Goal: Task Accomplishment & Management: Manage account settings

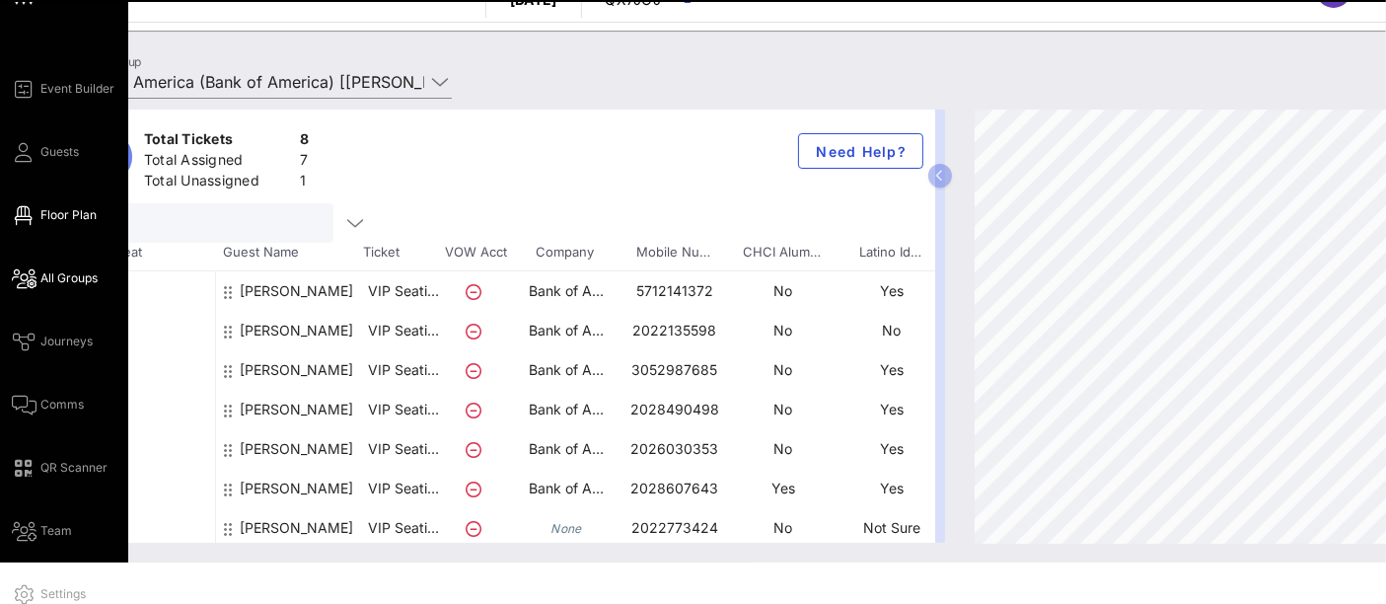
scroll to position [59, 0]
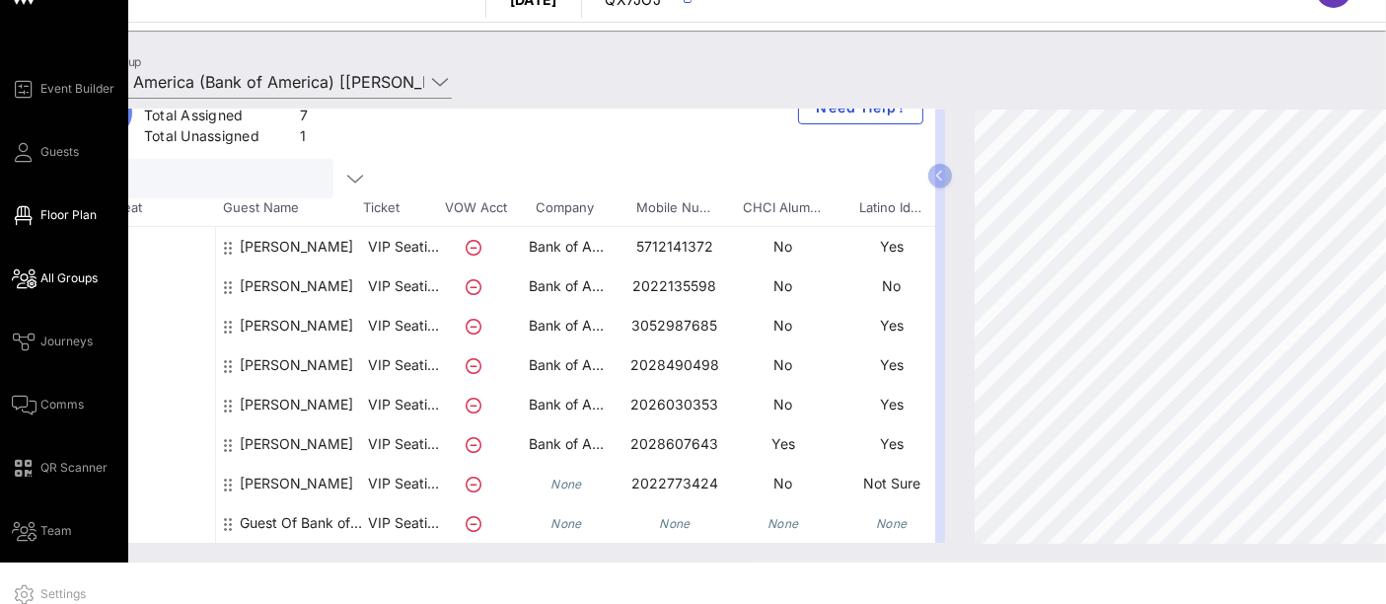
click at [88, 212] on span "Floor Plan" at bounding box center [68, 215] width 56 height 18
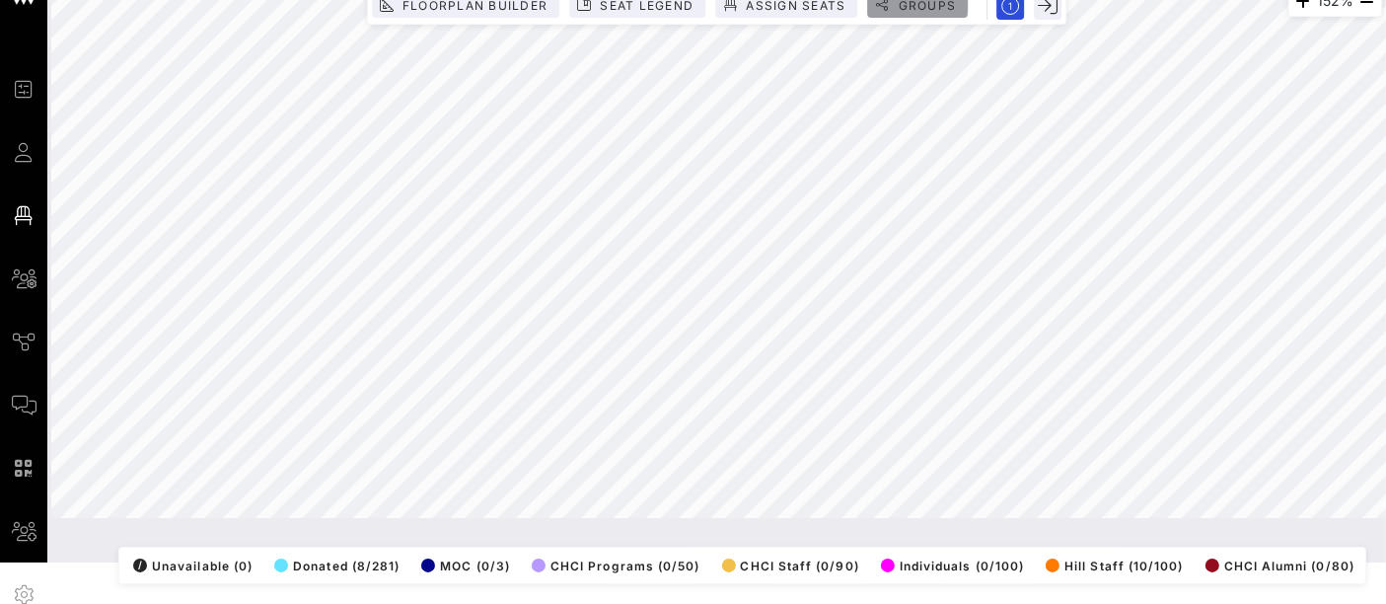
click at [924, 4] on span "Groups" at bounding box center [925, 5] width 59 height 15
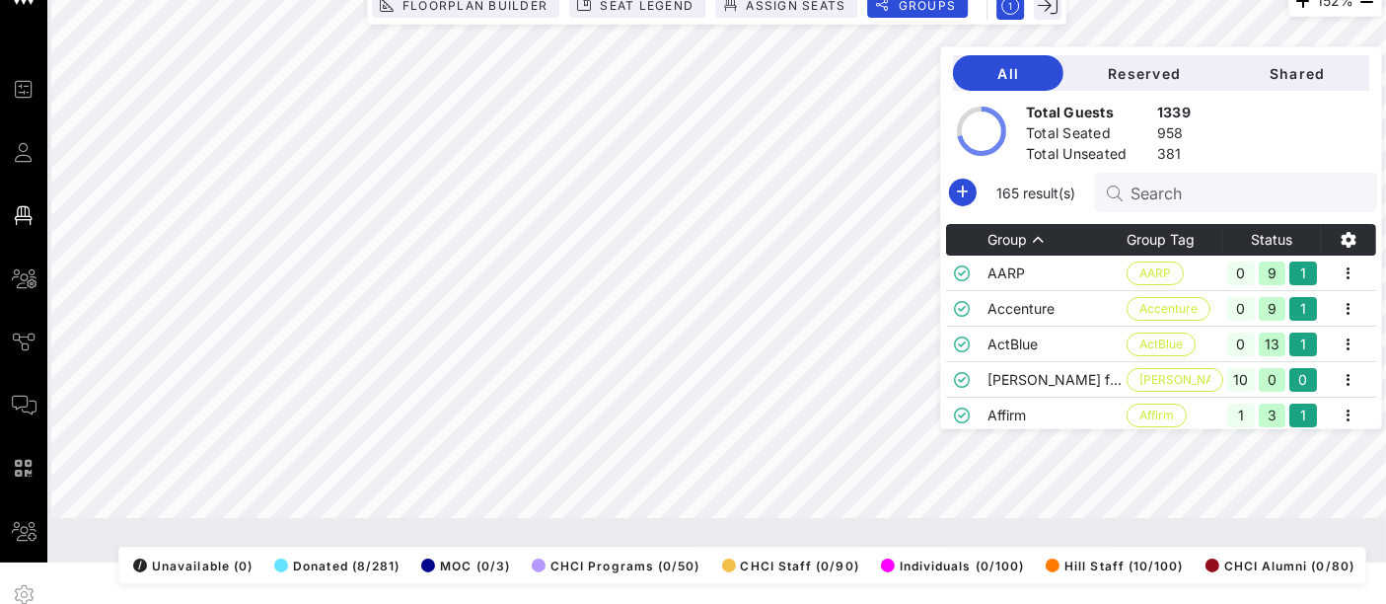
click at [1186, 187] on input "Search" at bounding box center [1245, 192] width 231 height 26
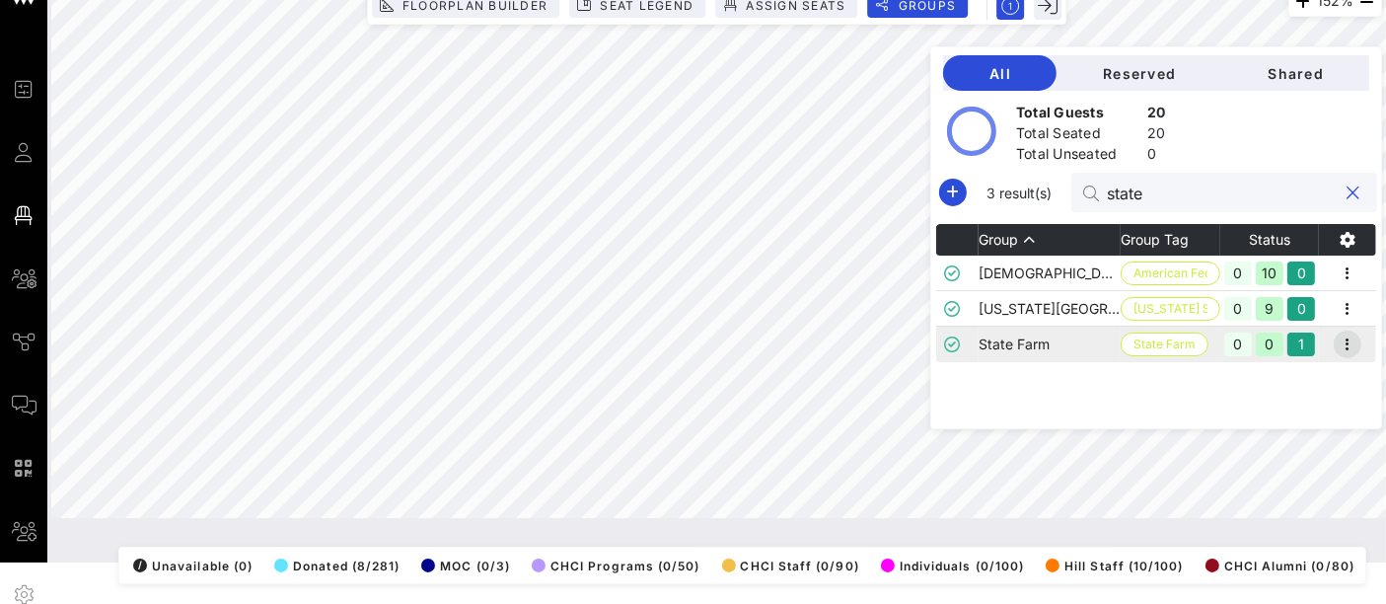
type input "state"
click at [1343, 344] on icon "button" at bounding box center [1347, 344] width 24 height 24
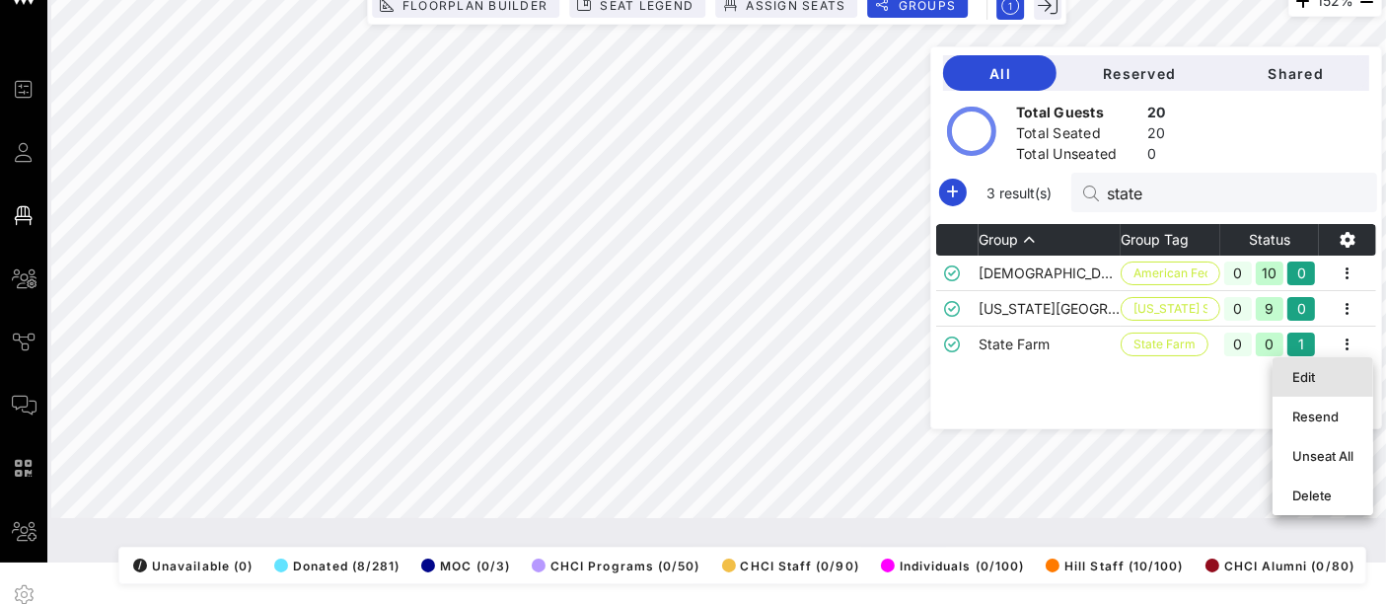
click at [1326, 374] on div "Edit" at bounding box center [1322, 377] width 61 height 16
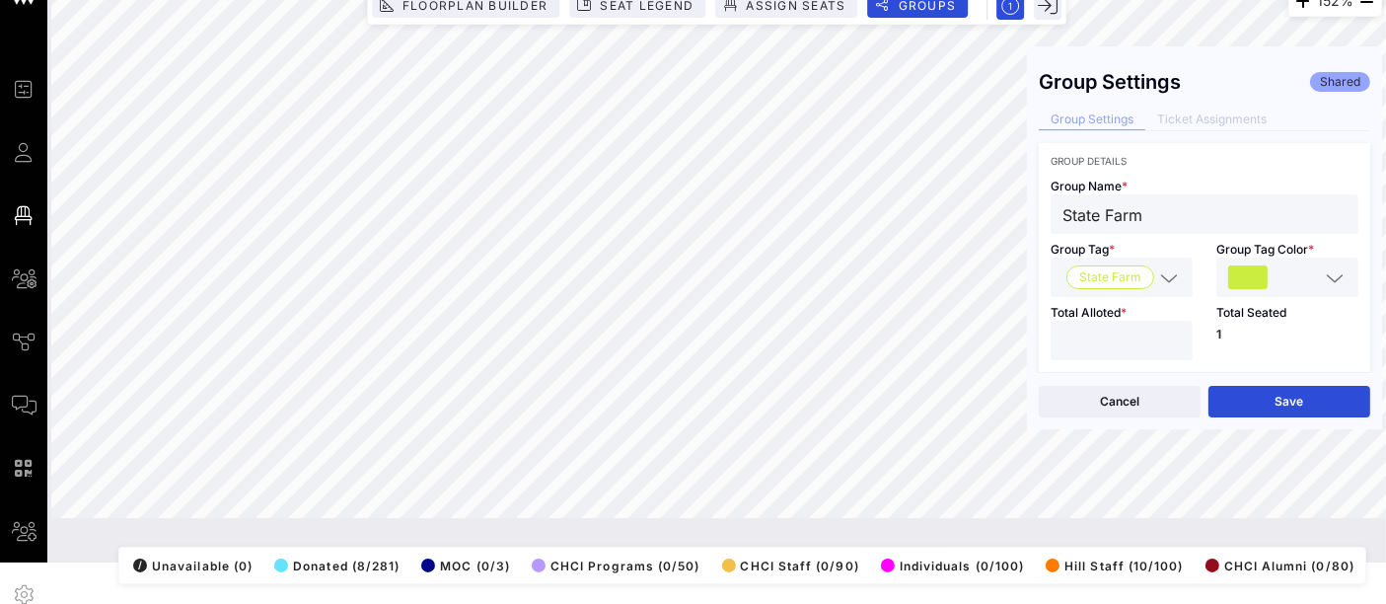
type input "*"
click at [1168, 330] on input "*" at bounding box center [1121, 340] width 118 height 26
drag, startPoint x: 1266, startPoint y: 404, endPoint x: 1256, endPoint y: 395, distance: 13.3
click at [1256, 395] on button "Save" at bounding box center [1289, 402] width 162 height 32
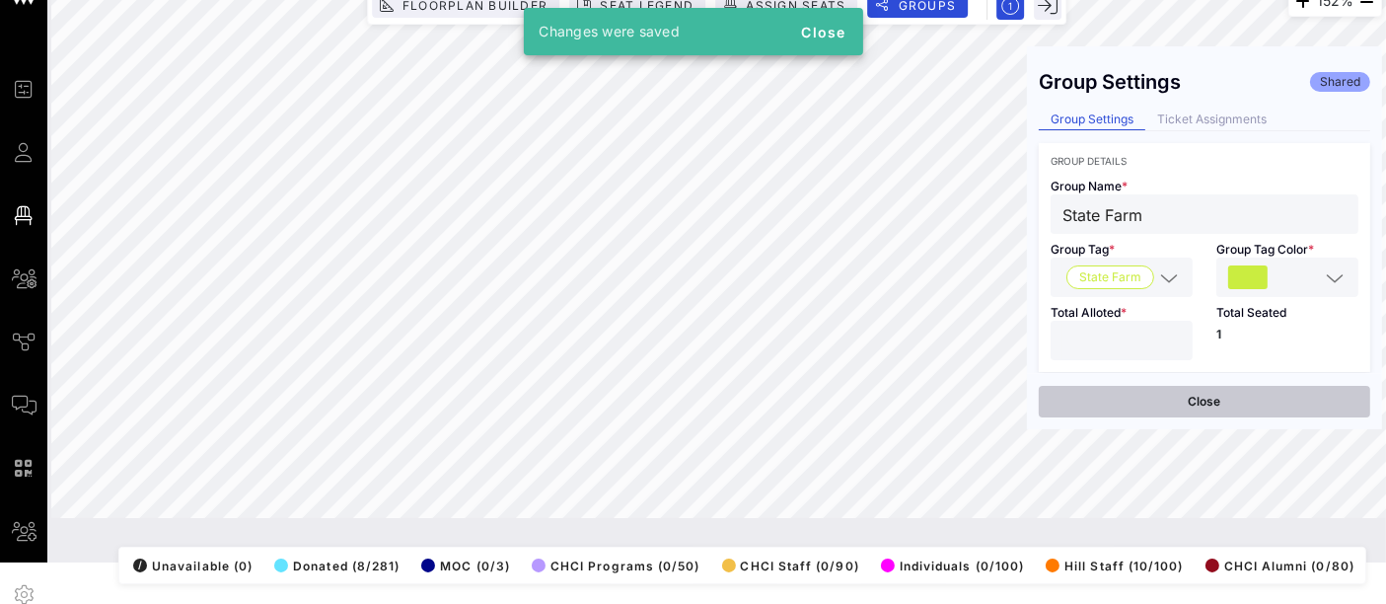
click at [1148, 399] on button "Close" at bounding box center [1203, 402] width 331 height 32
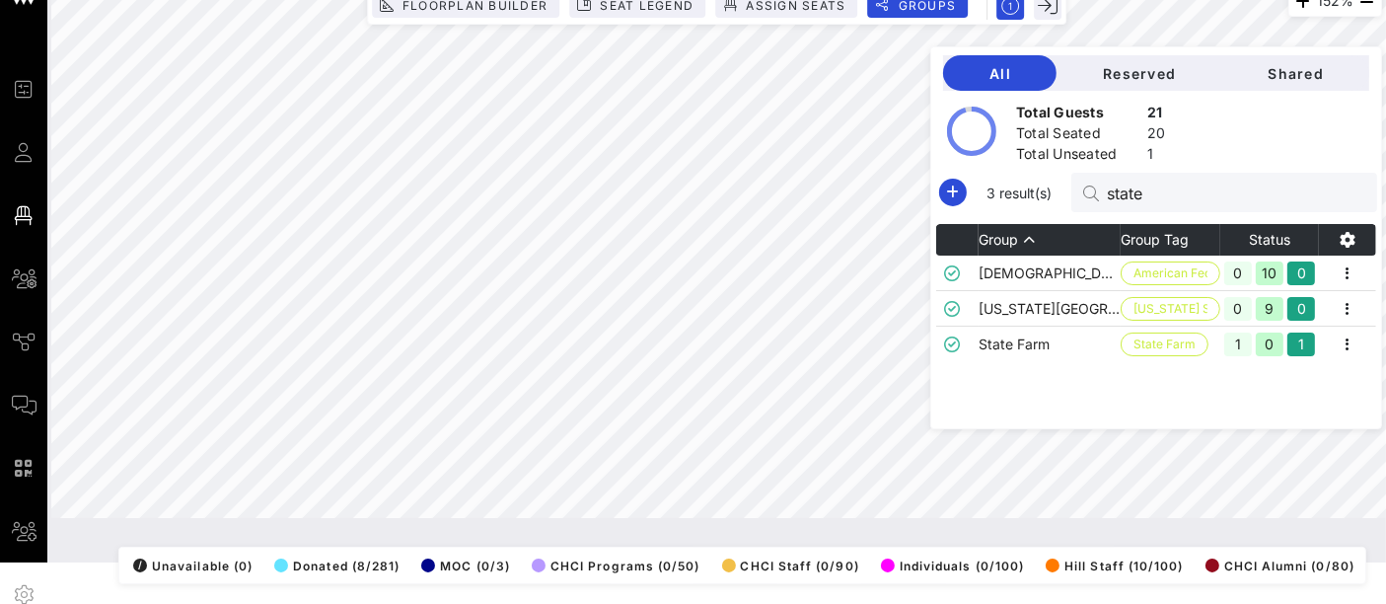
click at [1252, 424] on div "152% Floorplan Builder Seat Legend Assign Seats Groups Exit All Reserved Shared…" at bounding box center [716, 252] width 1330 height 531
click at [857, 518] on div "152% Floorplan Builder Seat Legend Assign Seats Groups Exit All Reserved Shared…" at bounding box center [716, 252] width 1330 height 531
click at [479, 4] on span "Floorplan Builder" at bounding box center [474, 5] width 146 height 15
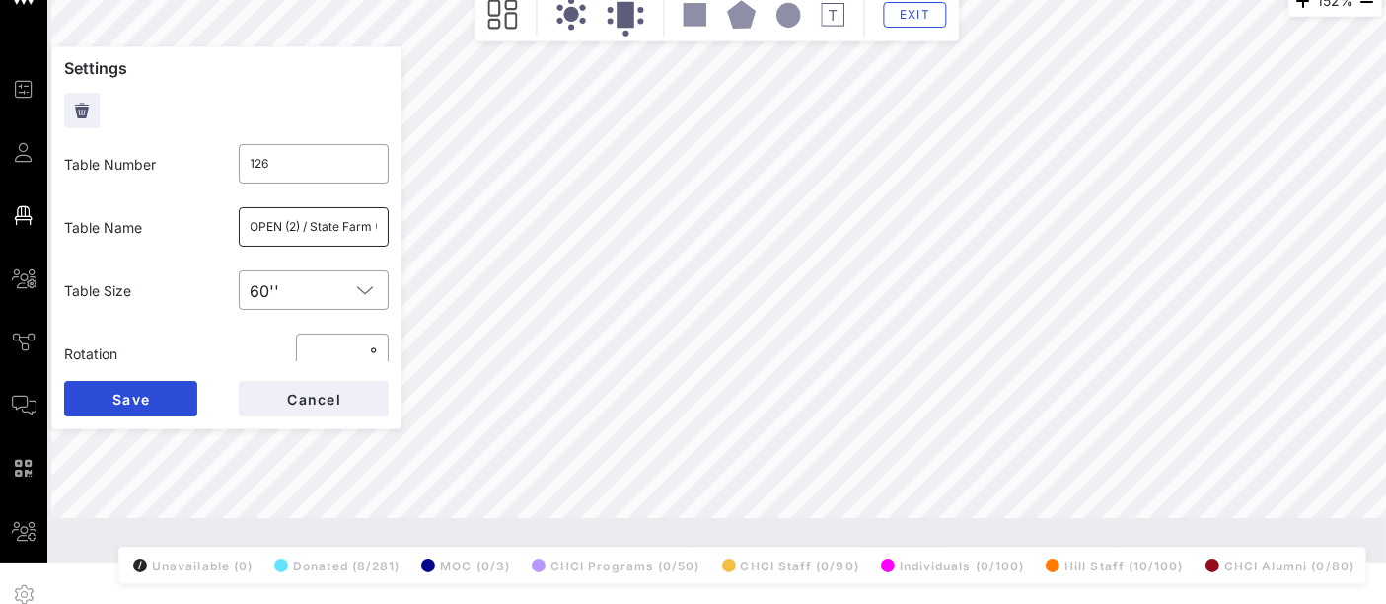
click at [284, 221] on input "OPEN (2) / State Farm (1) / NAR (5) / Friends of the American Latino (2)" at bounding box center [313, 227] width 127 height 32
click at [340, 218] on input "OPEN (1) / State Farm (1) / NAR (5) / Friends of the American Latino (2)" at bounding box center [313, 227] width 127 height 32
type input "OPEN (1) / State Farm (2) / NAR (5) / Friends of the American Latino (2)"
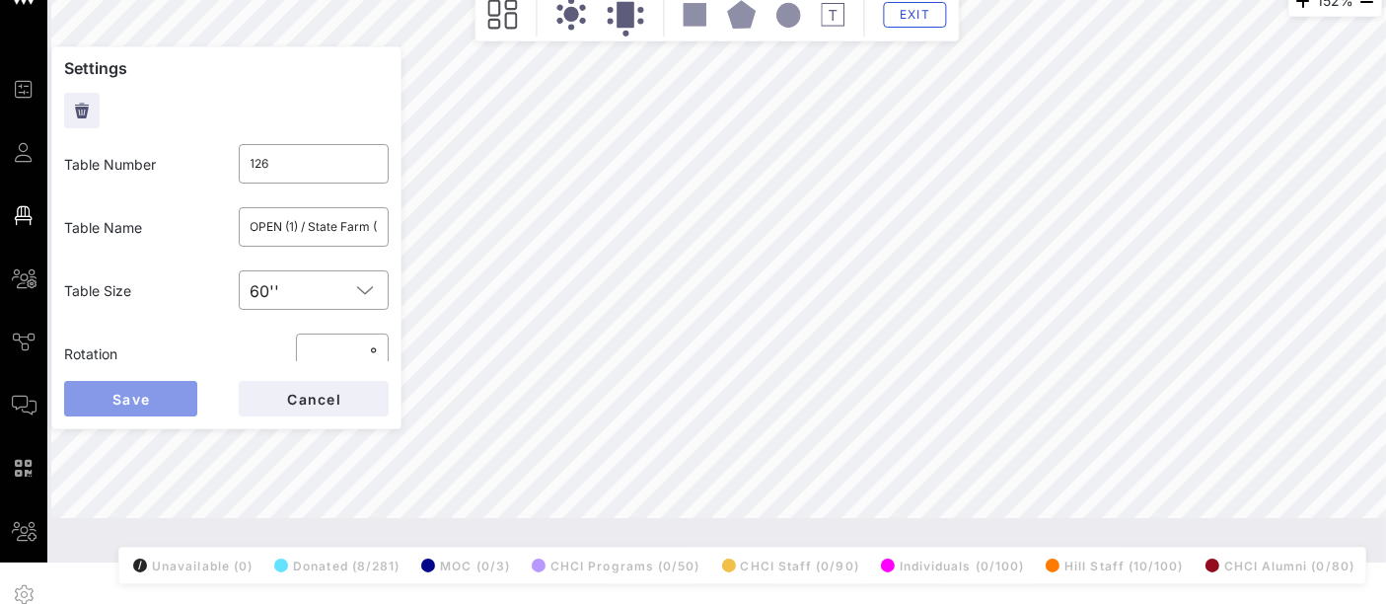
click at [149, 401] on span "Save" at bounding box center [130, 399] width 38 height 17
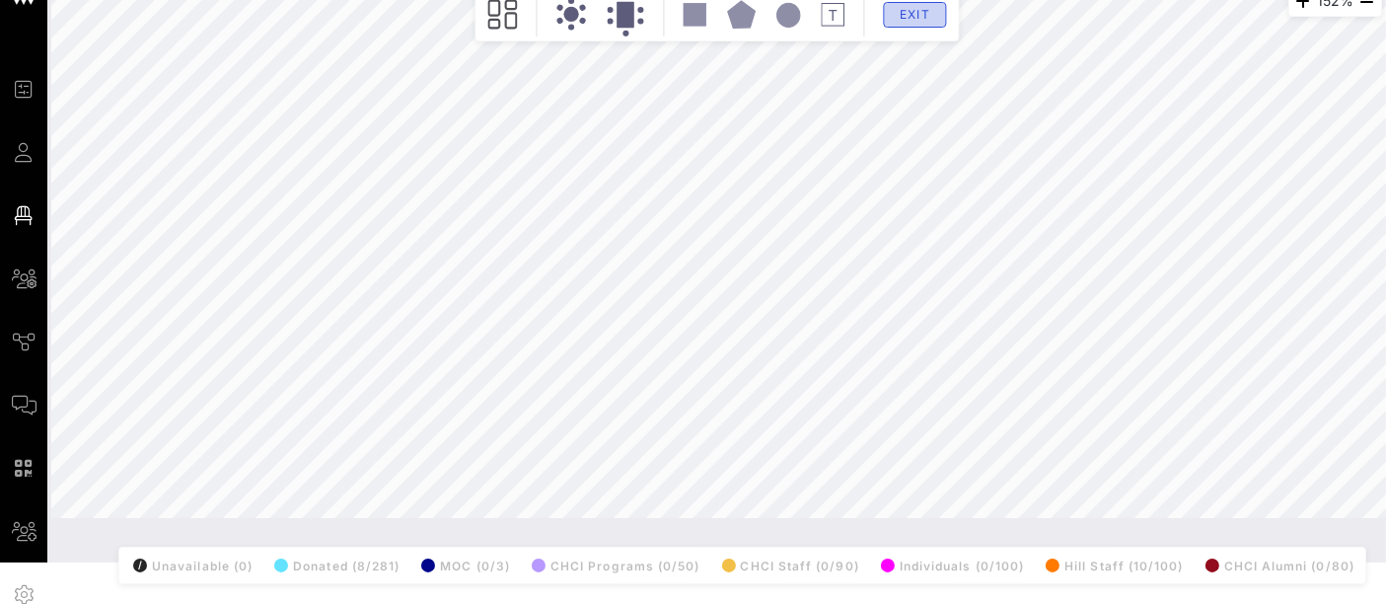
click at [909, 25] on button "Exit" at bounding box center [914, 15] width 63 height 26
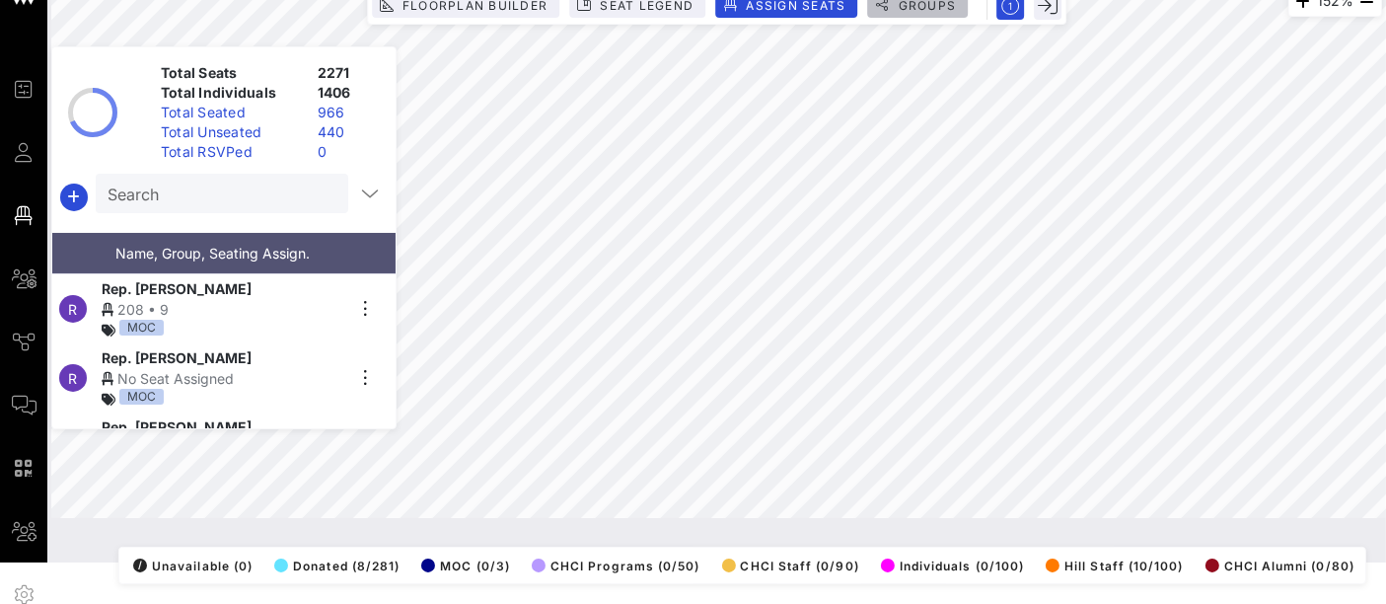
click at [944, 6] on span "Groups" at bounding box center [925, 5] width 59 height 15
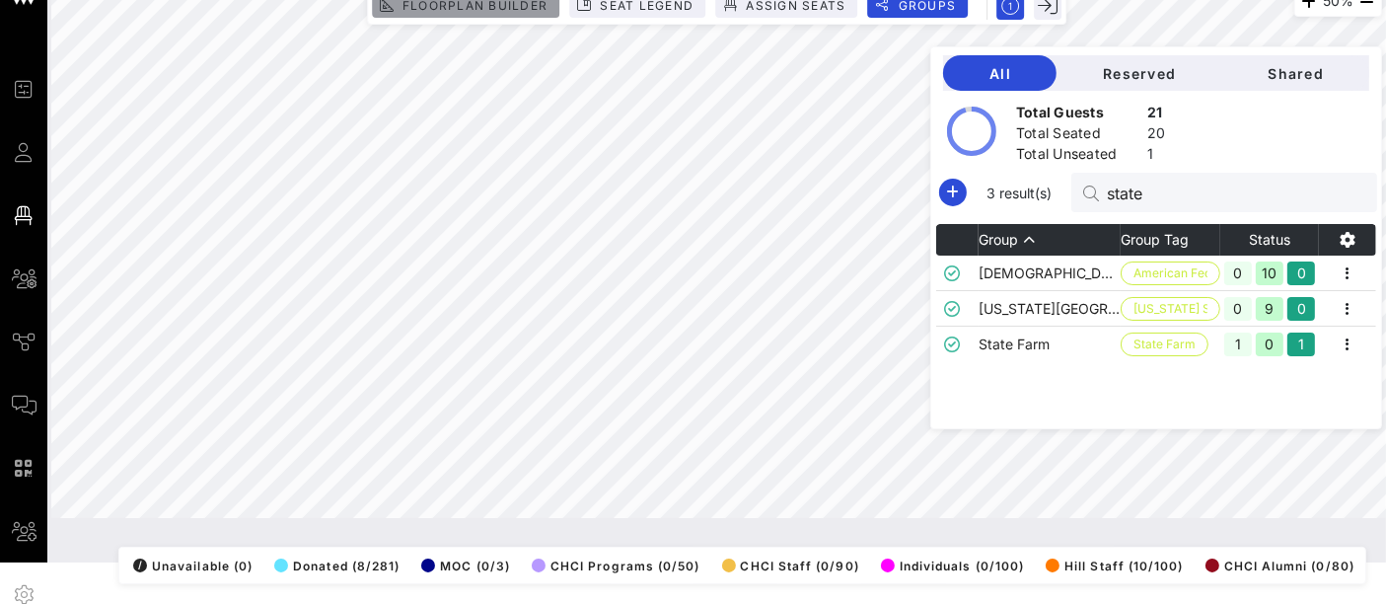
click at [494, 4] on span "Floorplan Builder" at bounding box center [474, 5] width 146 height 15
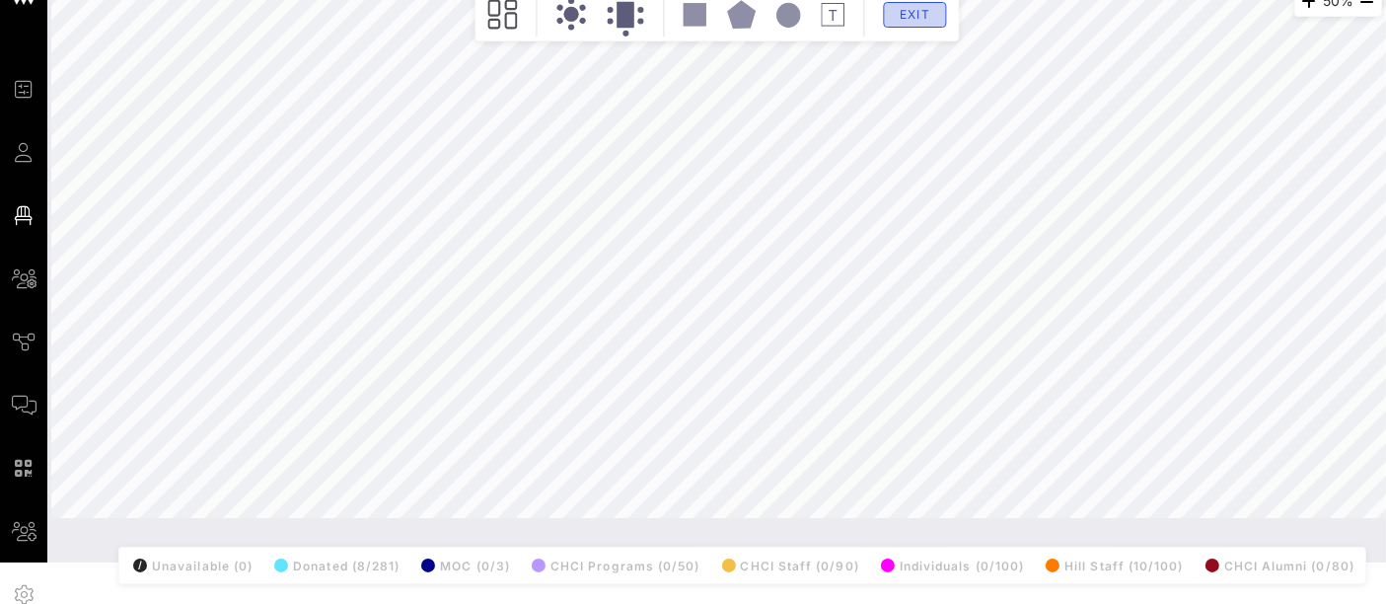
click at [929, 4] on button "Exit" at bounding box center [914, 15] width 63 height 26
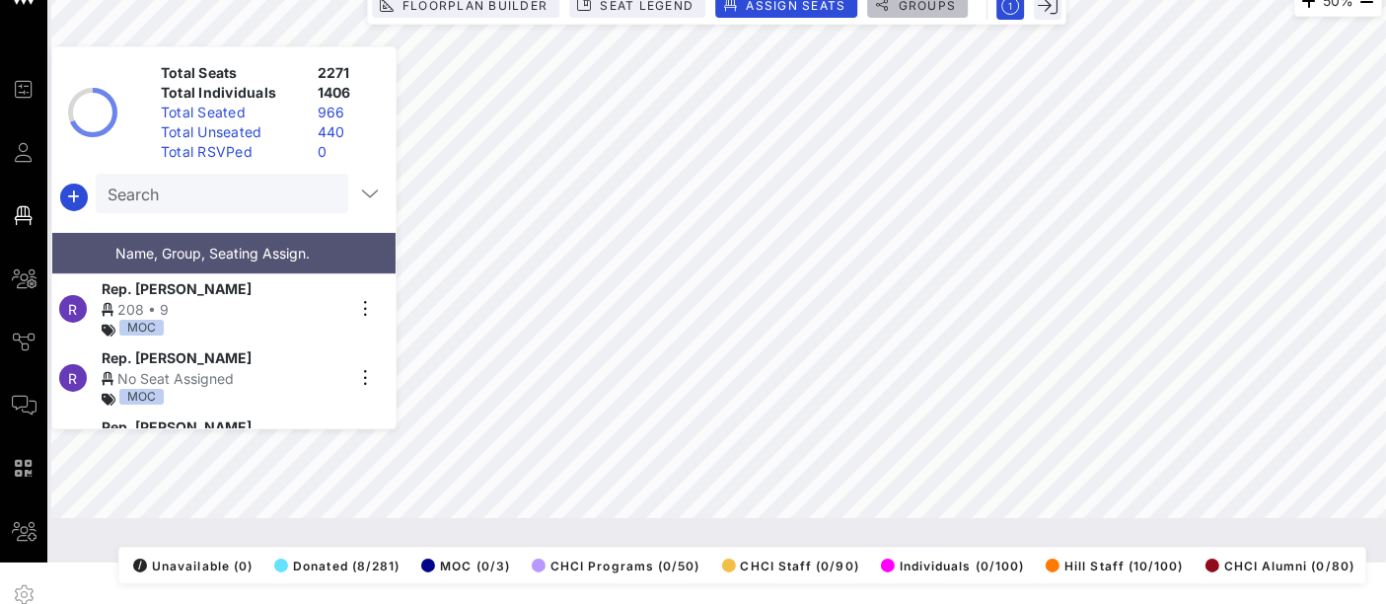
click at [898, 7] on span "Groups" at bounding box center [925, 5] width 59 height 15
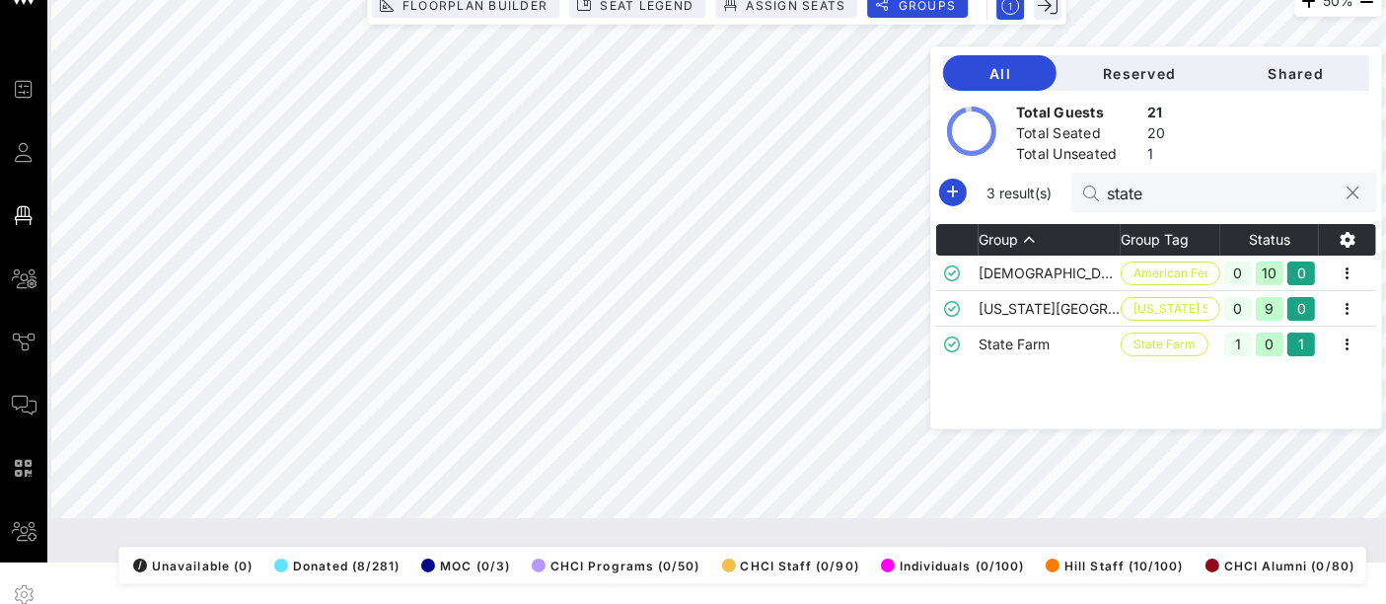
click at [1156, 199] on input "state" at bounding box center [1221, 192] width 231 height 26
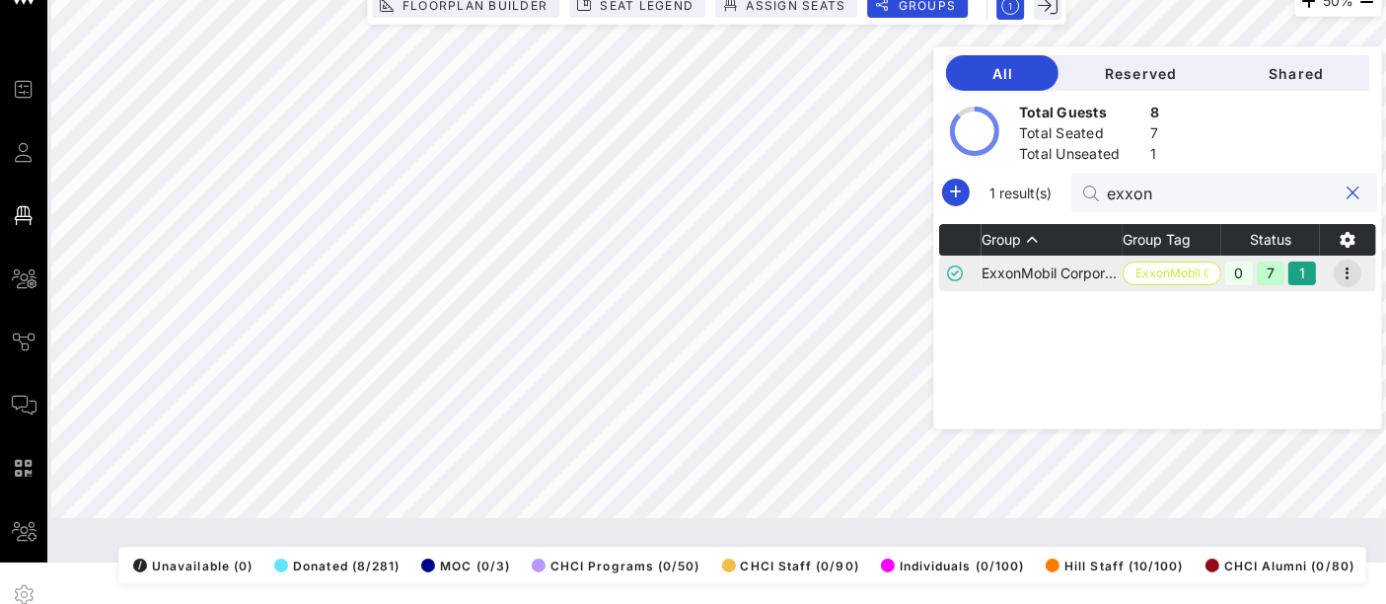
type input "exxon"
click at [1352, 264] on icon "button" at bounding box center [1347, 273] width 24 height 24
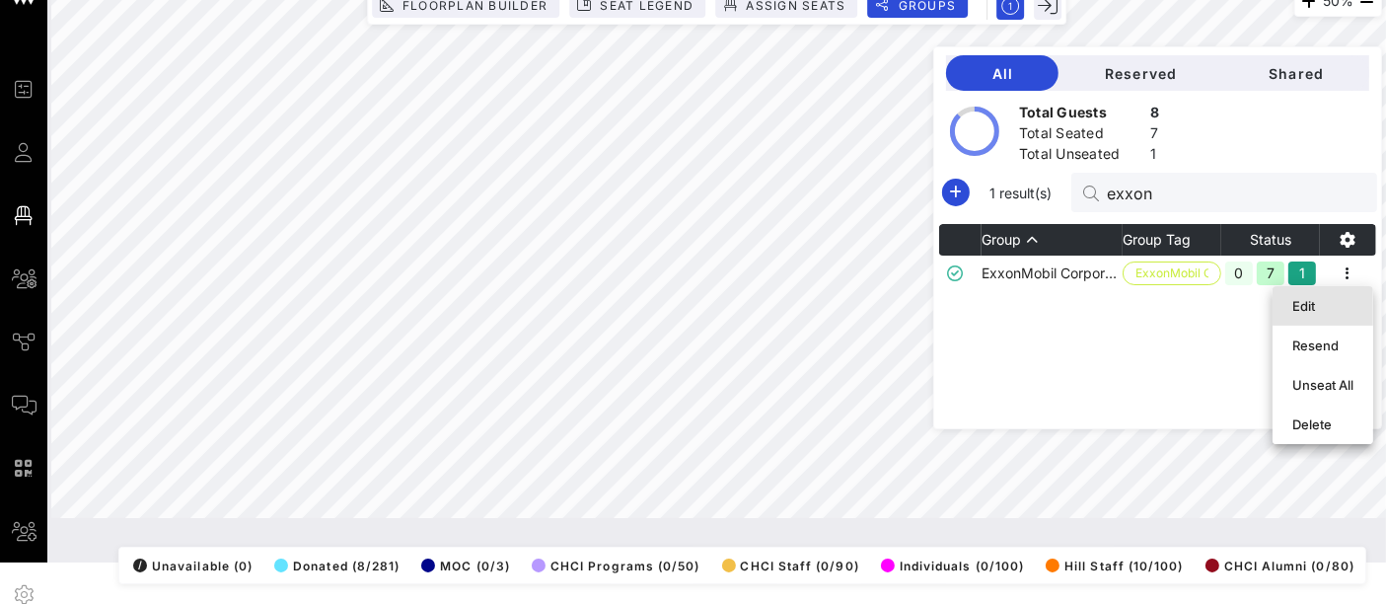
click at [1316, 303] on div "Edit" at bounding box center [1322, 306] width 61 height 16
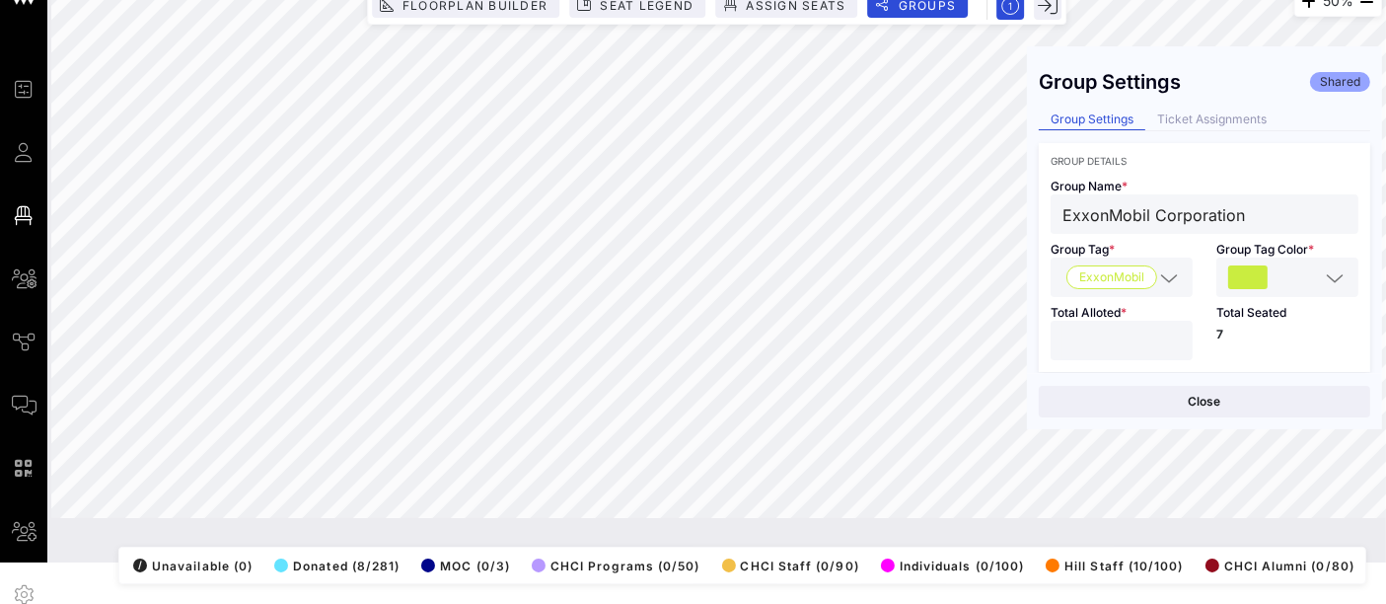
click at [1111, 339] on input "*" at bounding box center [1121, 340] width 118 height 26
type input "*"
click at [1169, 333] on input "*" at bounding box center [1121, 340] width 118 height 26
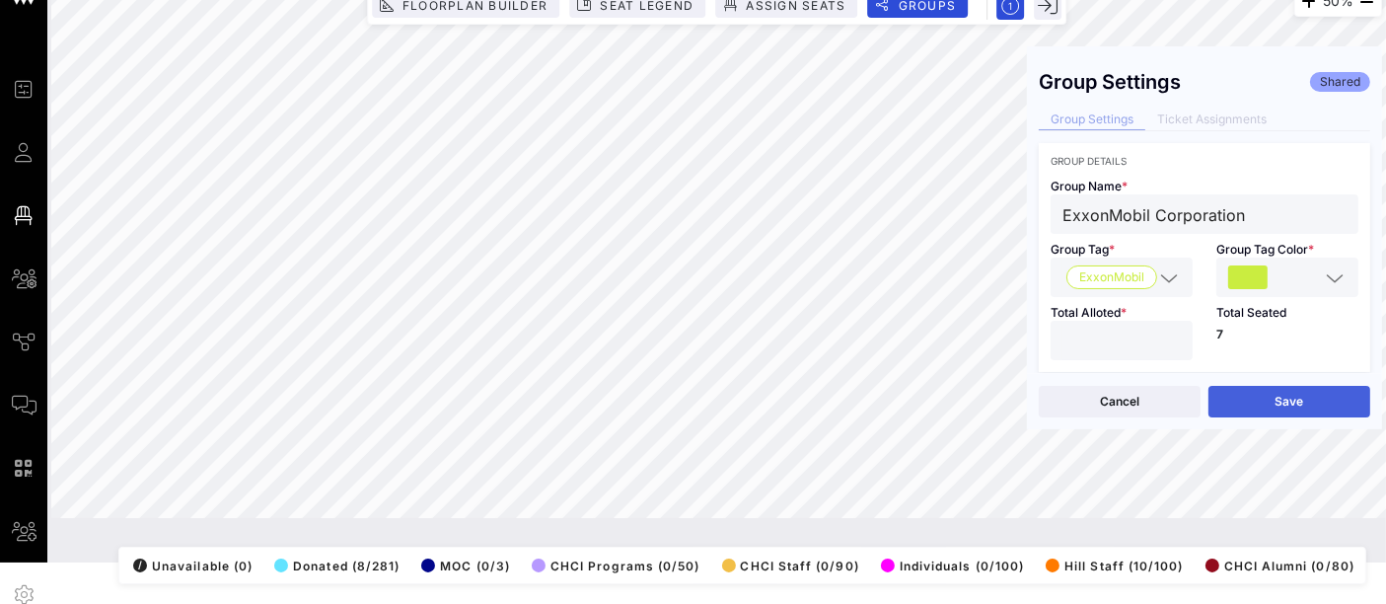
click at [1302, 390] on button "Save" at bounding box center [1289, 402] width 162 height 32
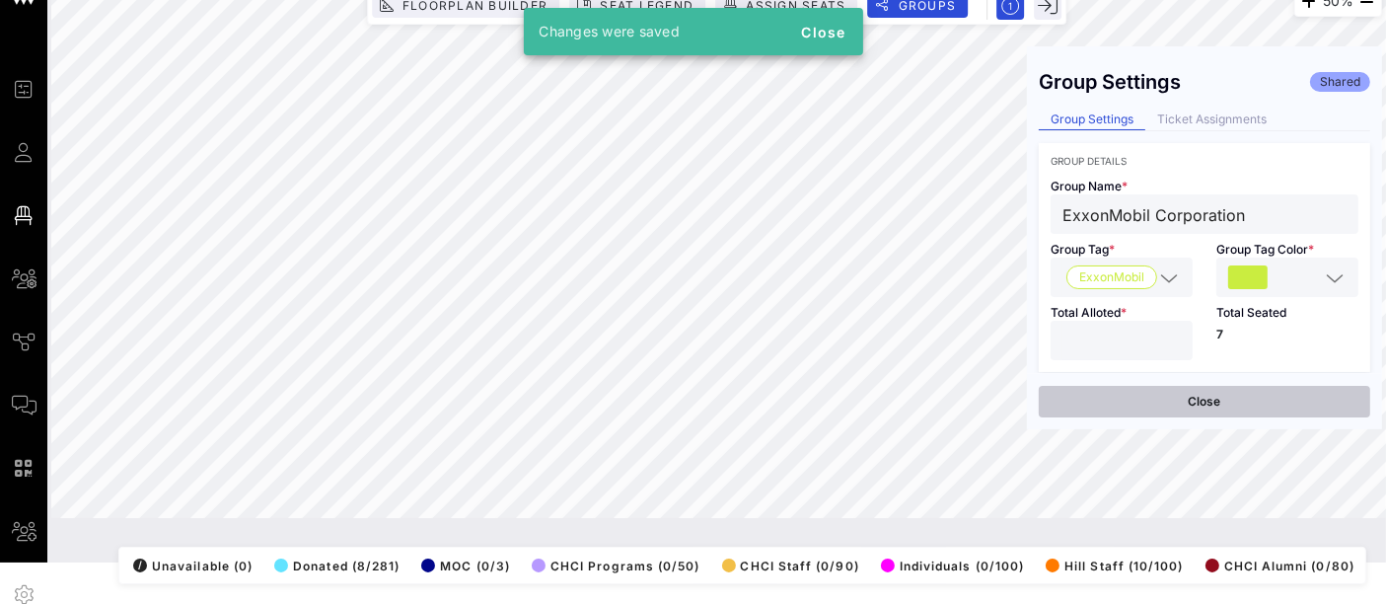
click at [1189, 404] on button "Close" at bounding box center [1203, 402] width 331 height 32
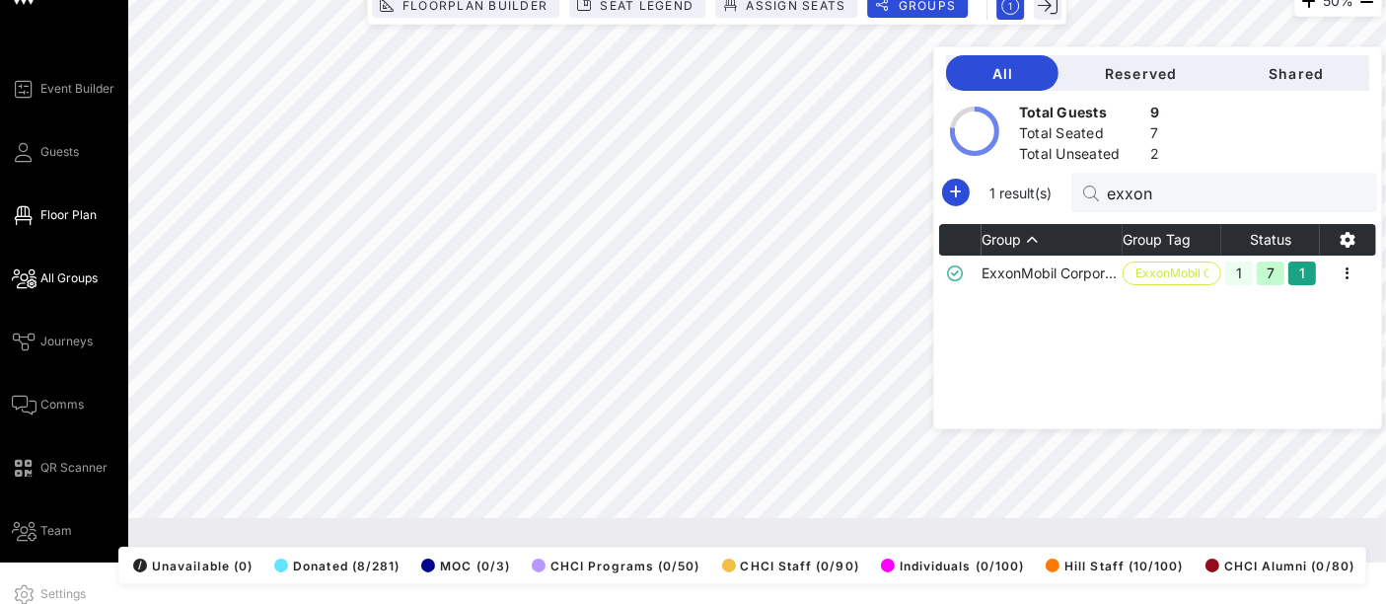
click at [80, 272] on span "All Groups" at bounding box center [68, 278] width 57 height 18
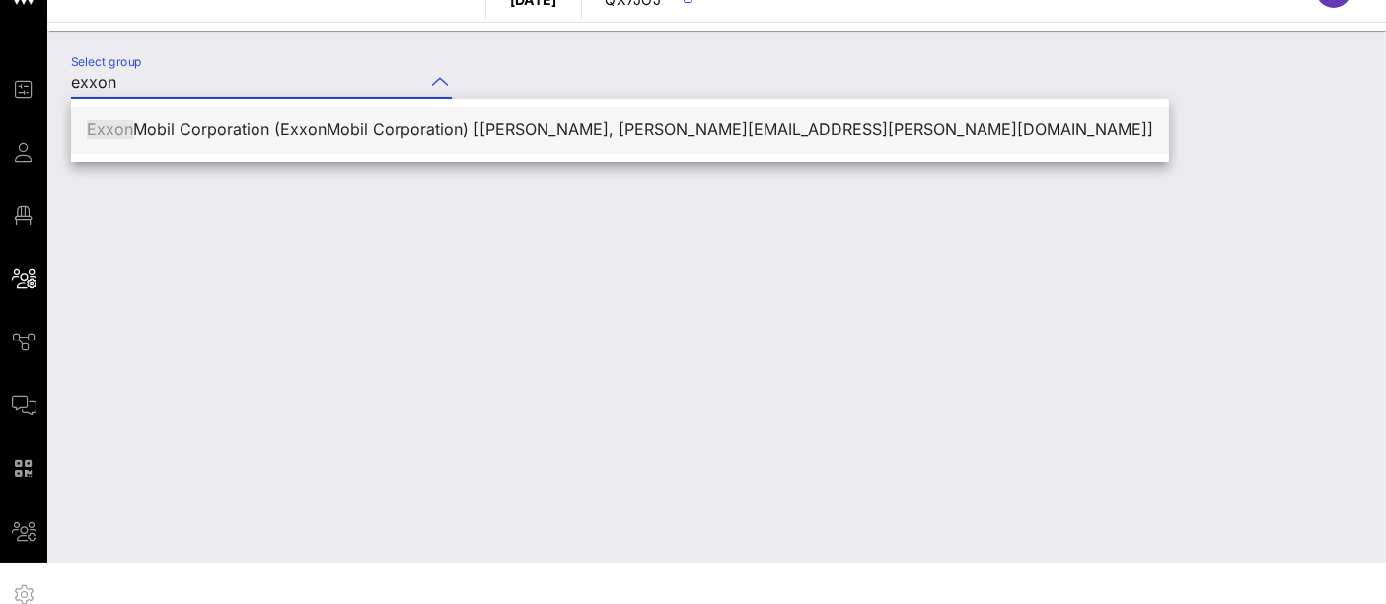
click at [300, 127] on div "Exxon Mobil Corporation (ExxonMobil Corporation) [Alex Calabro, alex.t.calabro@…" at bounding box center [620, 129] width 1066 height 19
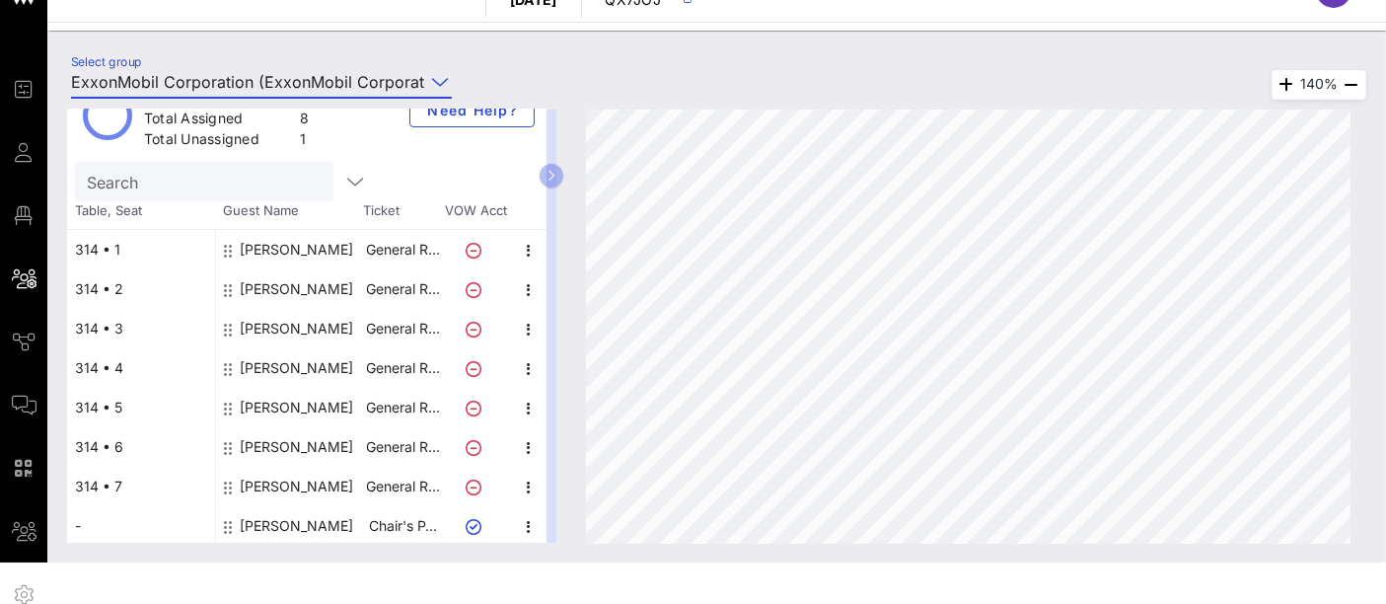
scroll to position [81, 0]
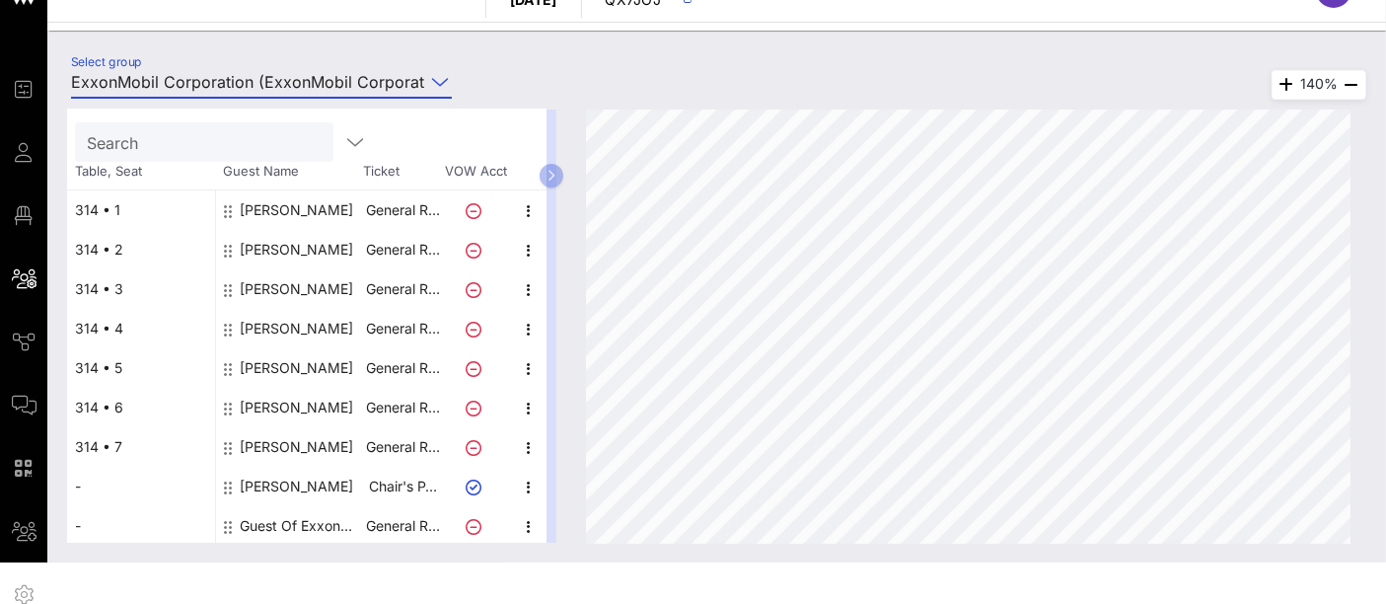
type input "ExxonMobil Corporation (ExxonMobil Corporation) [Alex Calabro, alex.t.calabro@e…"
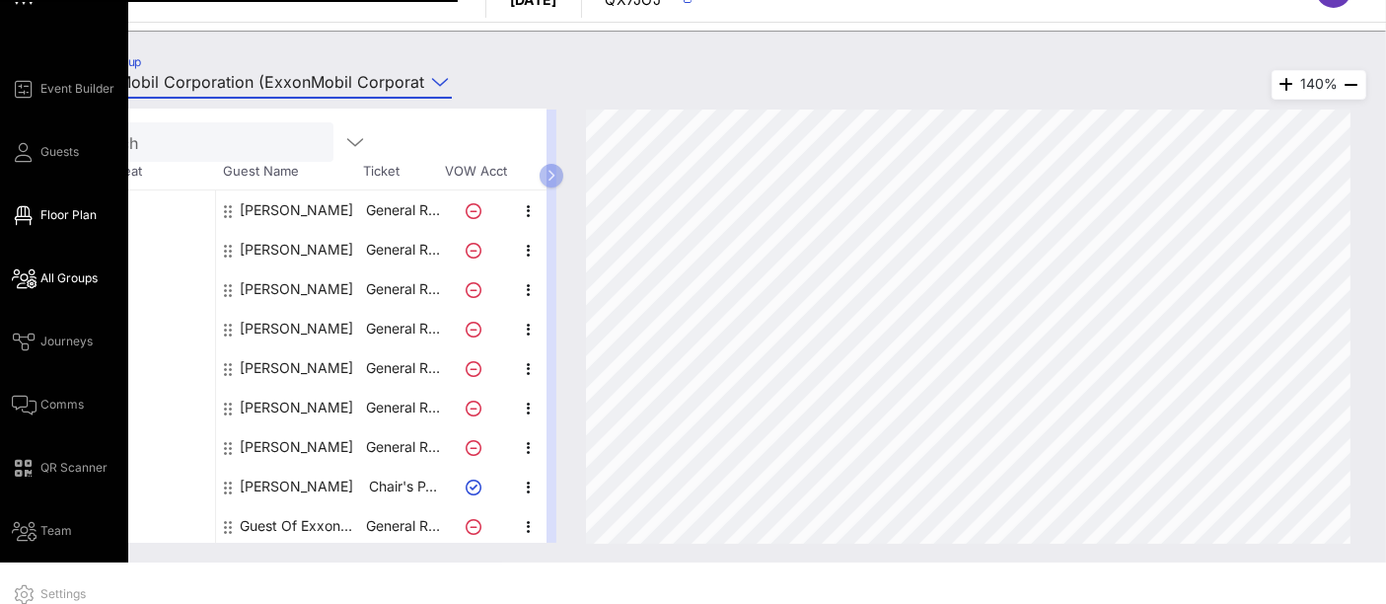
click at [78, 214] on span "Floor Plan" at bounding box center [68, 215] width 56 height 18
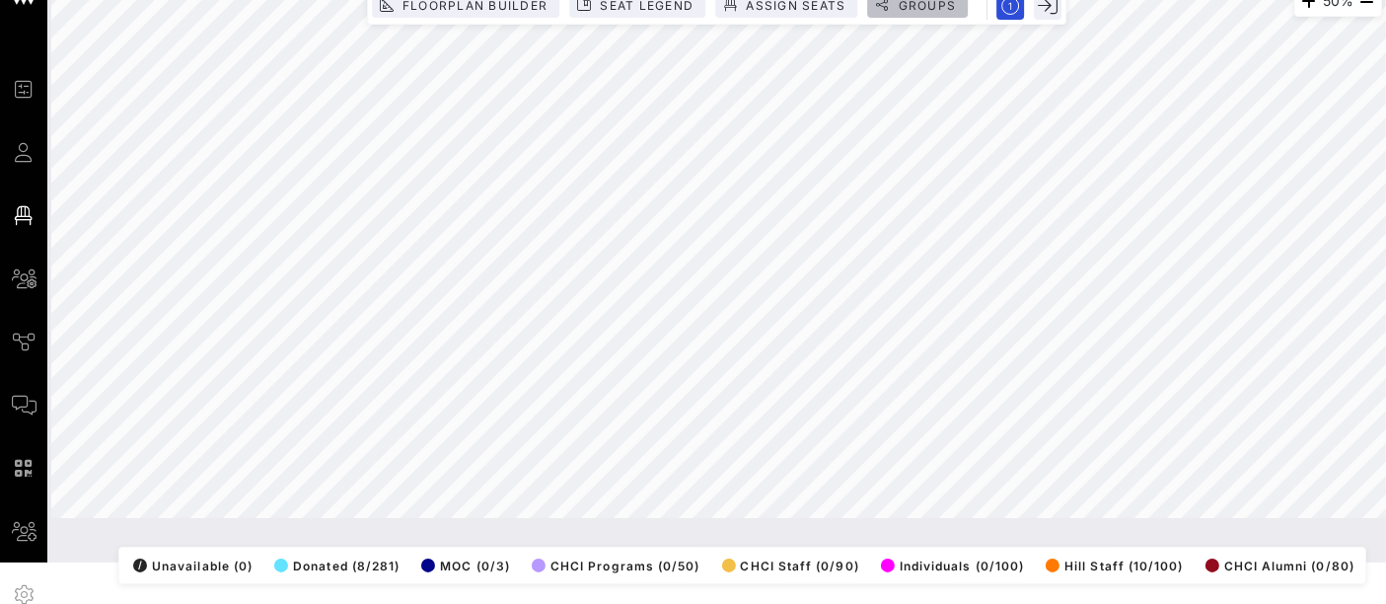
drag, startPoint x: 932, startPoint y: 3, endPoint x: 1303, endPoint y: 156, distance: 401.1
click at [932, 3] on span "Groups" at bounding box center [925, 5] width 59 height 15
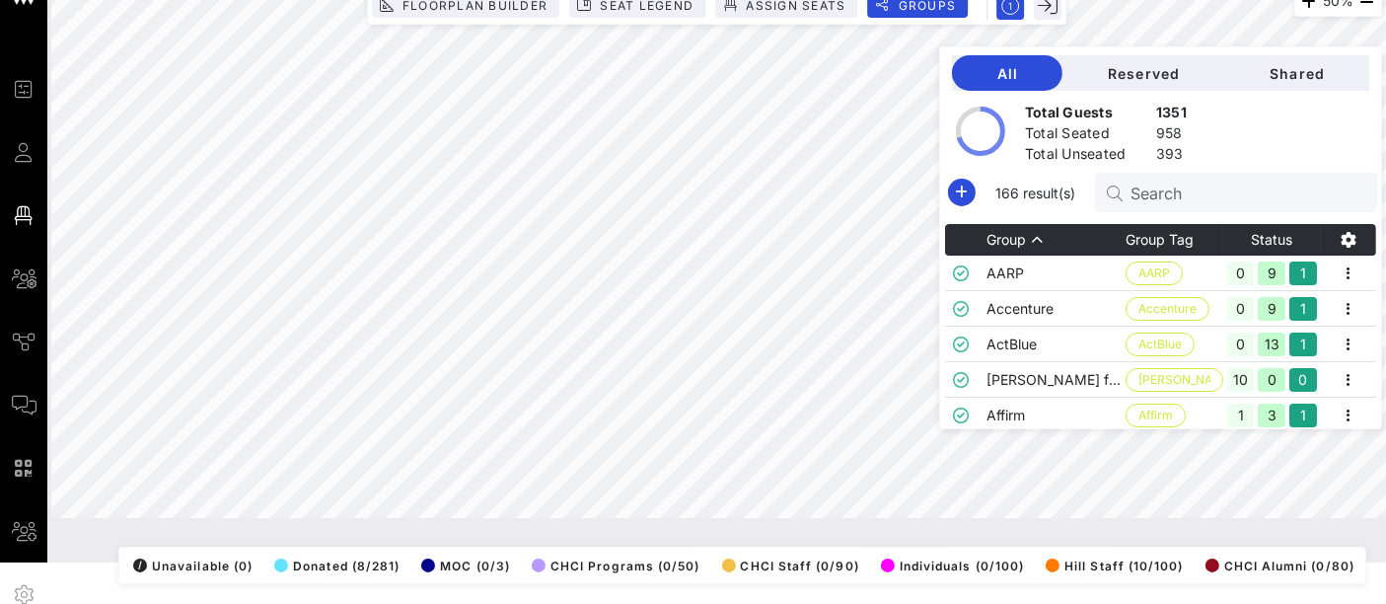
click at [1214, 196] on input "Search" at bounding box center [1245, 192] width 231 height 26
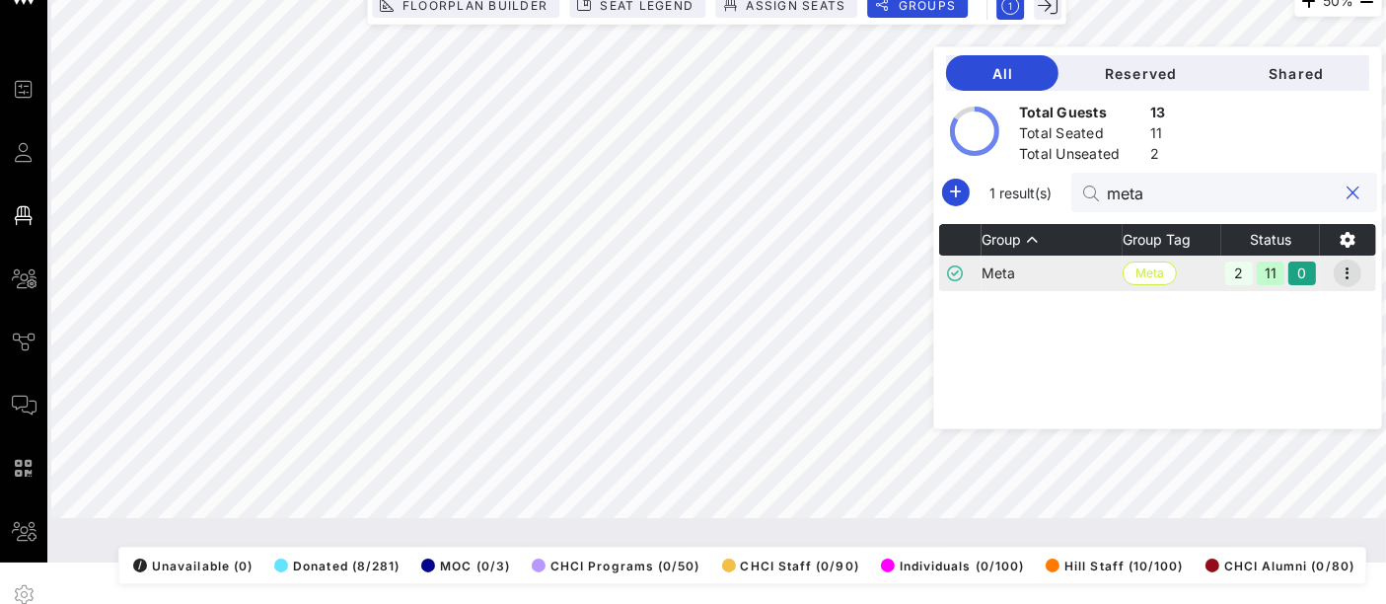
type input "meta"
click at [1353, 276] on icon "button" at bounding box center [1347, 273] width 24 height 24
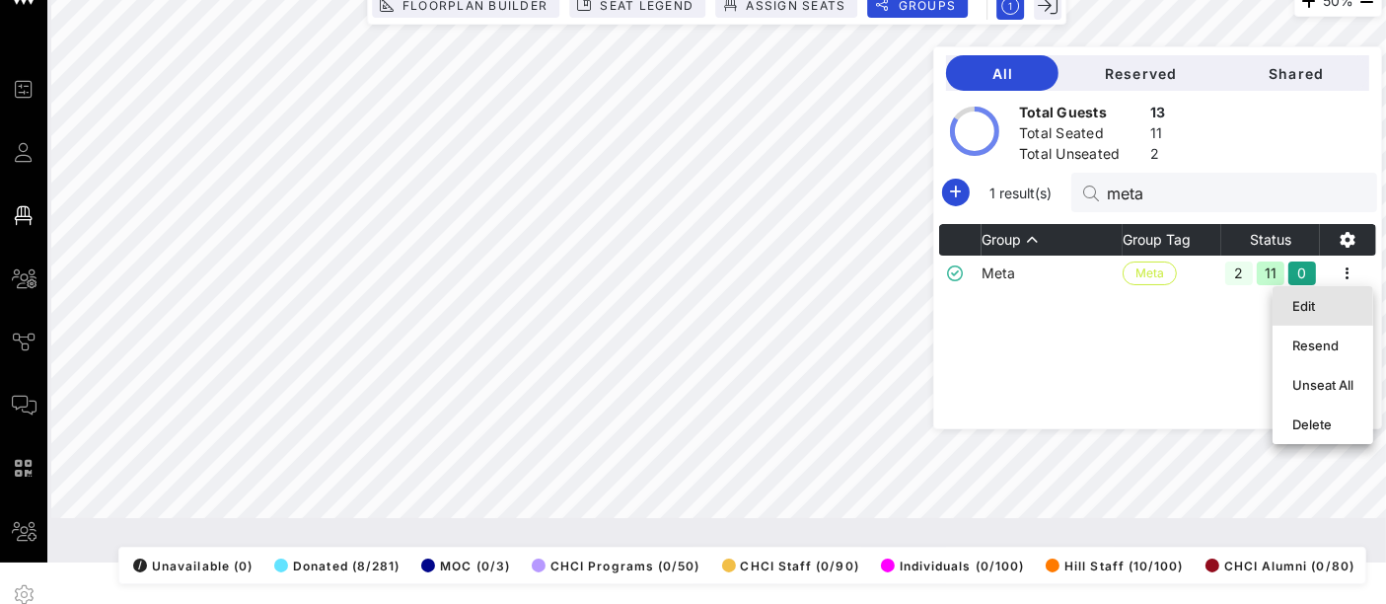
click at [1319, 302] on div "Edit" at bounding box center [1322, 306] width 61 height 16
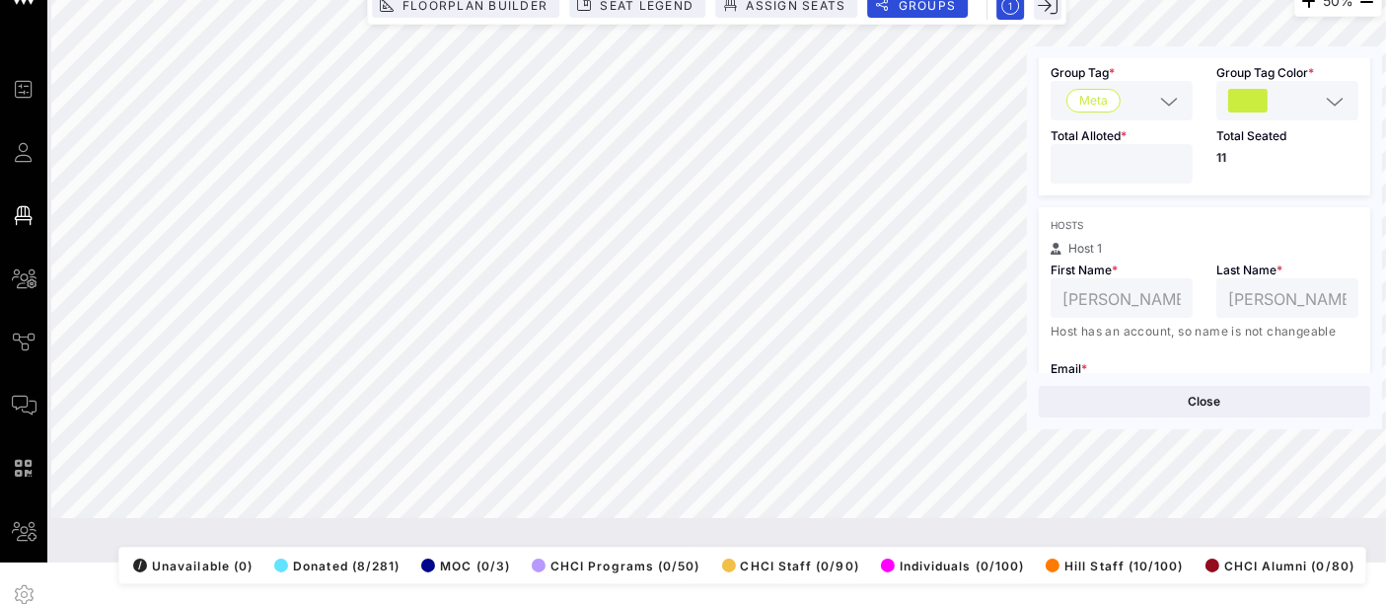
scroll to position [142, 0]
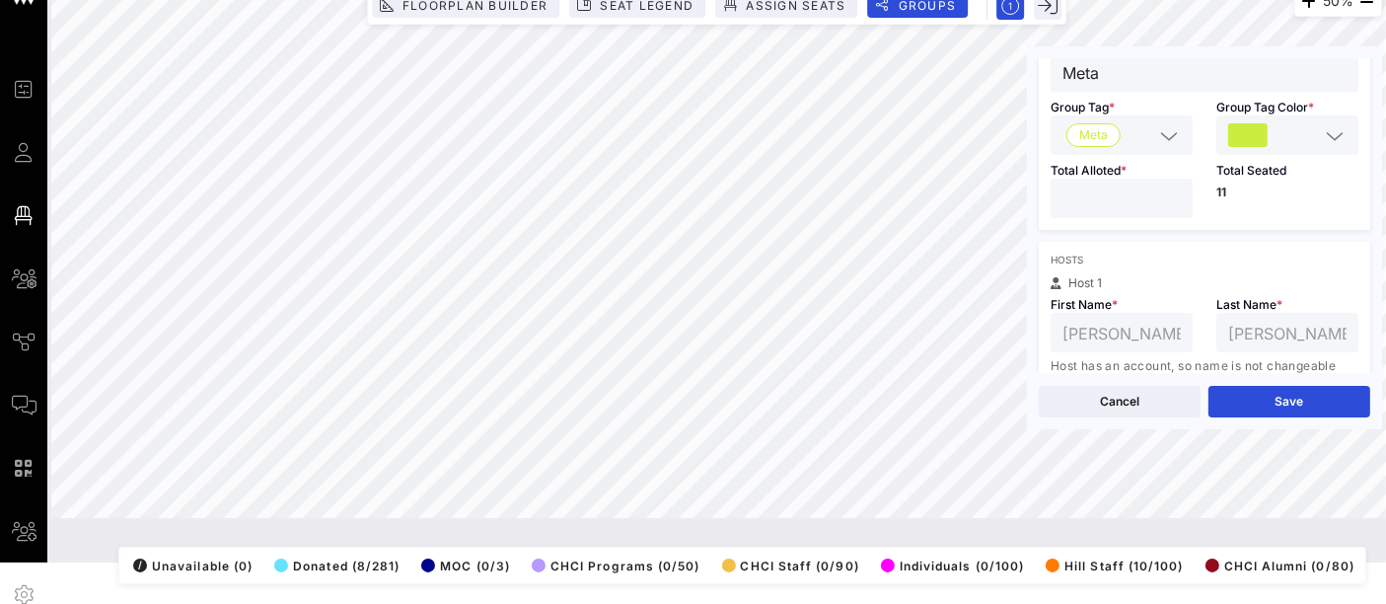
click at [1169, 192] on input "**" at bounding box center [1121, 198] width 118 height 26
type input "**"
click at [1169, 192] on input "**" at bounding box center [1121, 198] width 118 height 26
click at [1302, 400] on button "Save" at bounding box center [1289, 402] width 162 height 32
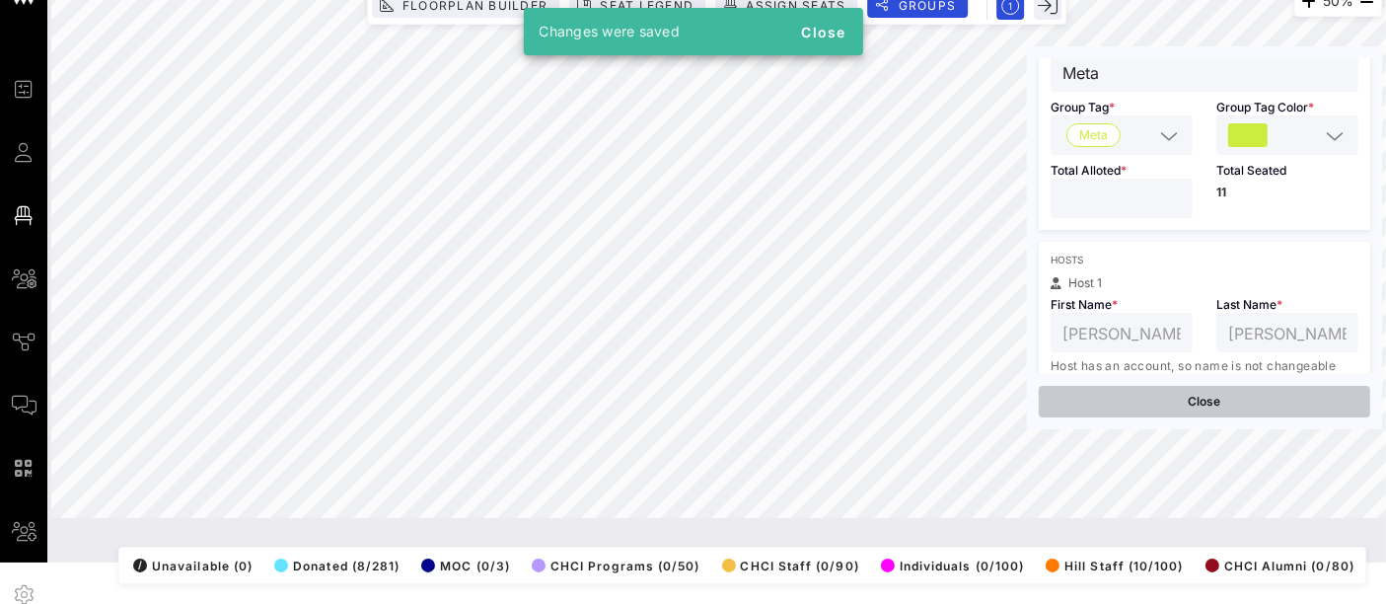
click at [1228, 399] on button "Close" at bounding box center [1203, 402] width 331 height 32
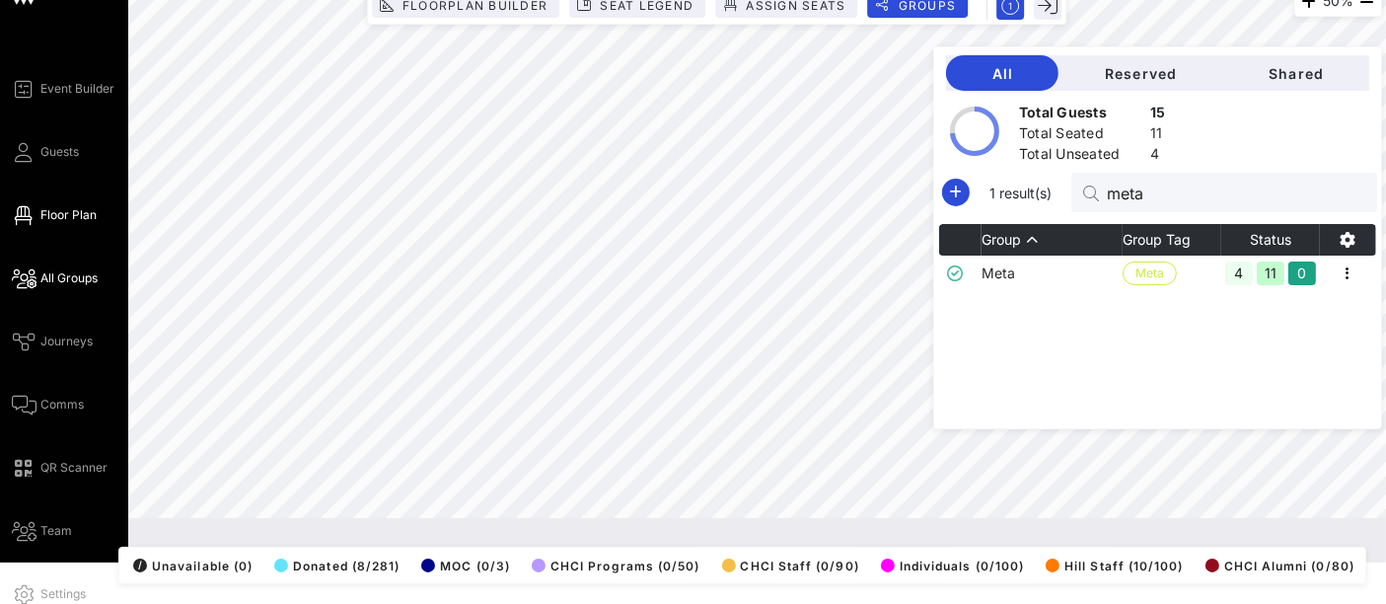
click at [75, 273] on span "All Groups" at bounding box center [68, 278] width 57 height 18
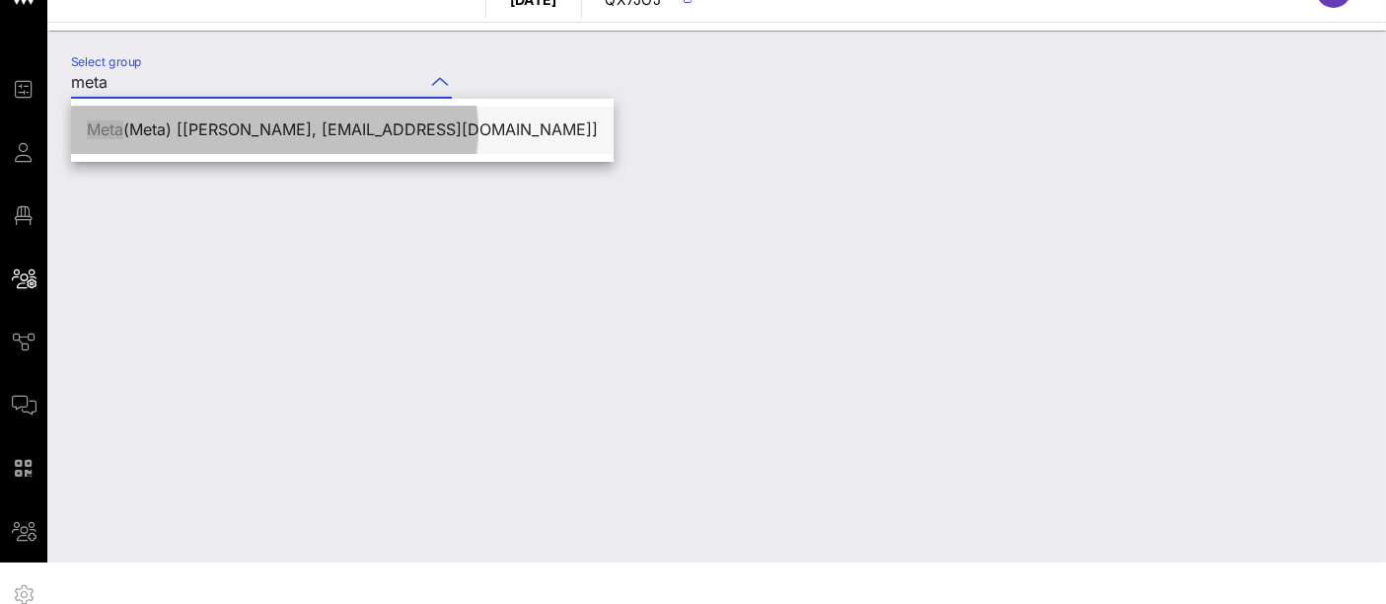
click at [352, 139] on div "Meta (Meta) [Shelly Marc, shellymarc@meta.com]" at bounding box center [342, 129] width 511 height 42
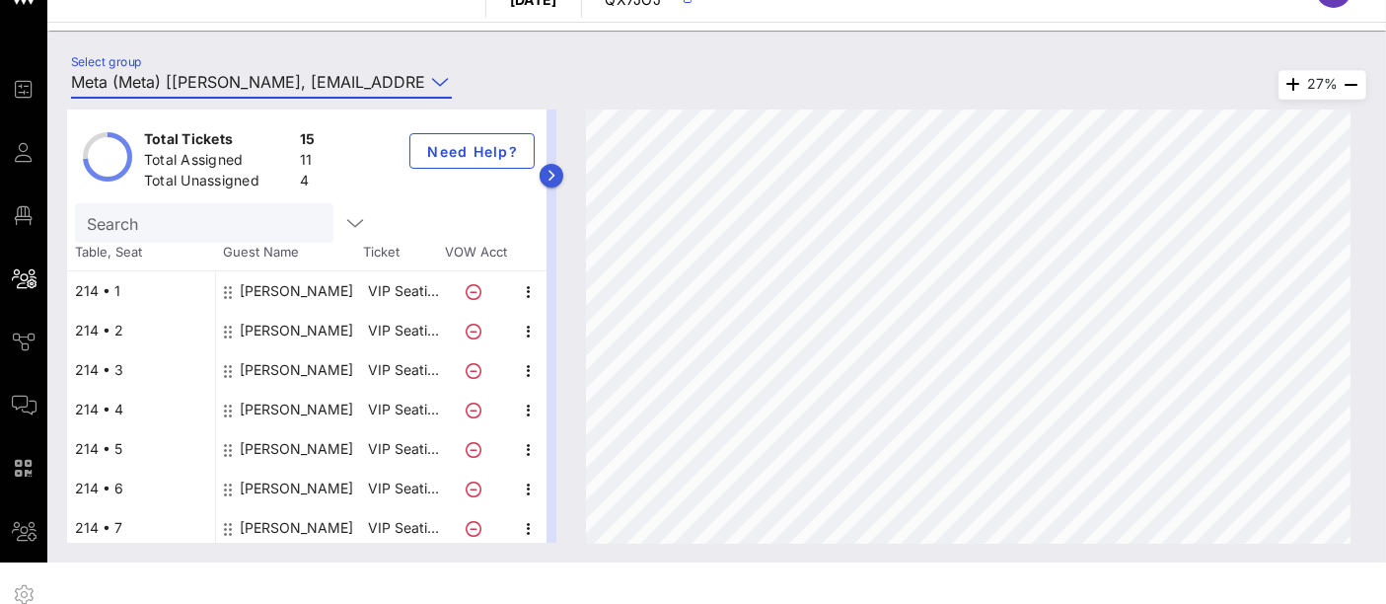
type input "Meta (Meta) [Shelly Marc, shellymarc@meta.com]"
click at [556, 177] on icon "button" at bounding box center [551, 176] width 9 height 12
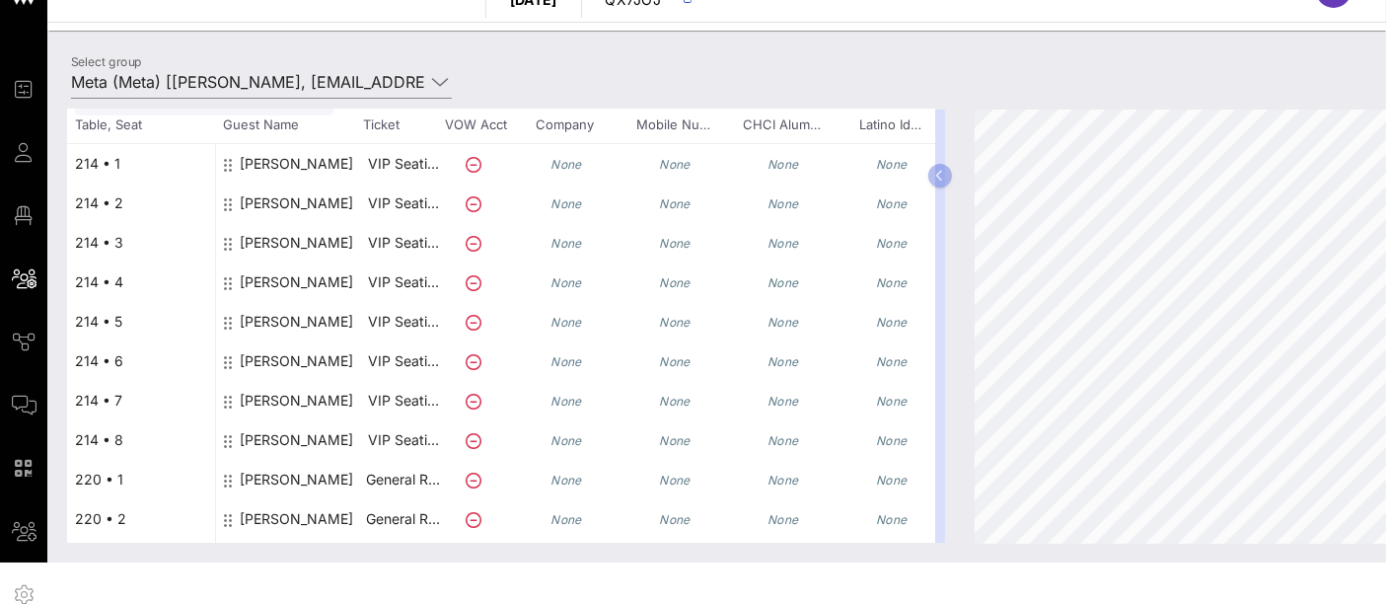
scroll to position [139, 0]
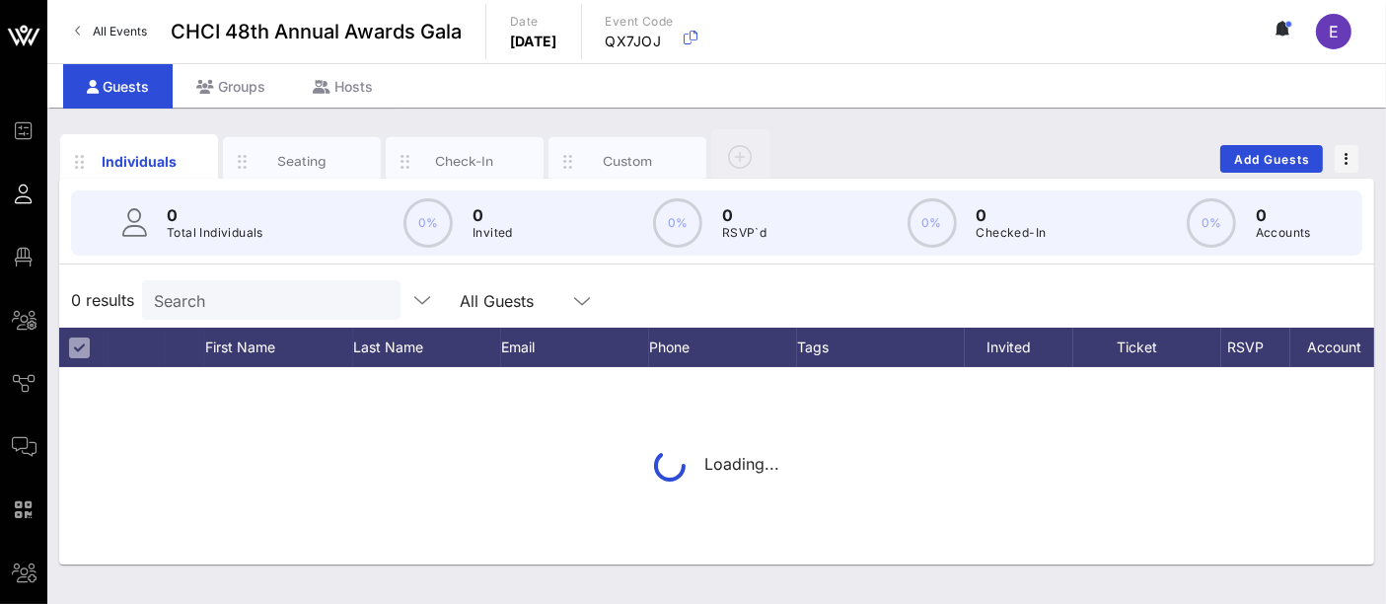
click at [225, 302] on input "Search" at bounding box center [269, 300] width 231 height 26
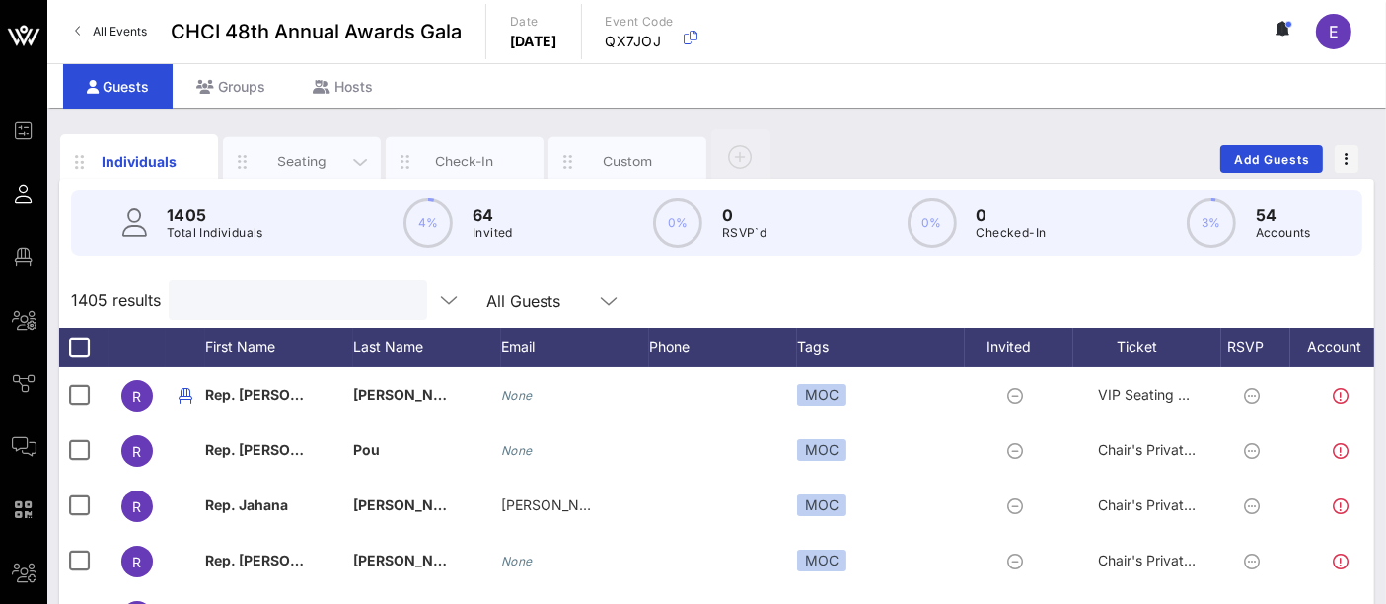
click at [293, 173] on div "Seating" at bounding box center [302, 161] width 158 height 49
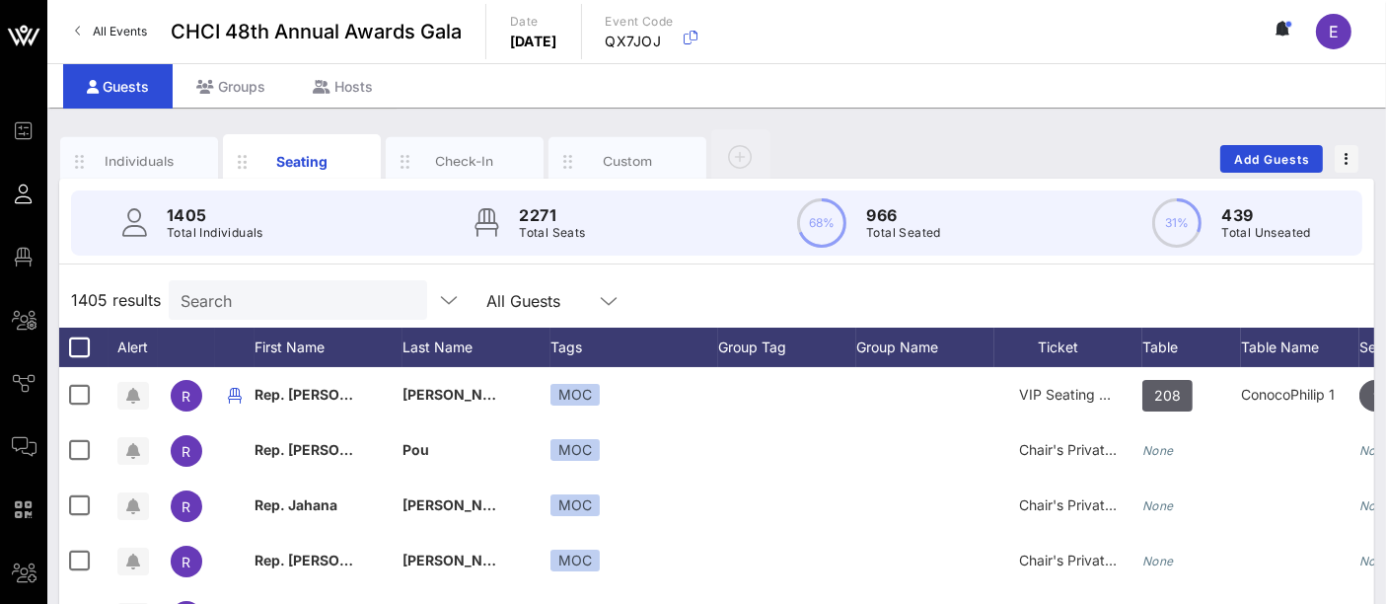
click at [250, 311] on input "Search" at bounding box center [295, 300] width 231 height 26
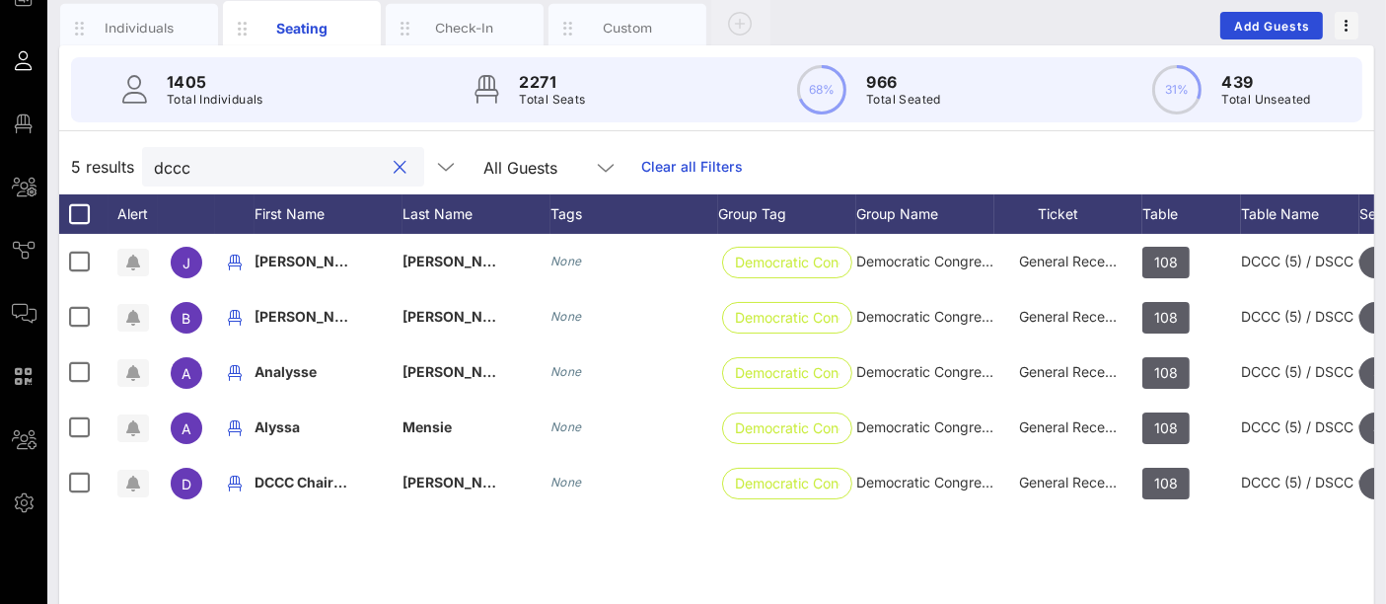
scroll to position [135, 0]
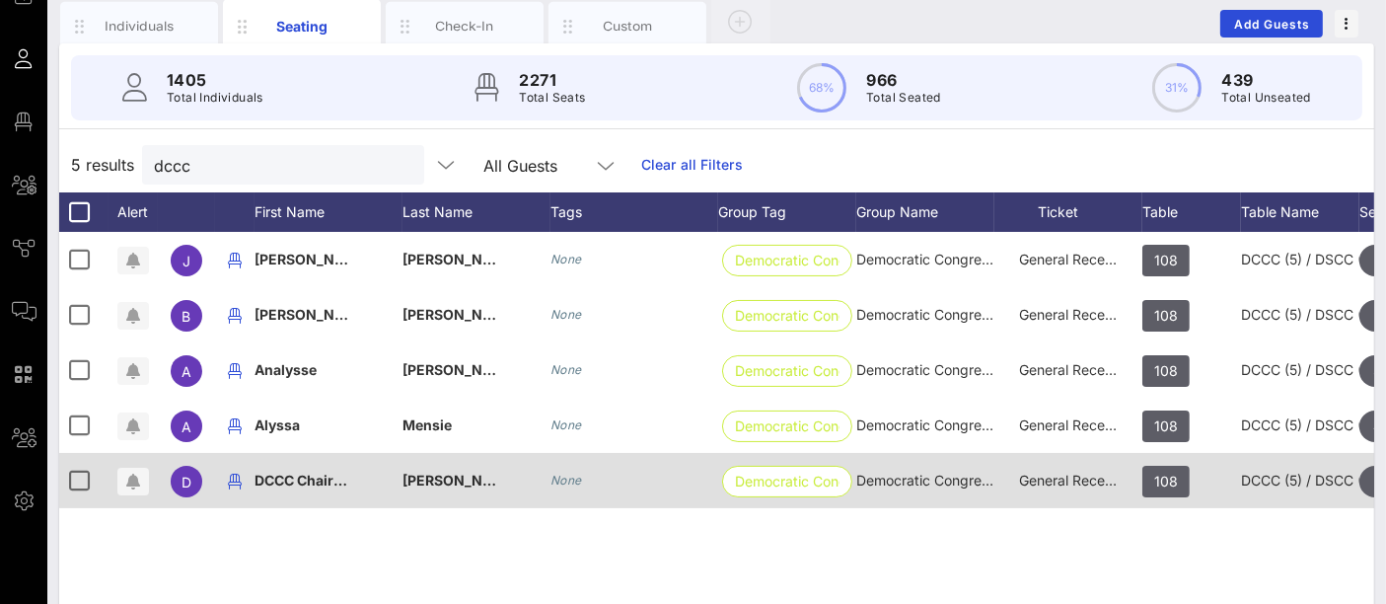
click at [1053, 477] on span "General Reception" at bounding box center [1078, 479] width 118 height 17
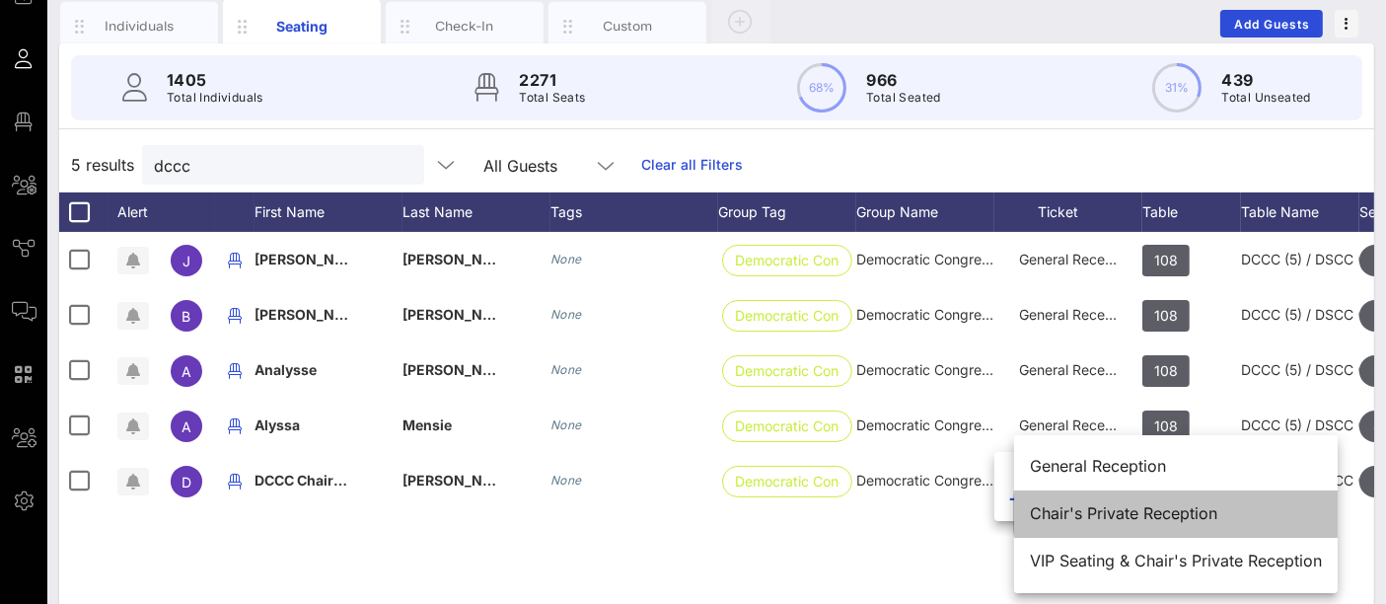
click at [1141, 512] on div "Chair's Private Reception" at bounding box center [1176, 513] width 292 height 19
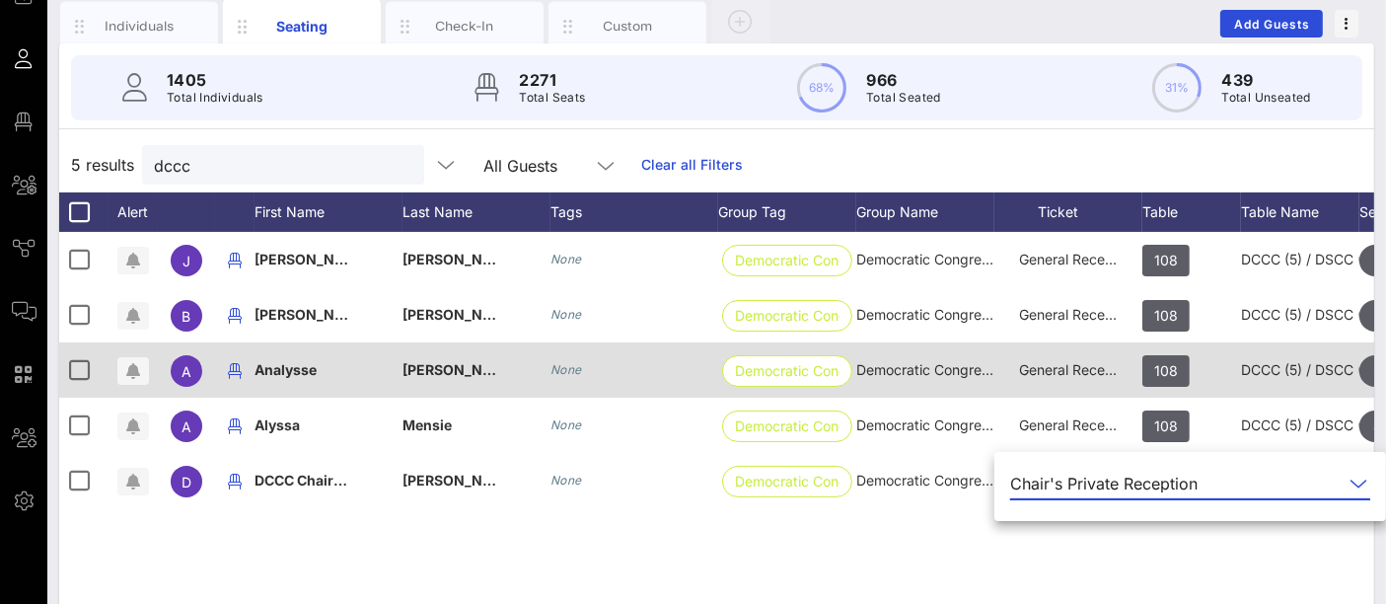
click at [1092, 372] on span "General Reception" at bounding box center [1078, 369] width 118 height 17
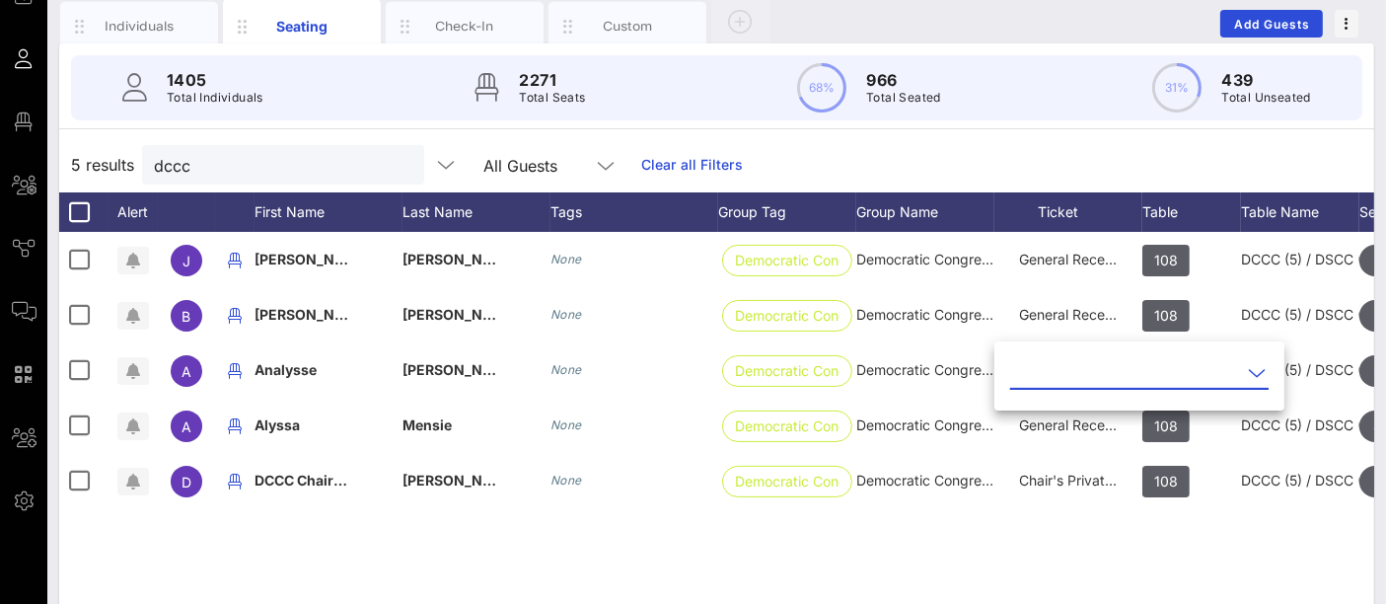
click at [1102, 379] on input "text" at bounding box center [1125, 373] width 231 height 32
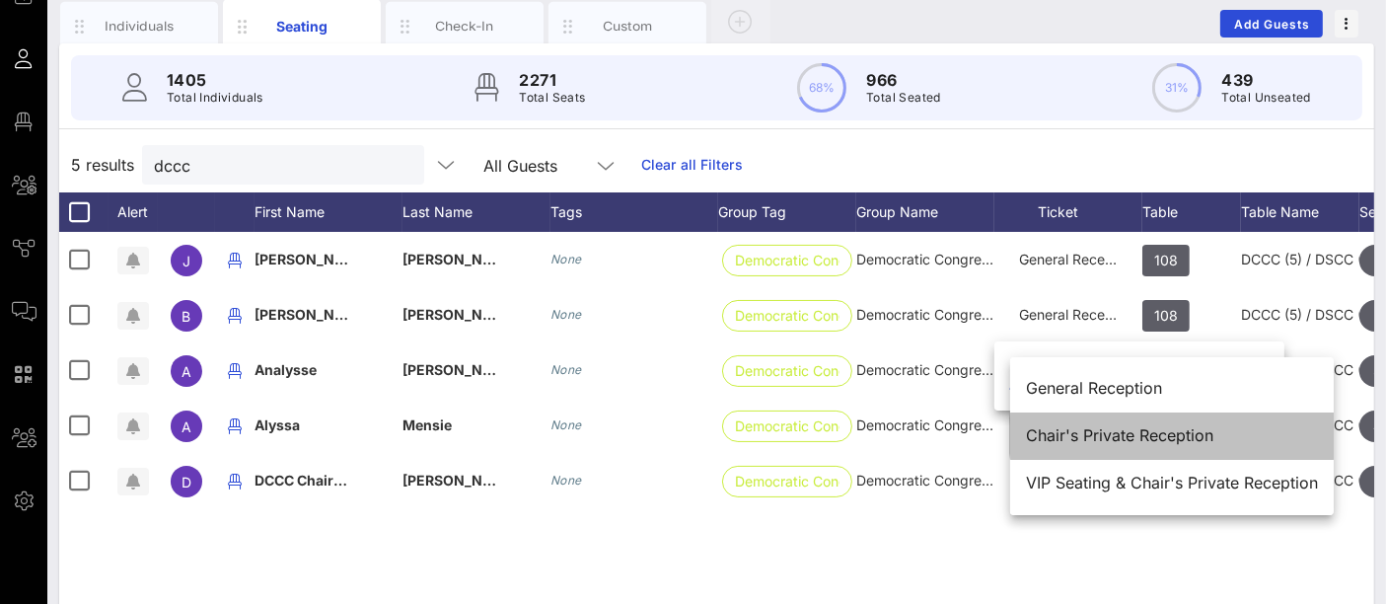
click at [1092, 422] on div "Chair's Private Reception" at bounding box center [1172, 435] width 292 height 42
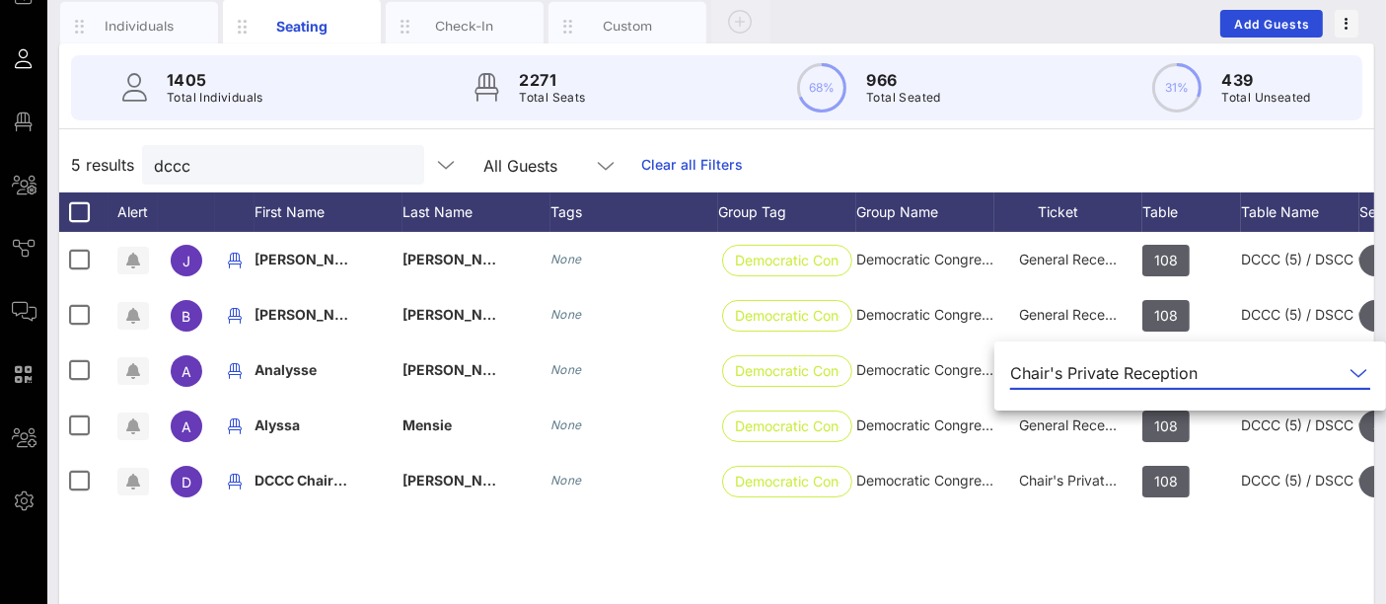
click at [1093, 549] on div "J [PERSON_NAME] None Democratic Congre… Democratic Congressional Campaign Commi…" at bounding box center [716, 528] width 1315 height 592
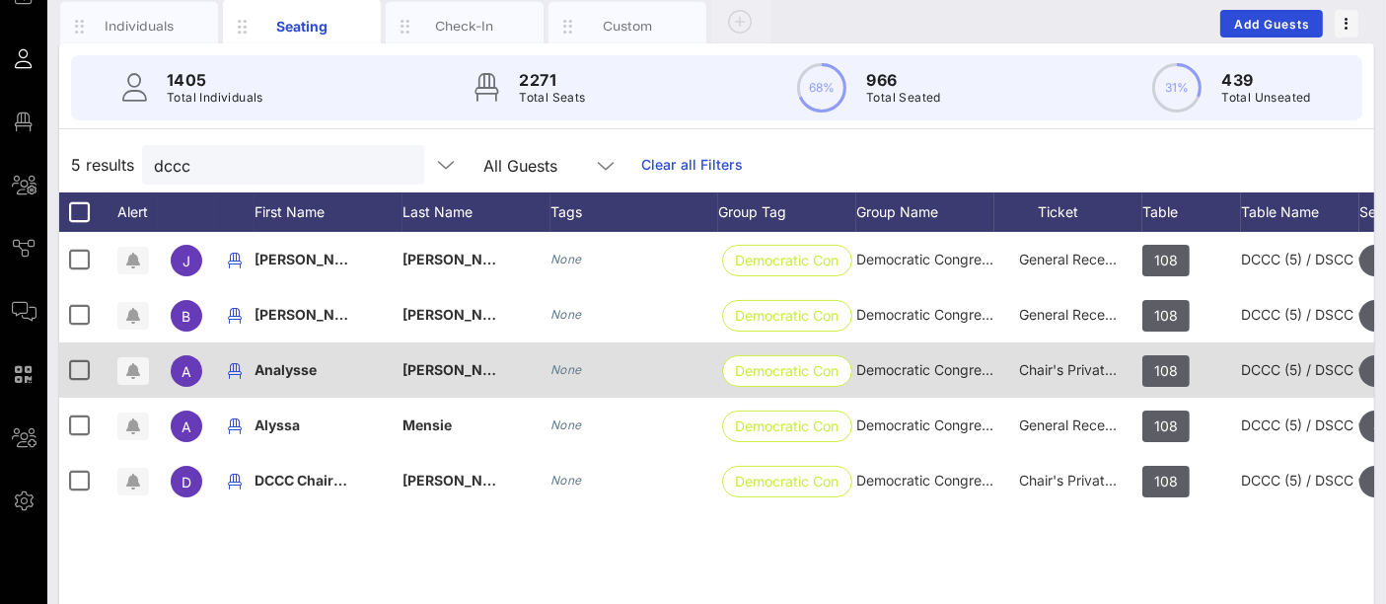
click at [1067, 374] on span "Chair's Private Reception" at bounding box center [1100, 369] width 163 height 17
click at [0, 0] on div "Chair's Private Reception" at bounding box center [0, 0] width 0 height 0
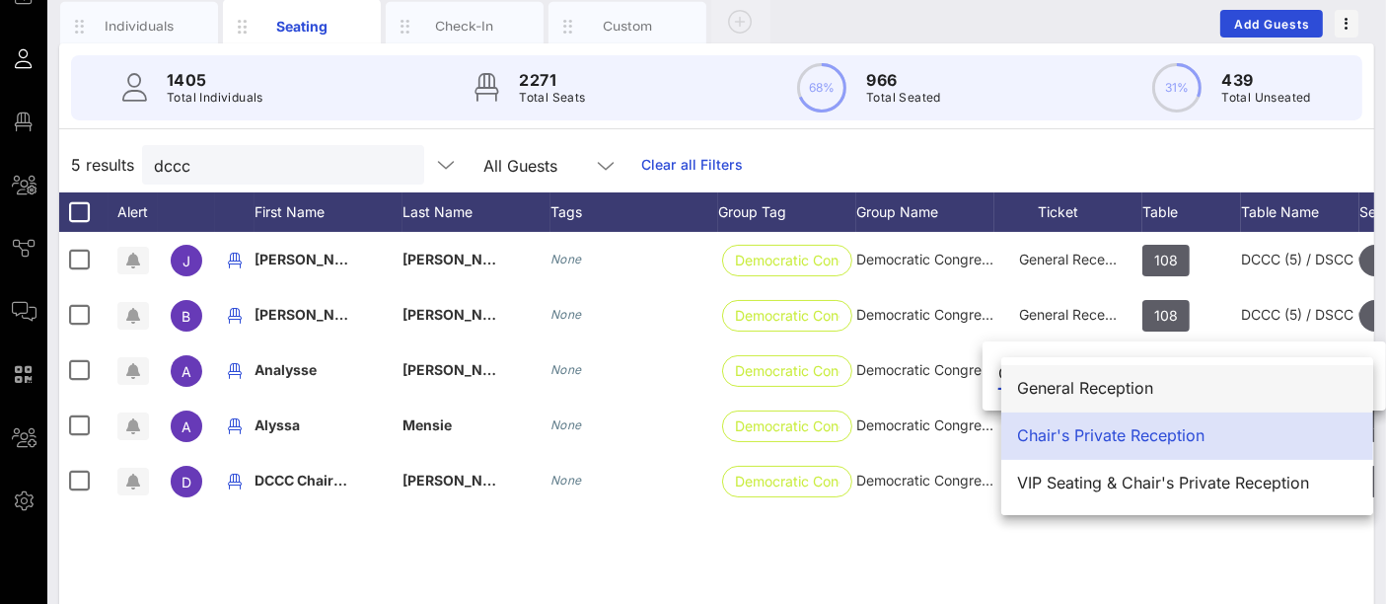
click at [1111, 387] on div "General Reception" at bounding box center [1187, 388] width 340 height 19
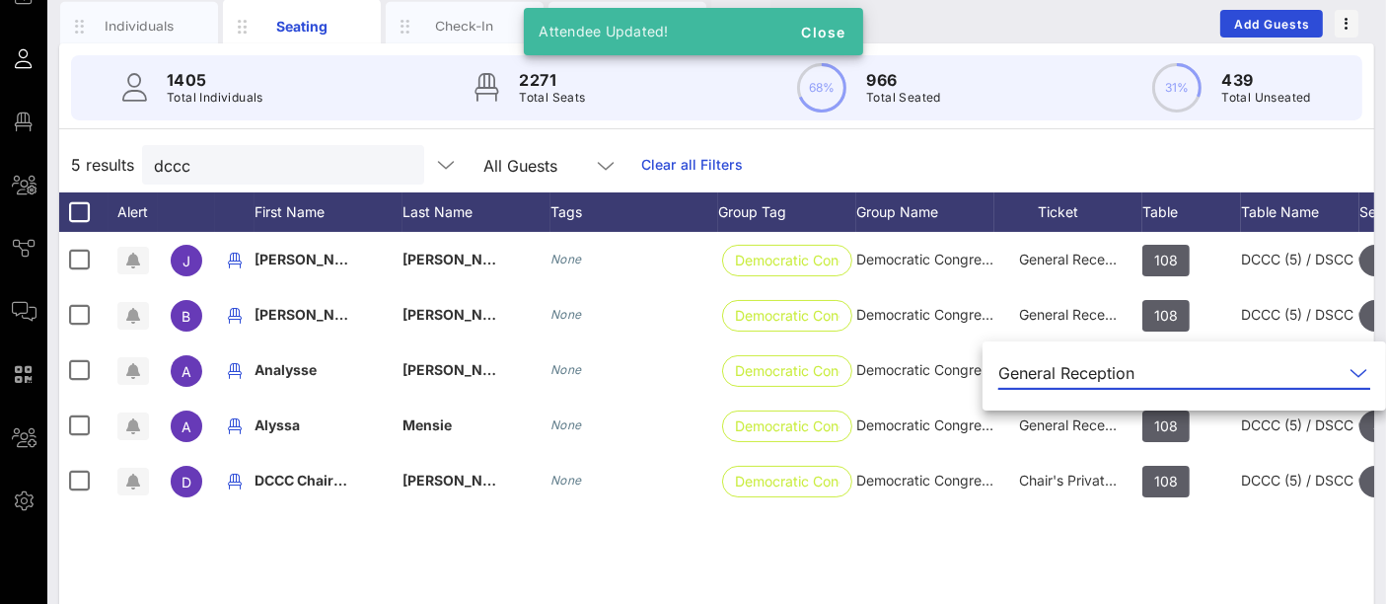
click at [1102, 529] on div "J [PERSON_NAME] None Democratic Congre… Democratic Congressional Campaign Commi…" at bounding box center [716, 528] width 1315 height 592
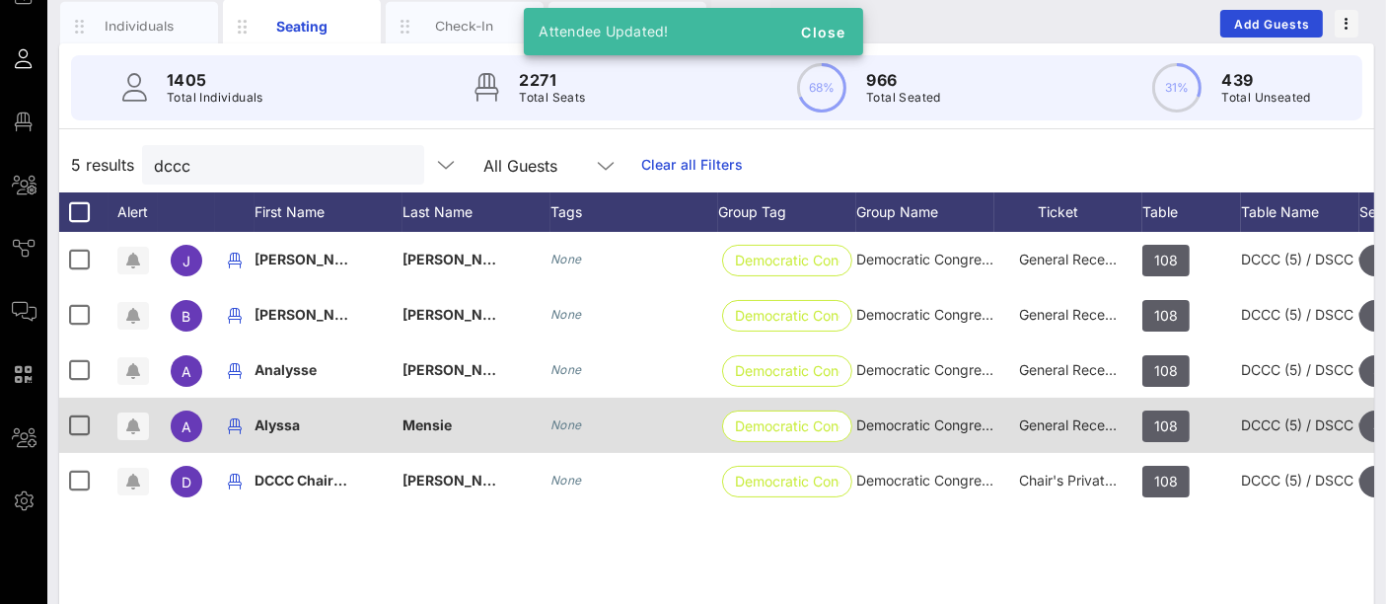
click at [1068, 428] on span "General Reception" at bounding box center [1078, 424] width 118 height 17
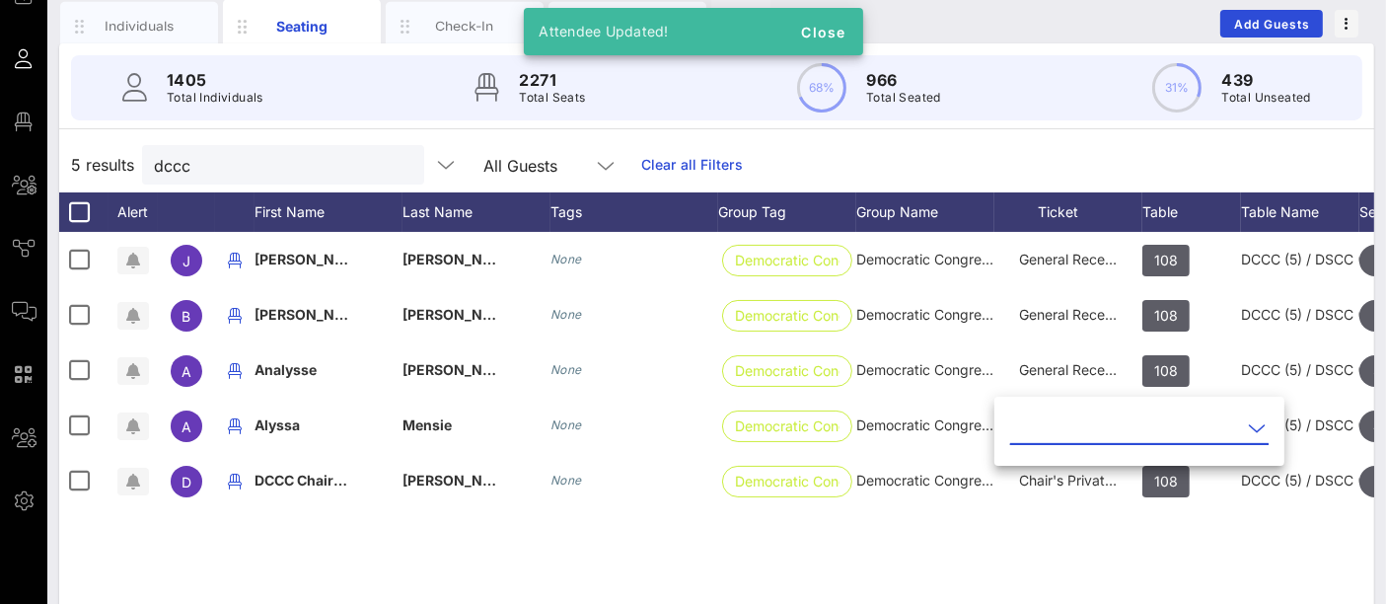
click at [1149, 433] on input "text" at bounding box center [1125, 428] width 231 height 32
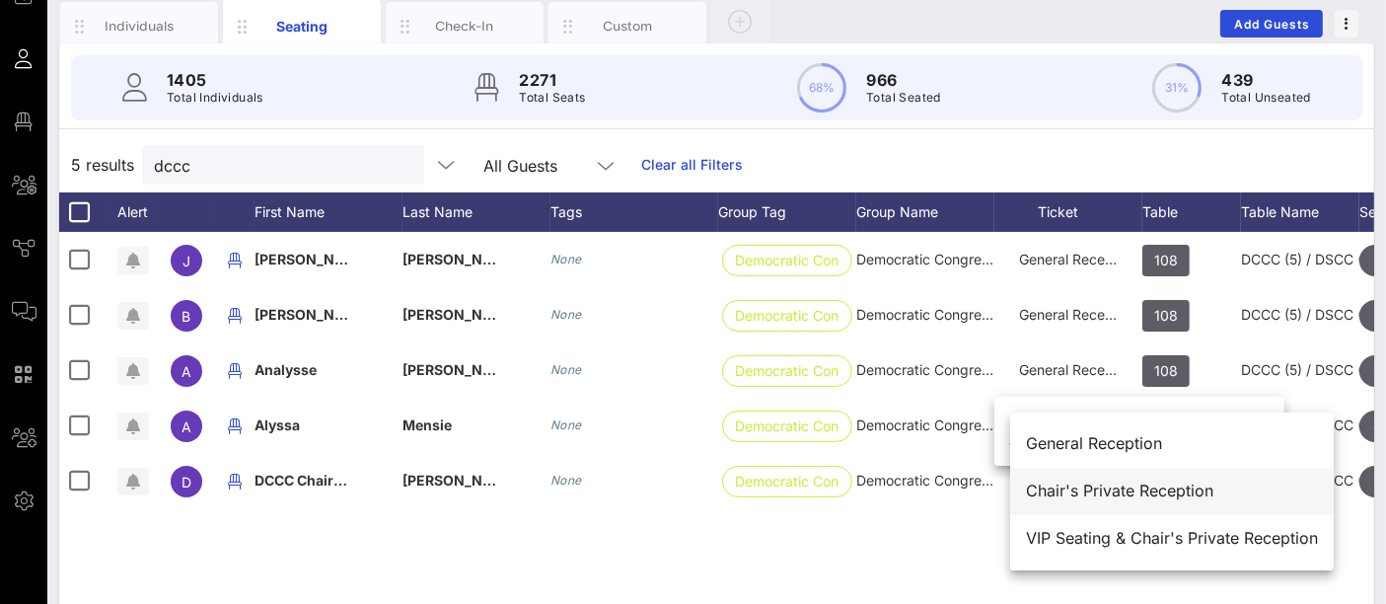
click at [1113, 488] on div "Chair's Private Reception" at bounding box center [1172, 490] width 292 height 19
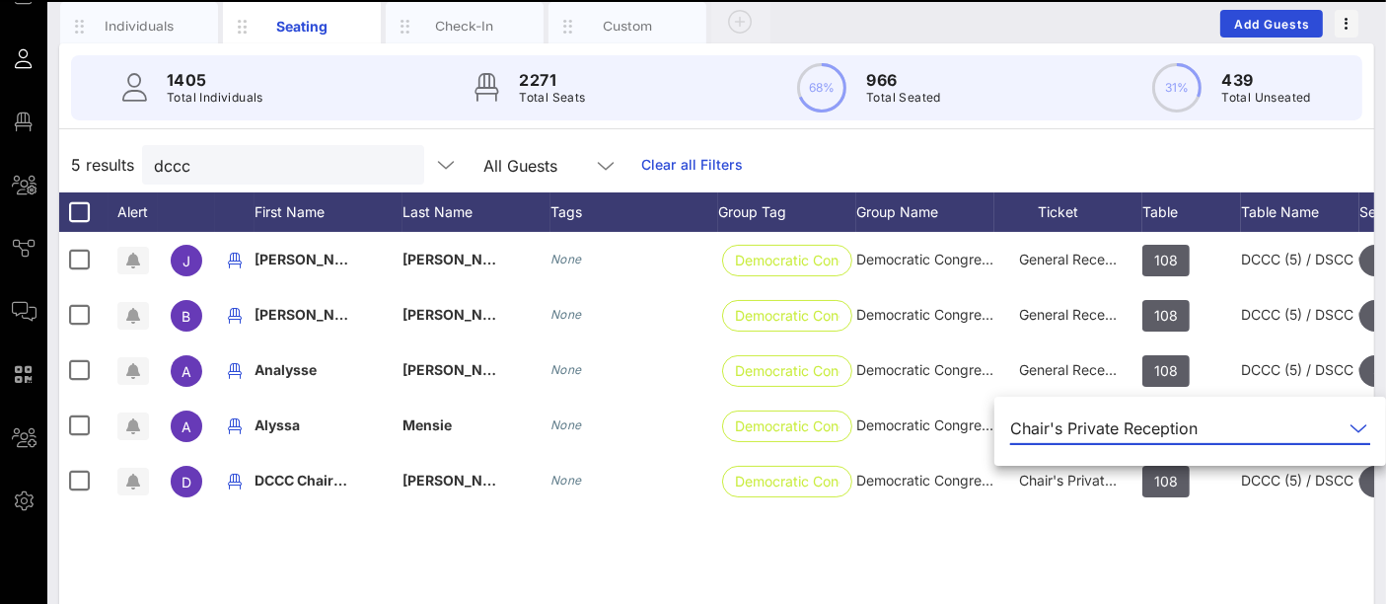
click at [1067, 550] on div "J [PERSON_NAME] None Democratic Congre… Democratic Congressional Campaign Commi…" at bounding box center [716, 528] width 1315 height 592
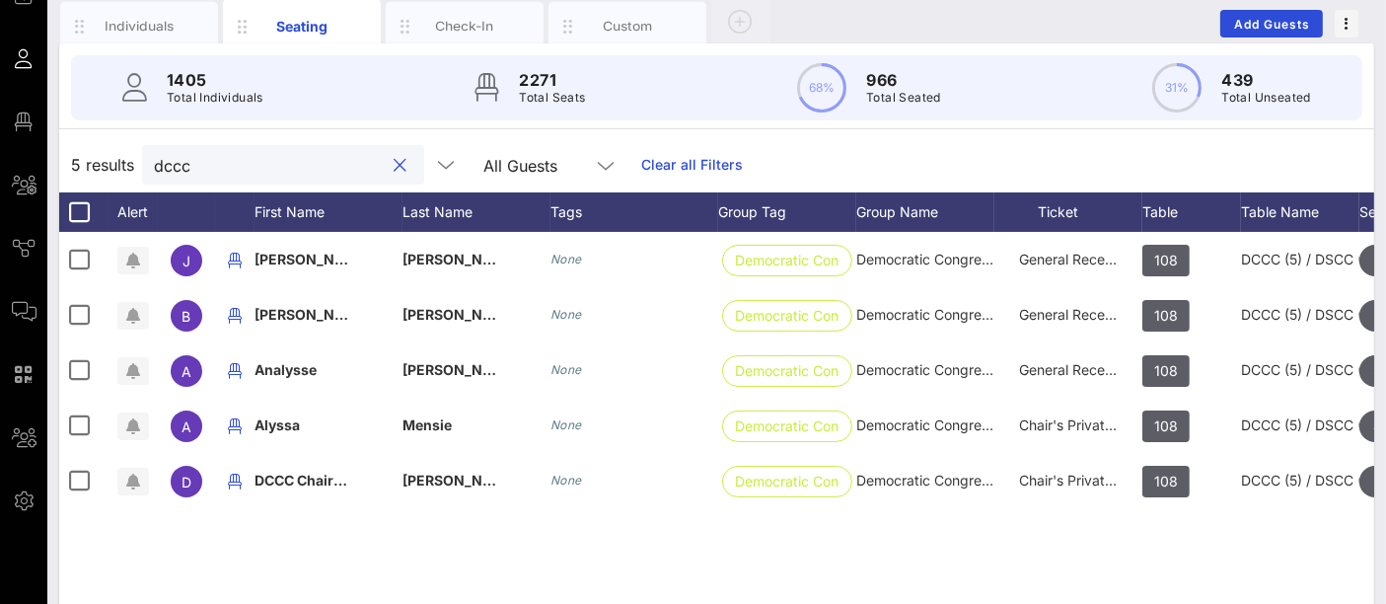
click at [307, 169] on input "dccc" at bounding box center [269, 165] width 231 height 26
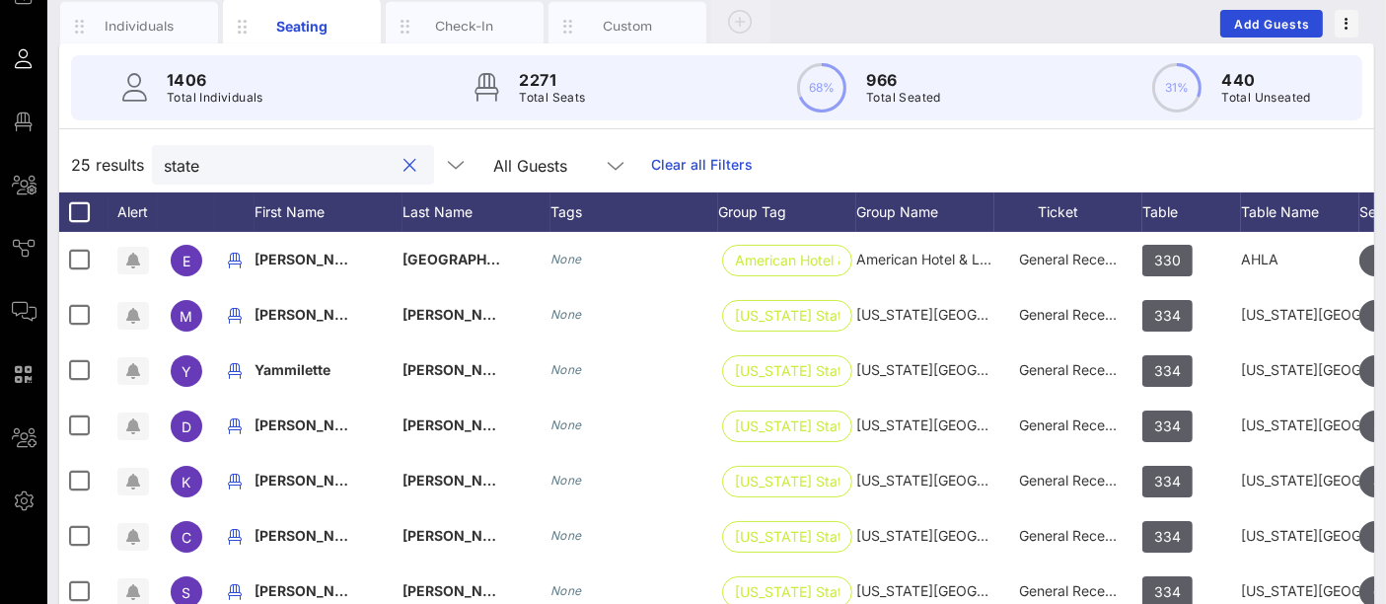
click at [287, 165] on input "state" at bounding box center [279, 165] width 231 height 26
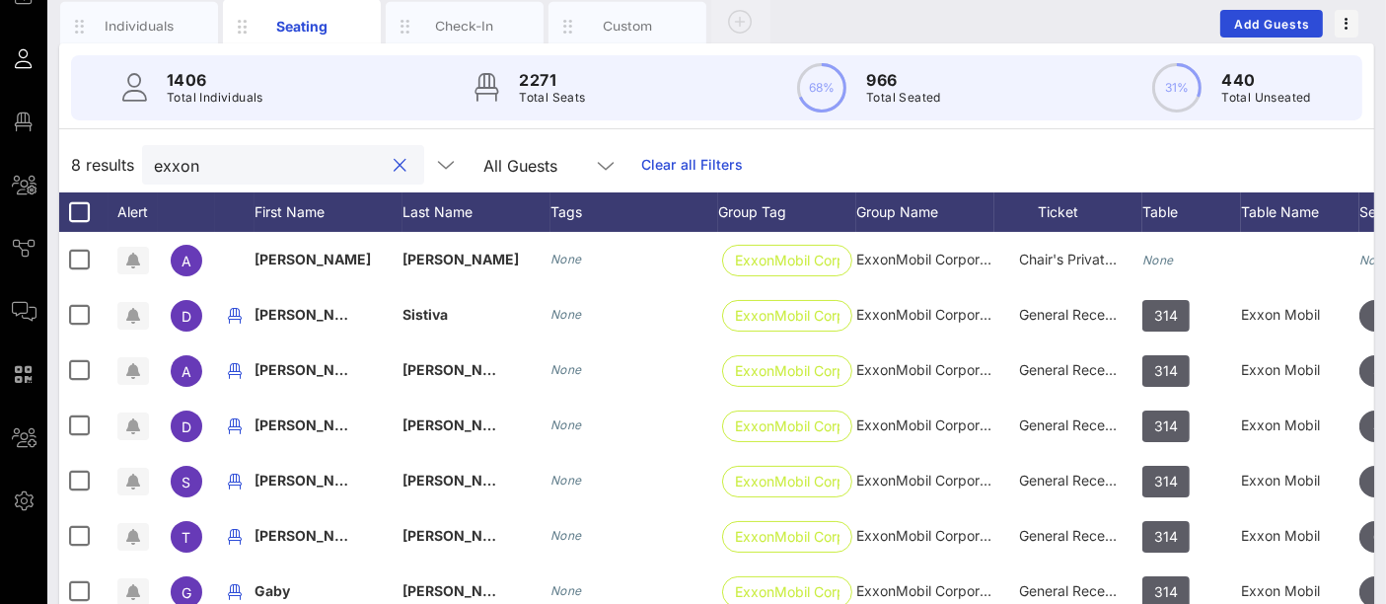
type input "exxon"
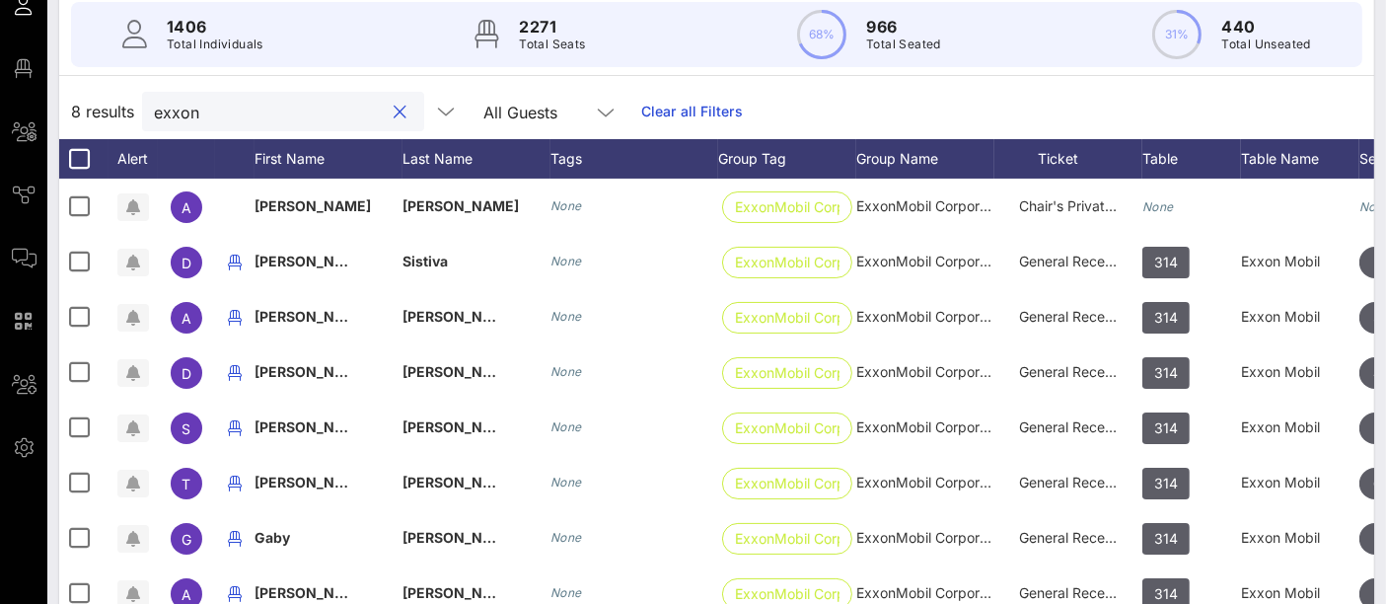
scroll to position [69, 0]
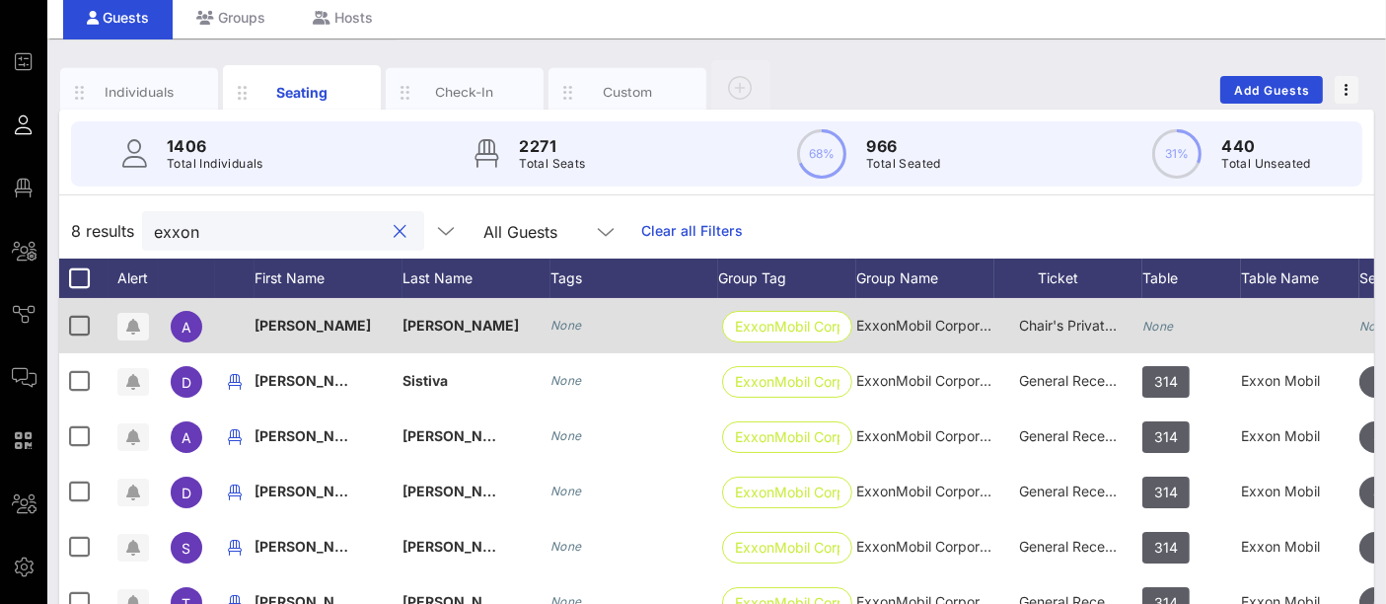
click at [1274, 330] on div at bounding box center [1300, 325] width 118 height 55
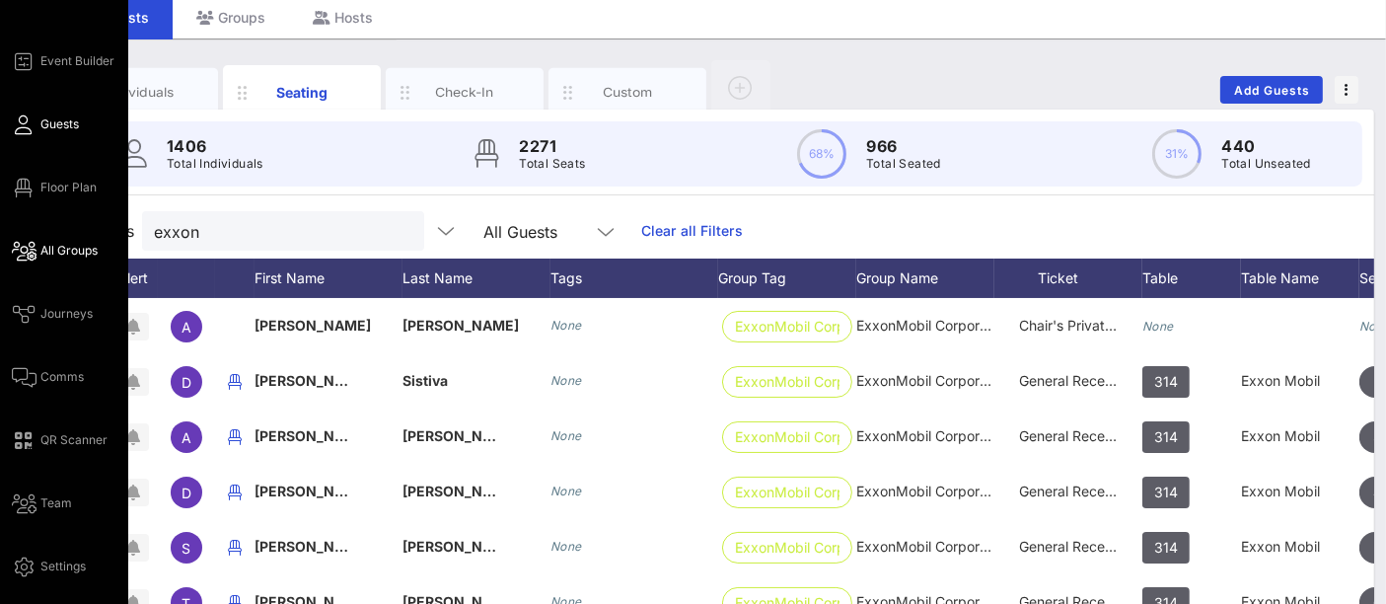
click at [73, 250] on span "All Groups" at bounding box center [68, 251] width 57 height 18
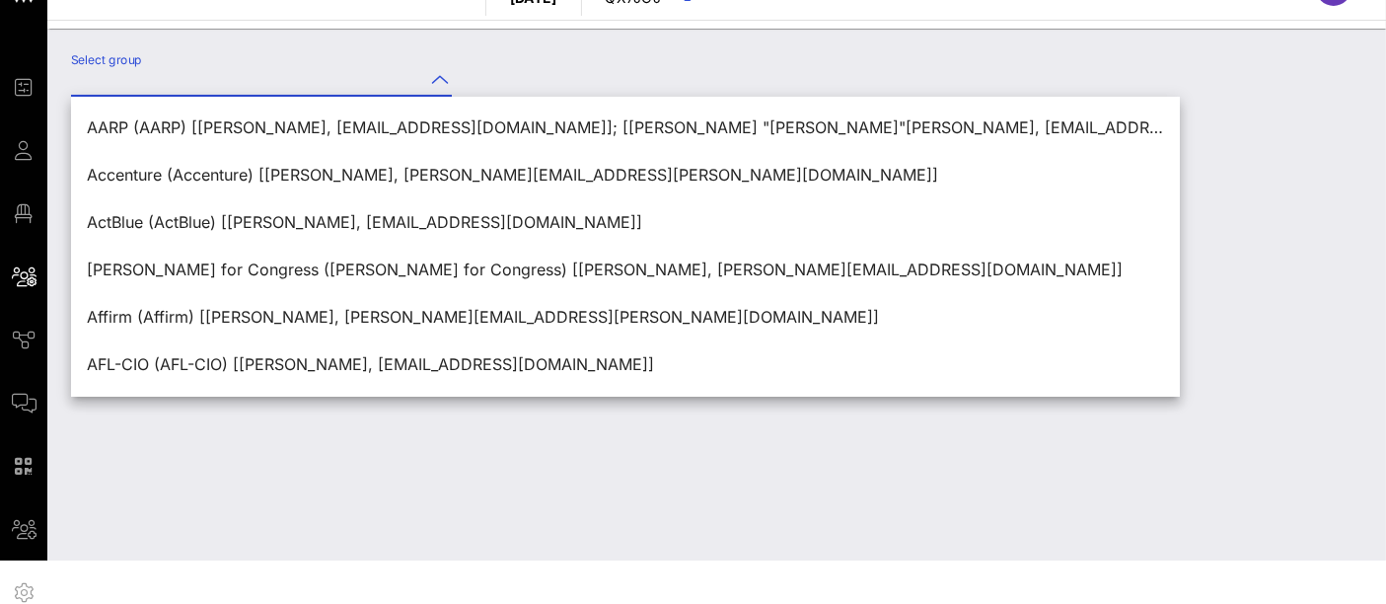
scroll to position [41, 0]
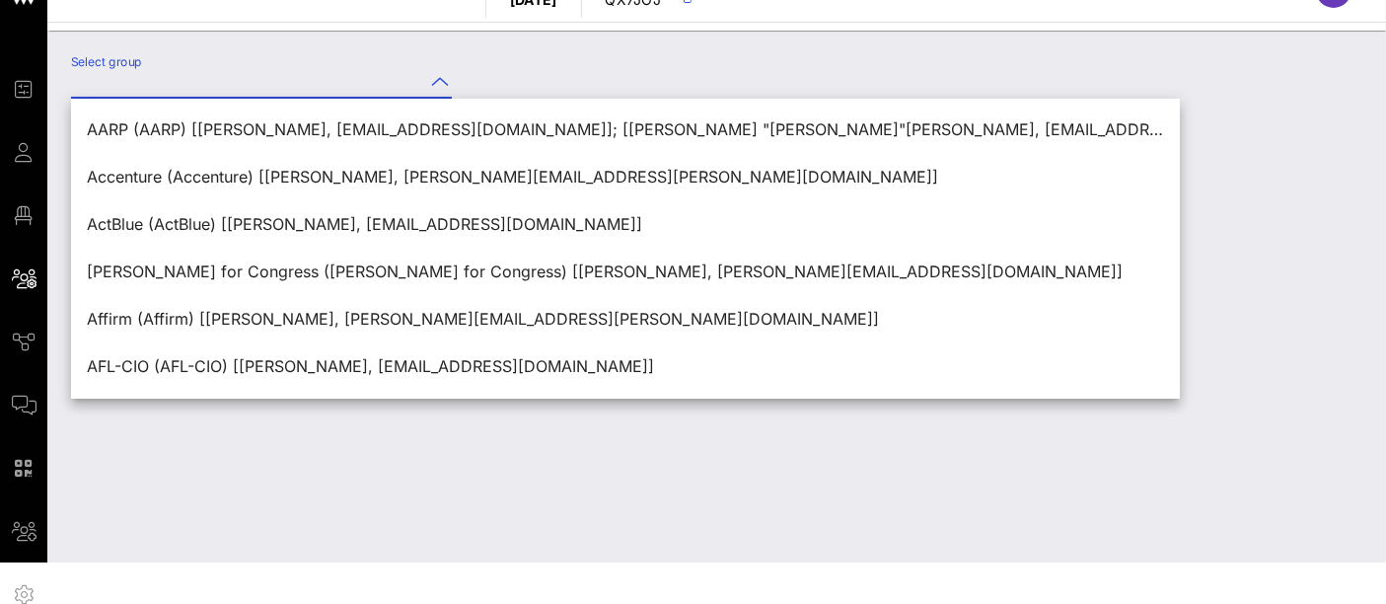
click at [109, 486] on div "Select group" at bounding box center [716, 297] width 1338 height 532
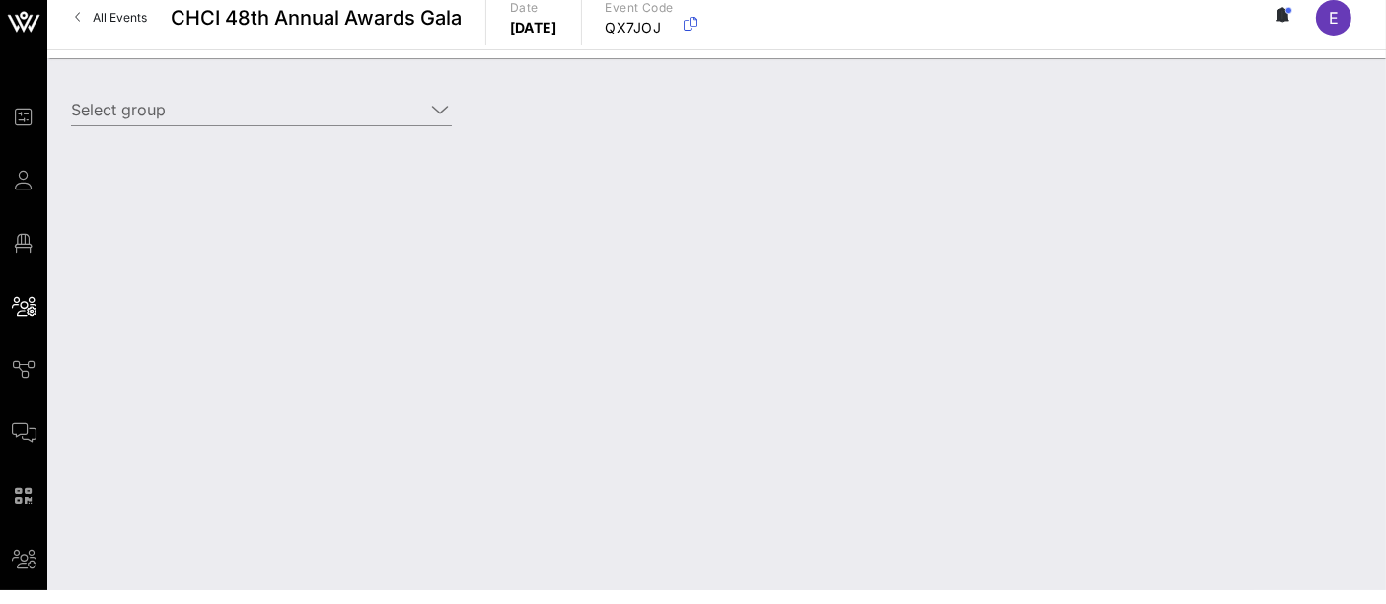
scroll to position [0, 0]
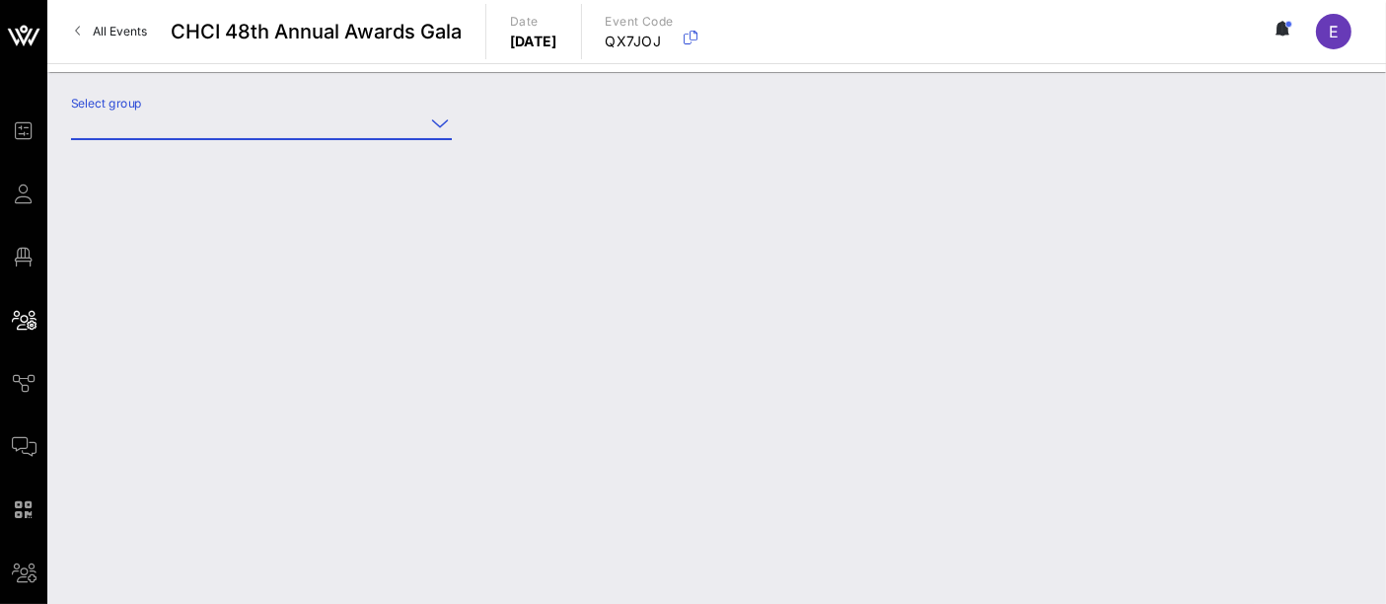
click at [352, 135] on input "Select group" at bounding box center [247, 123] width 353 height 32
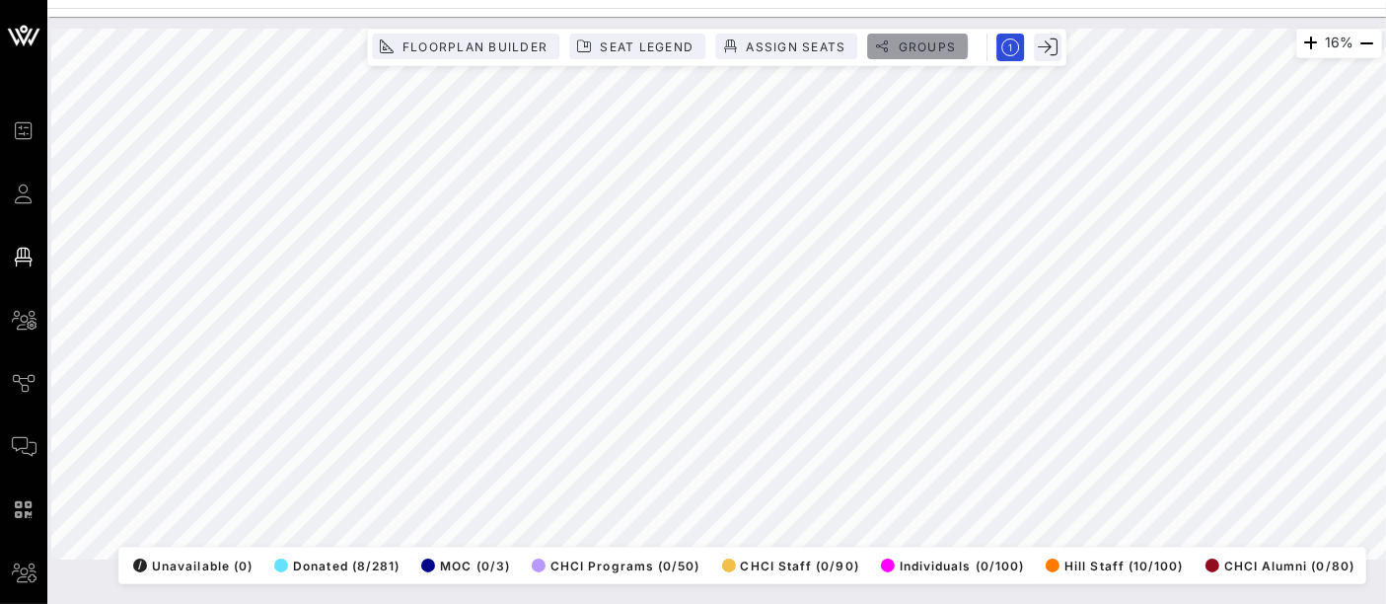
click at [935, 43] on span "Groups" at bounding box center [925, 46] width 59 height 15
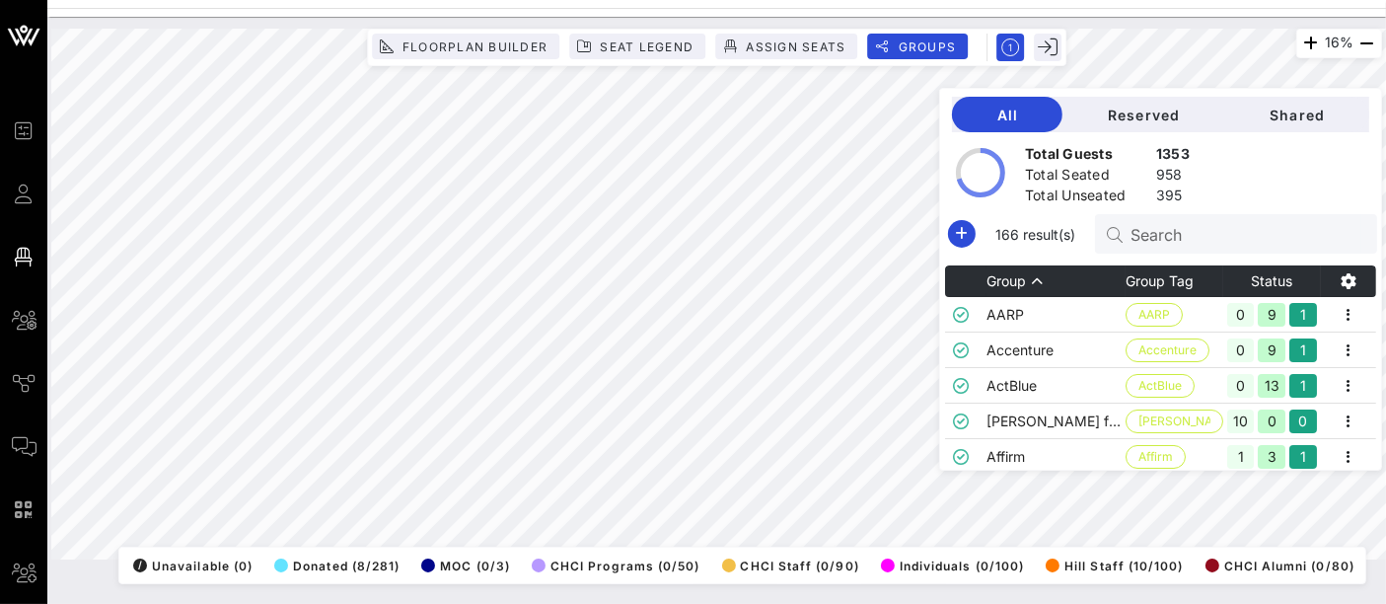
click at [1240, 235] on input "Search" at bounding box center [1245, 234] width 231 height 26
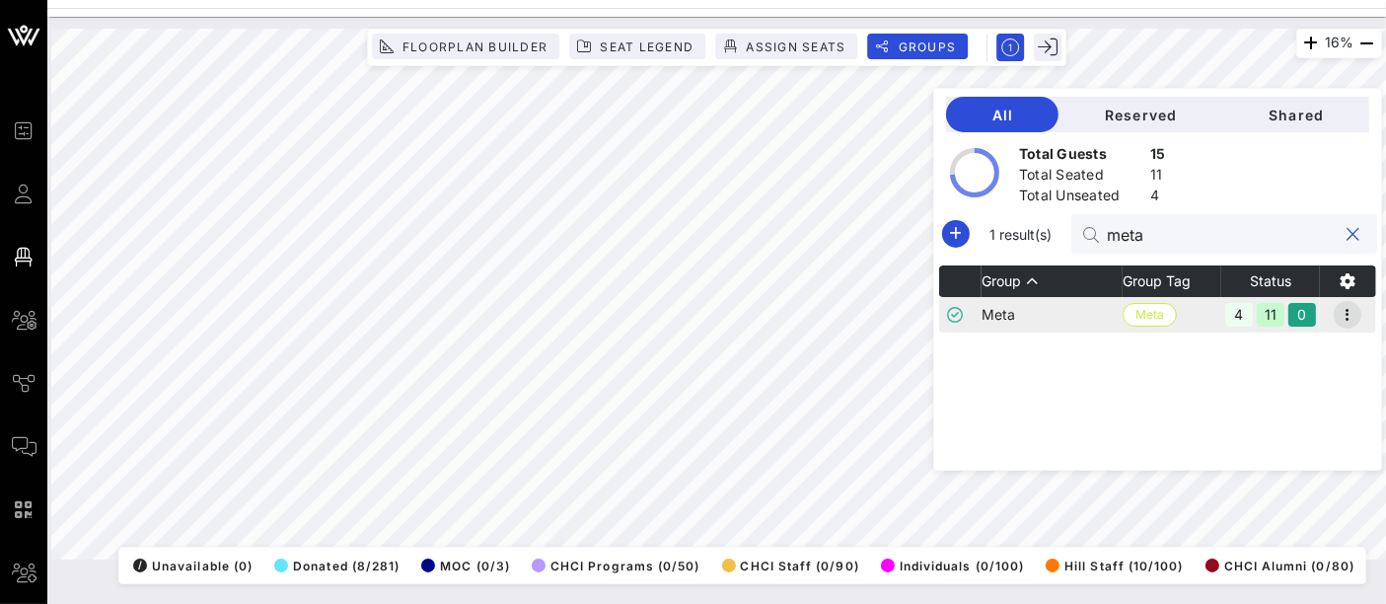
type input "meta"
click at [1353, 317] on icon "button" at bounding box center [1347, 315] width 24 height 24
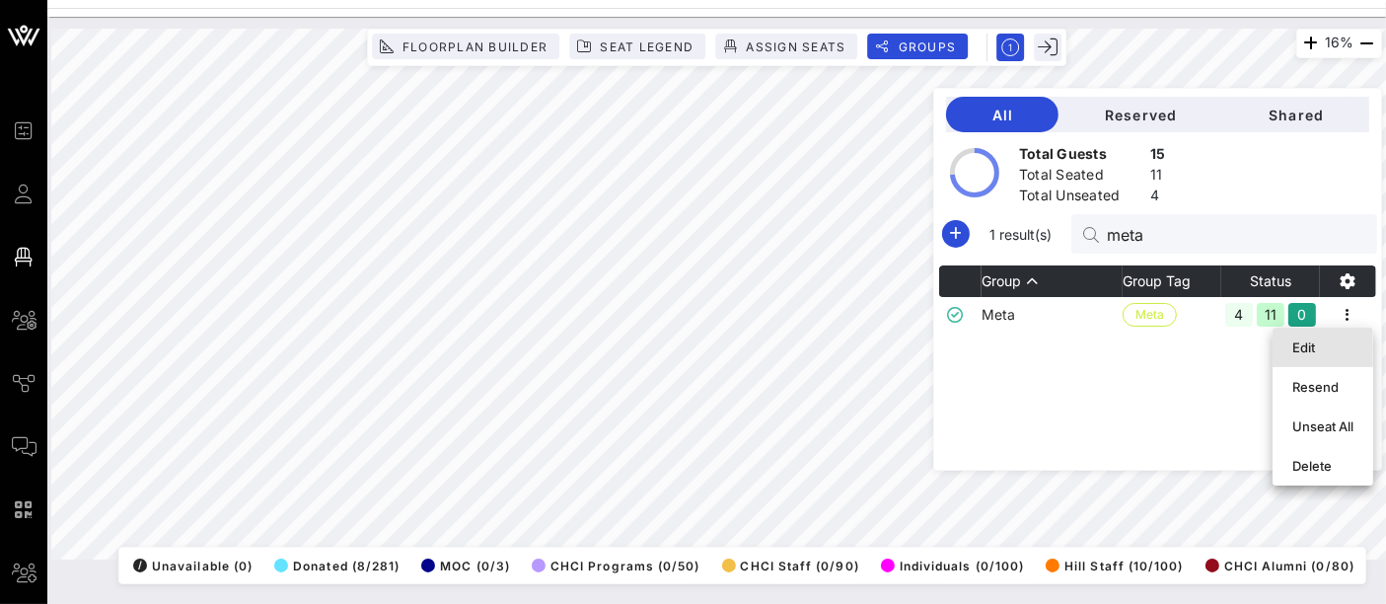
click at [1330, 350] on div "Edit" at bounding box center [1322, 347] width 61 height 16
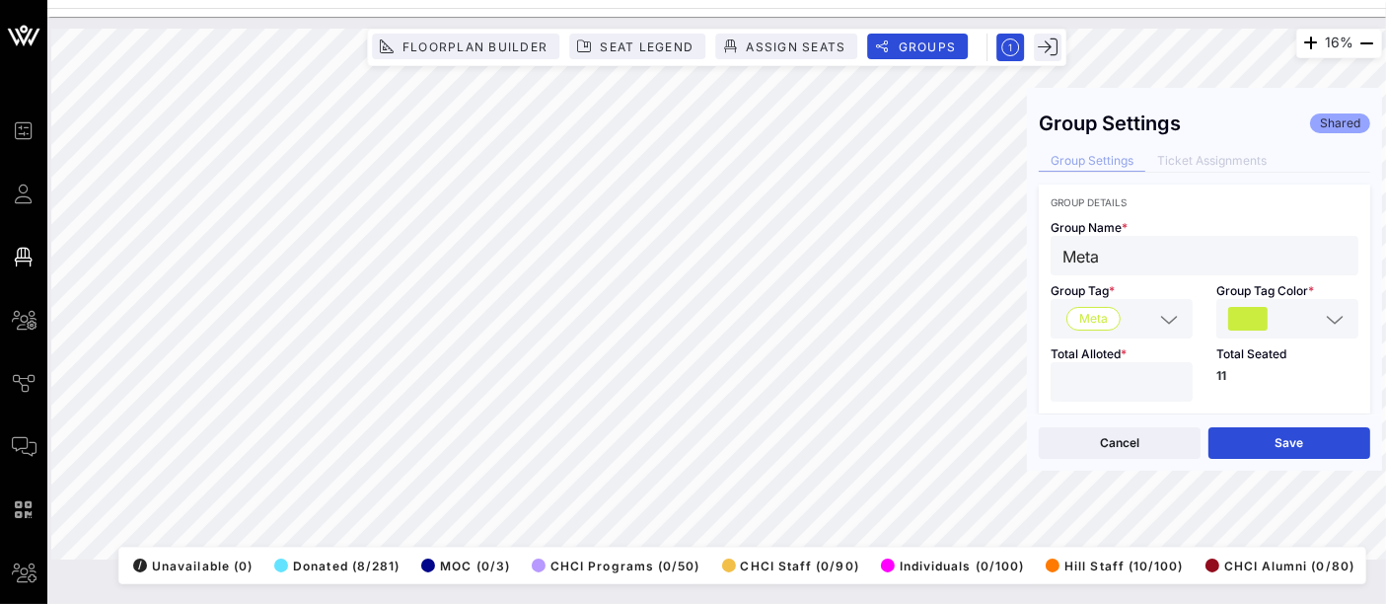
click at [1166, 388] on input "**" at bounding box center [1121, 382] width 118 height 26
type input "**"
click at [1166, 388] on input "**" at bounding box center [1121, 382] width 118 height 26
click at [1303, 435] on button "Save" at bounding box center [1289, 443] width 162 height 32
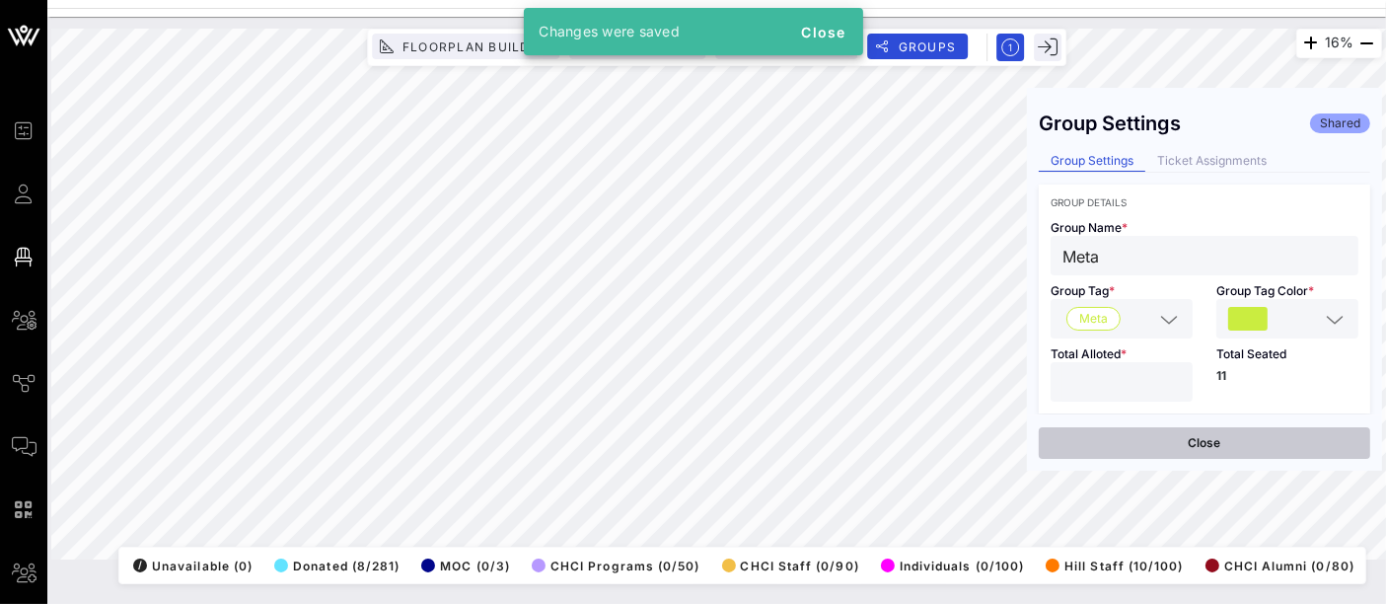
click at [1234, 440] on button "Close" at bounding box center [1203, 443] width 331 height 32
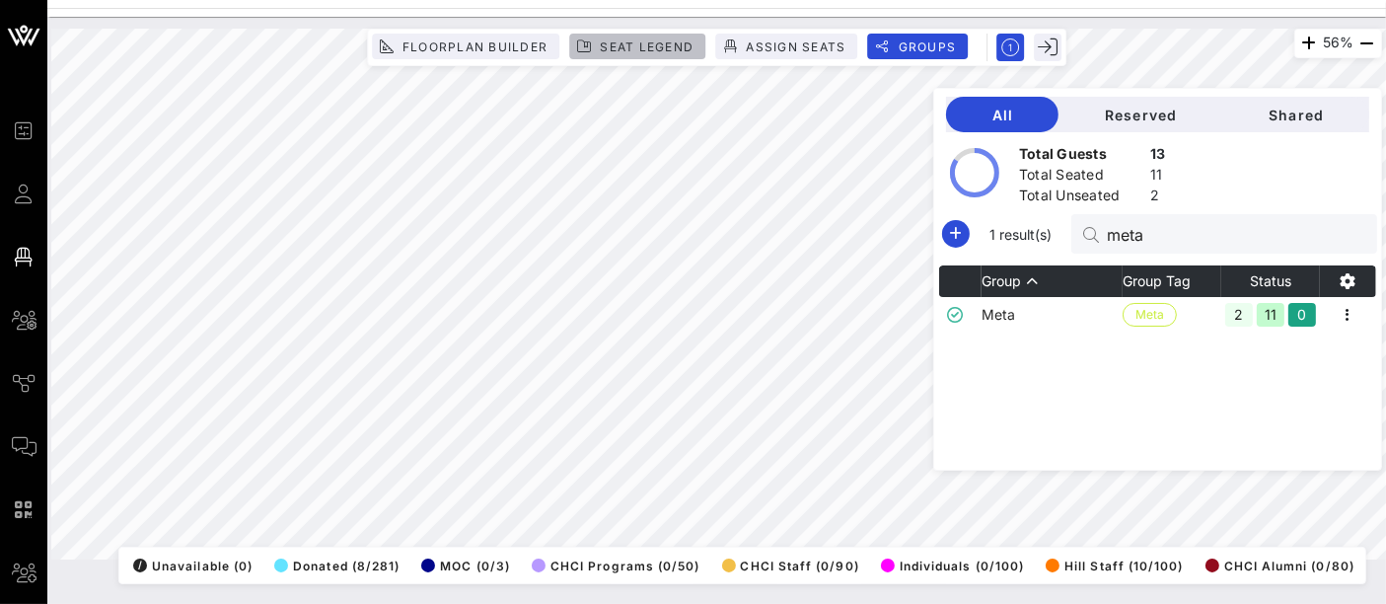
click at [631, 43] on span "Seat Legend" at bounding box center [646, 46] width 95 height 15
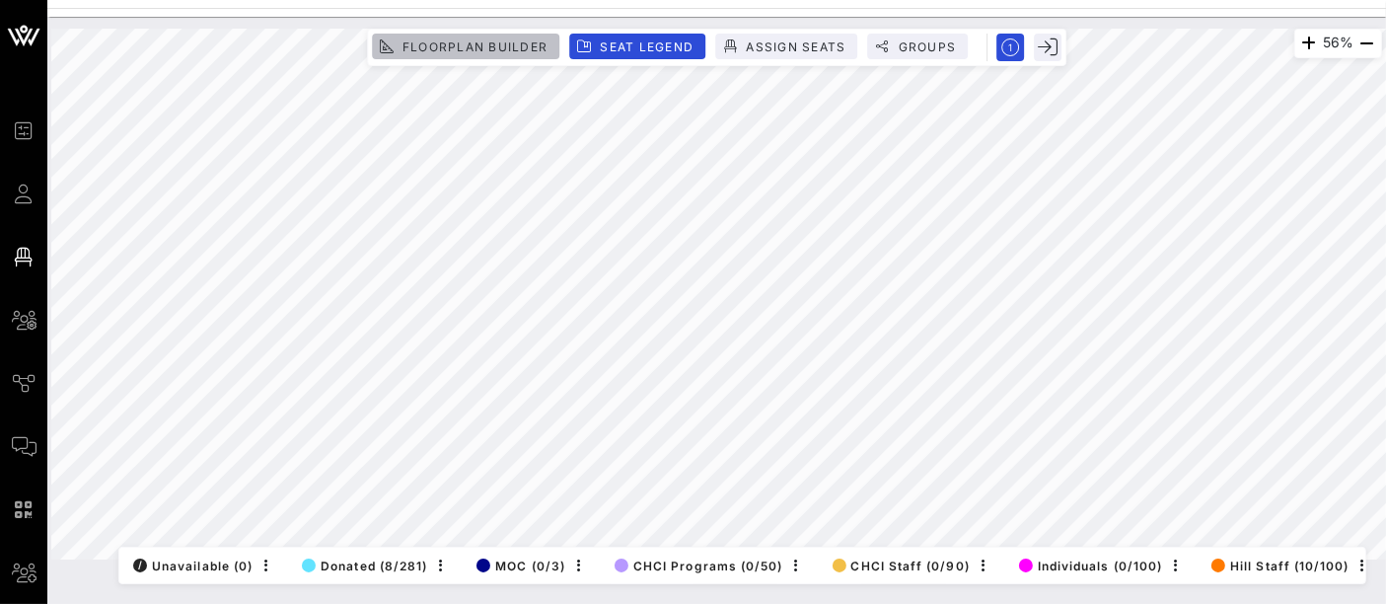
click at [501, 50] on span "Floorplan Builder" at bounding box center [474, 46] width 146 height 15
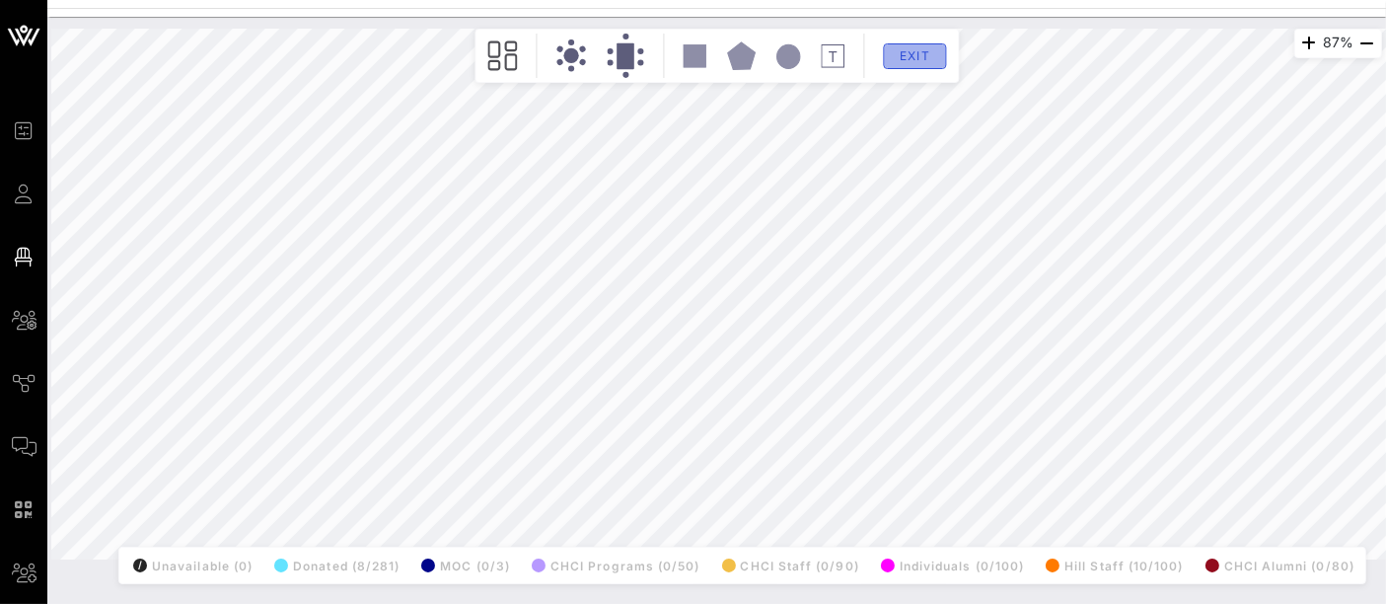
click at [916, 60] on span "Exit" at bounding box center [913, 55] width 37 height 15
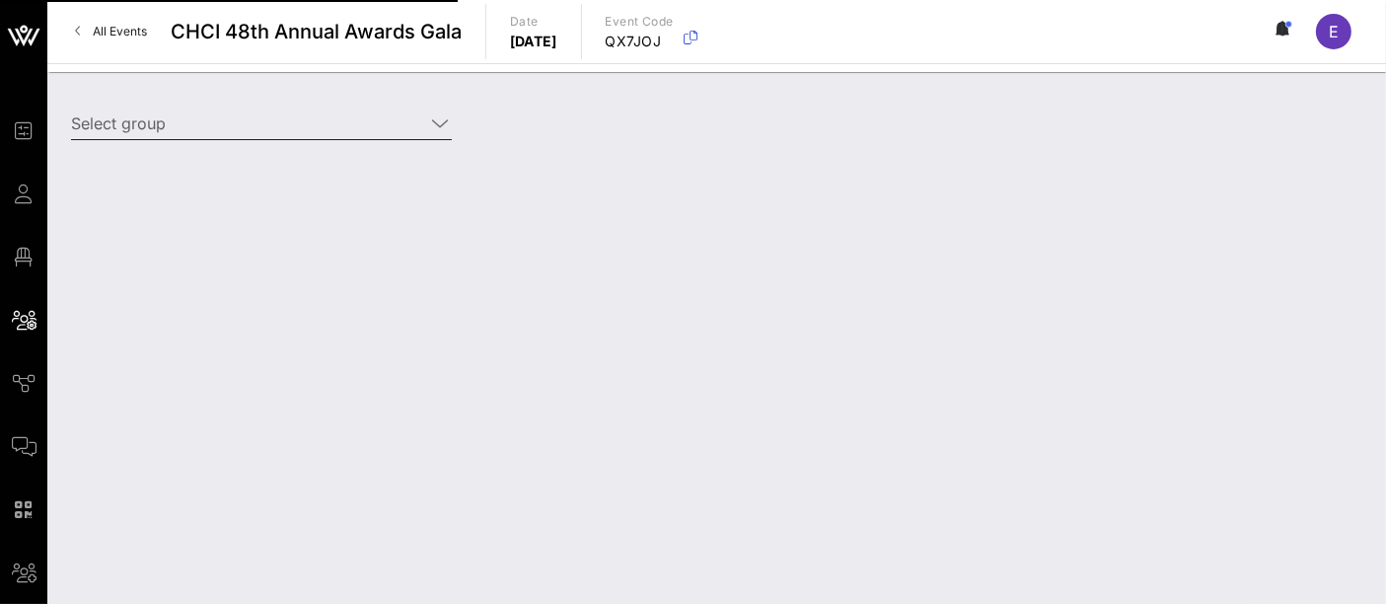
click at [376, 113] on input "Select group" at bounding box center [247, 123] width 353 height 32
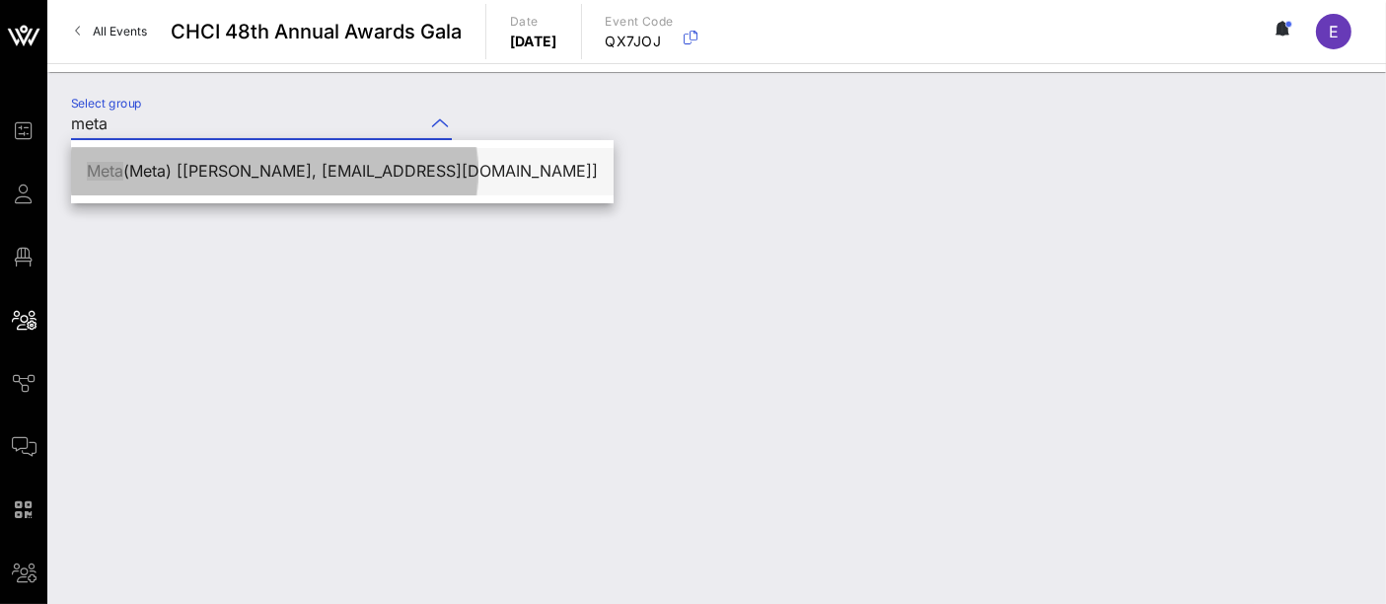
click at [351, 182] on div "Meta (Meta) [Shelly Marc, shellymarc@meta.com]" at bounding box center [342, 171] width 511 height 42
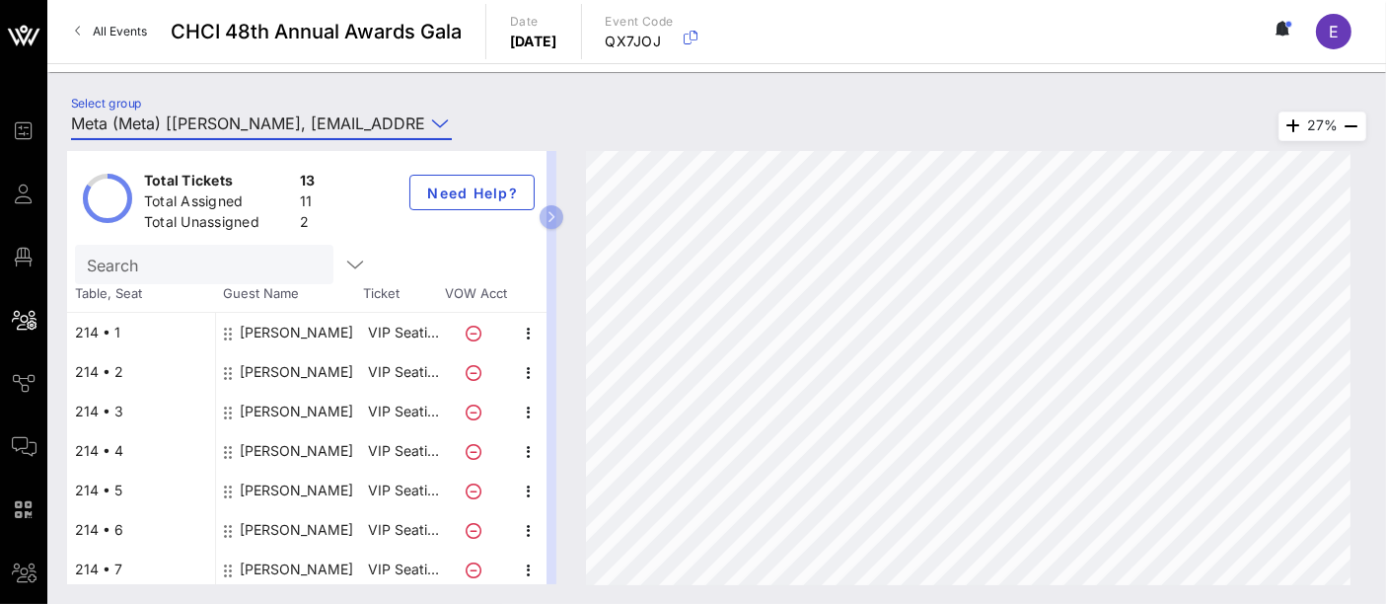
type input "Meta (Meta) [Shelly Marc, shellymarc@meta.com]"
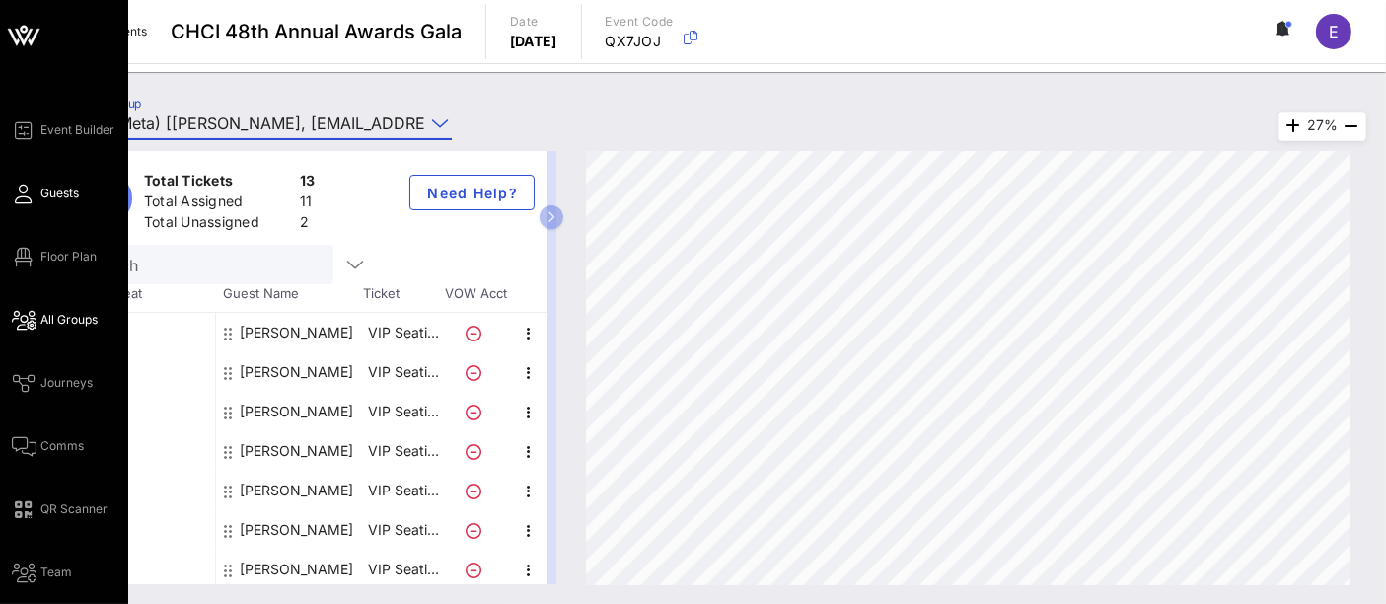
click at [46, 197] on span "Guests" at bounding box center [59, 193] width 38 height 18
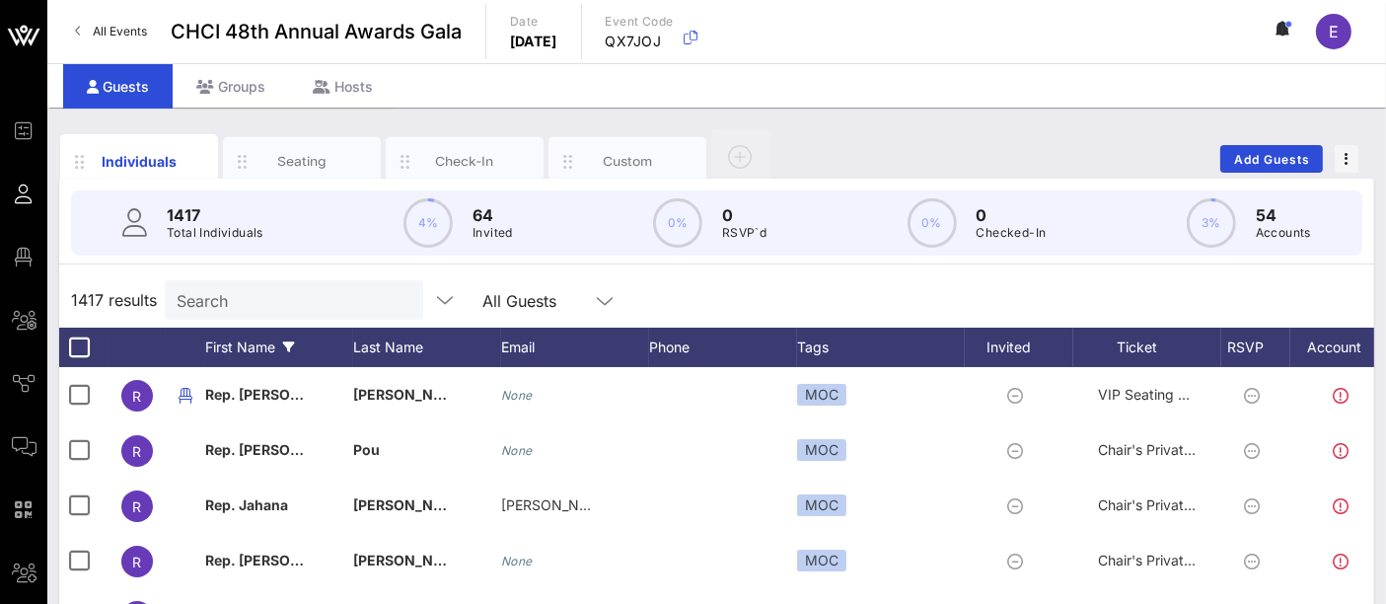
click at [300, 305] on input "Search" at bounding box center [292, 300] width 231 height 26
type input "v"
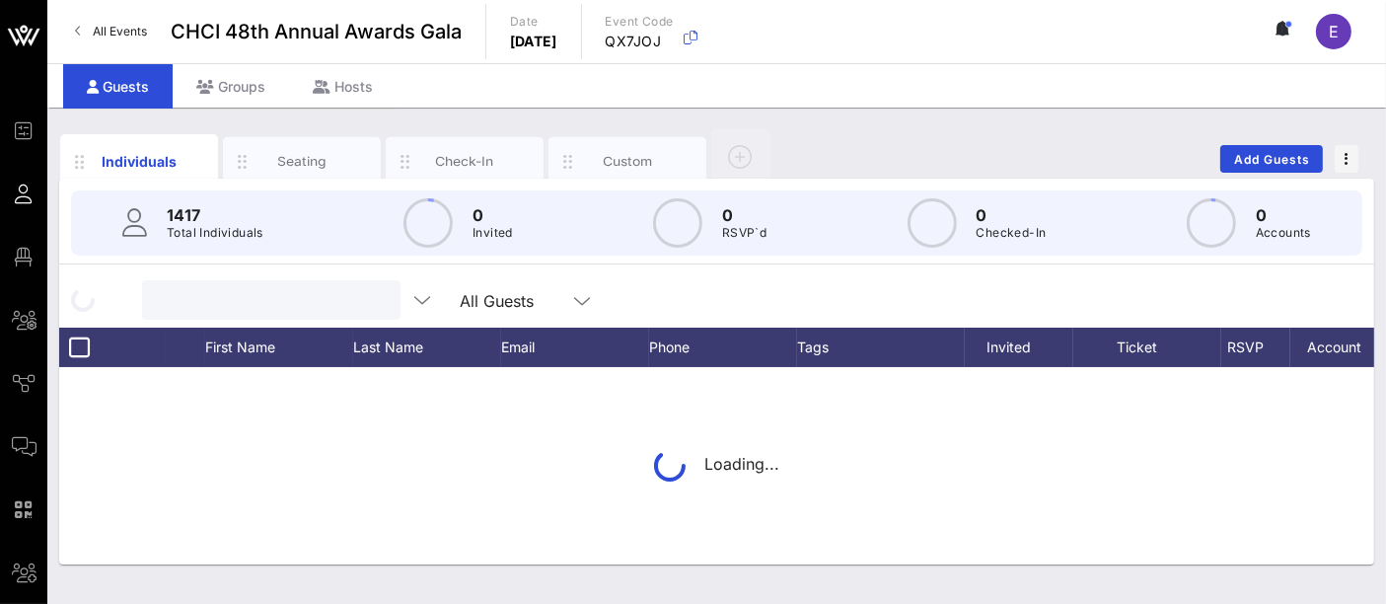
click at [282, 303] on input "text" at bounding box center [269, 300] width 231 height 26
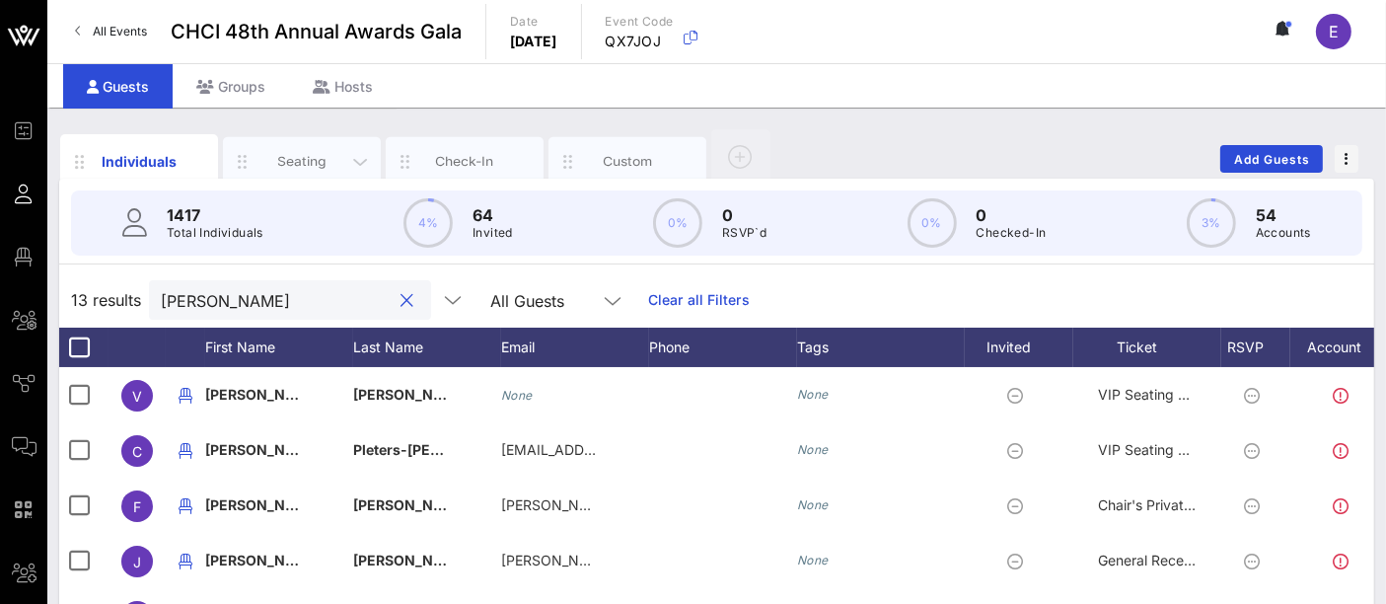
type input "escobar"
drag, startPoint x: 294, startPoint y: 170, endPoint x: 320, endPoint y: 158, distance: 28.2
click at [294, 170] on div "Seating" at bounding box center [302, 161] width 158 height 49
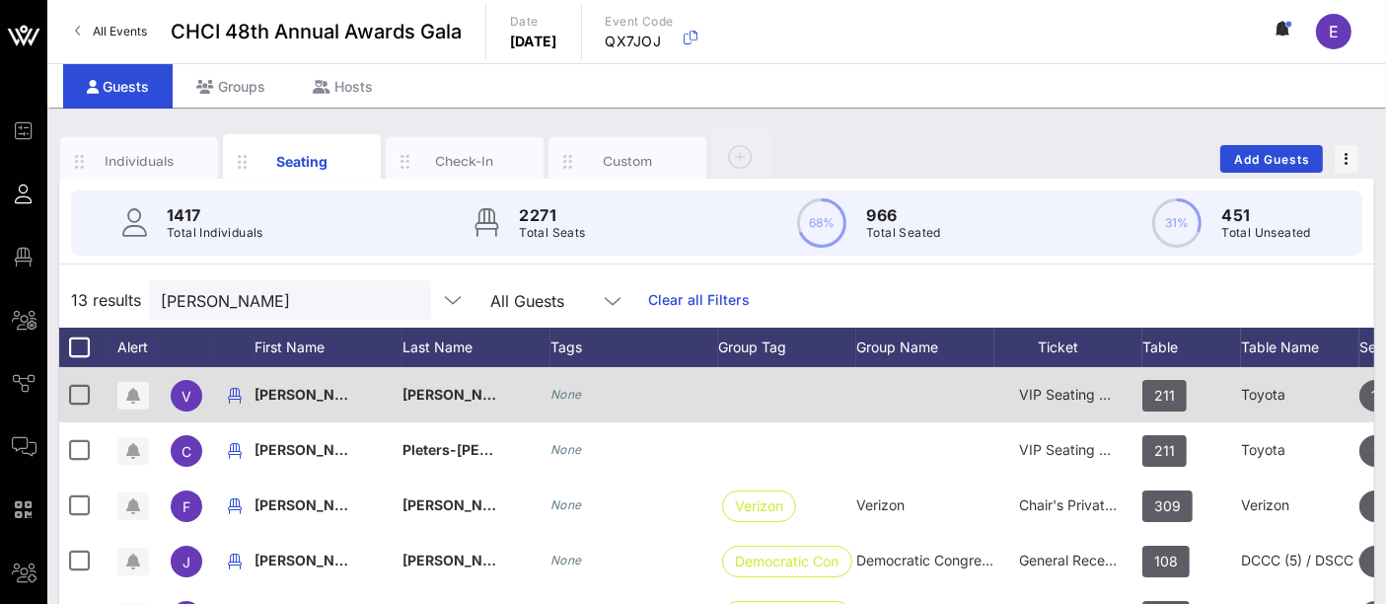
click at [582, 395] on div "None" at bounding box center [634, 394] width 168 height 55
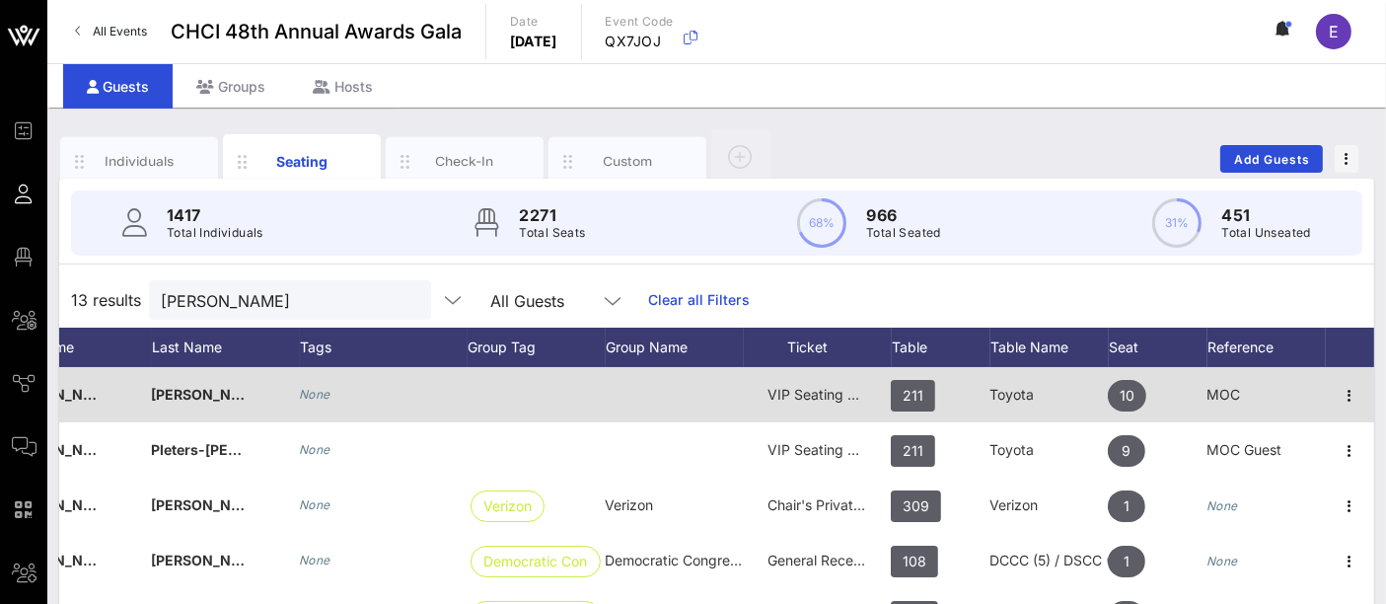
scroll to position [0, 267]
click at [1337, 390] on icon "button" at bounding box center [1349, 396] width 24 height 24
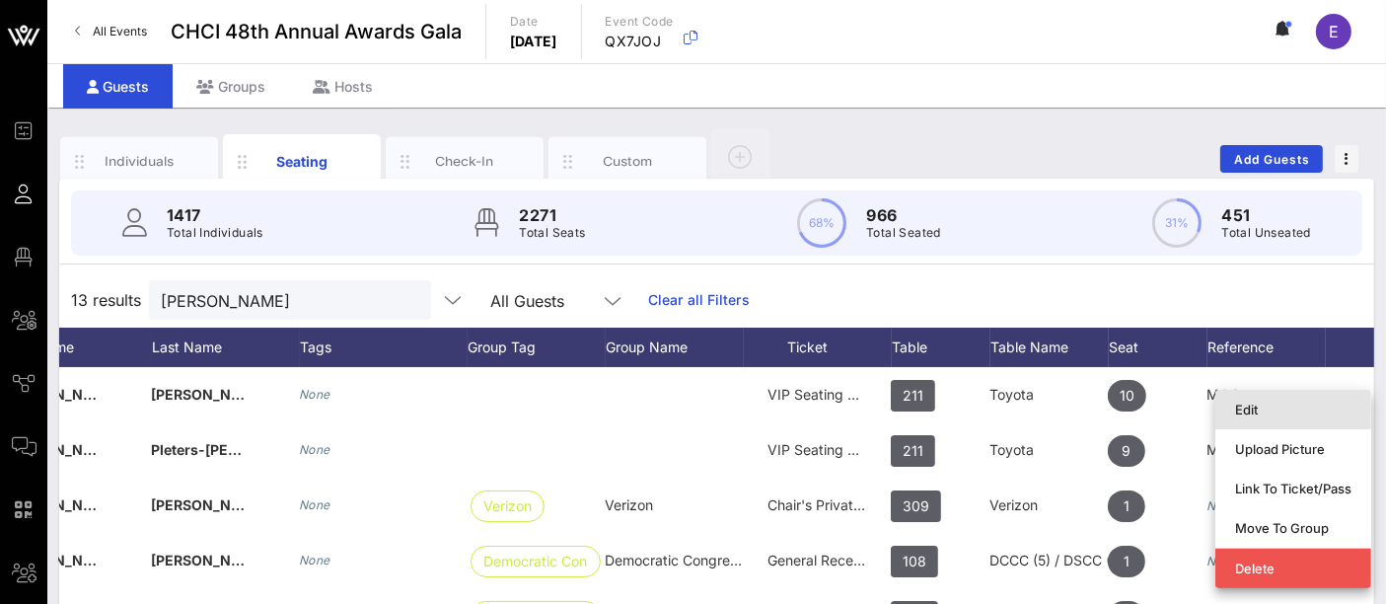
click at [1262, 412] on div "Edit" at bounding box center [1293, 409] width 116 height 16
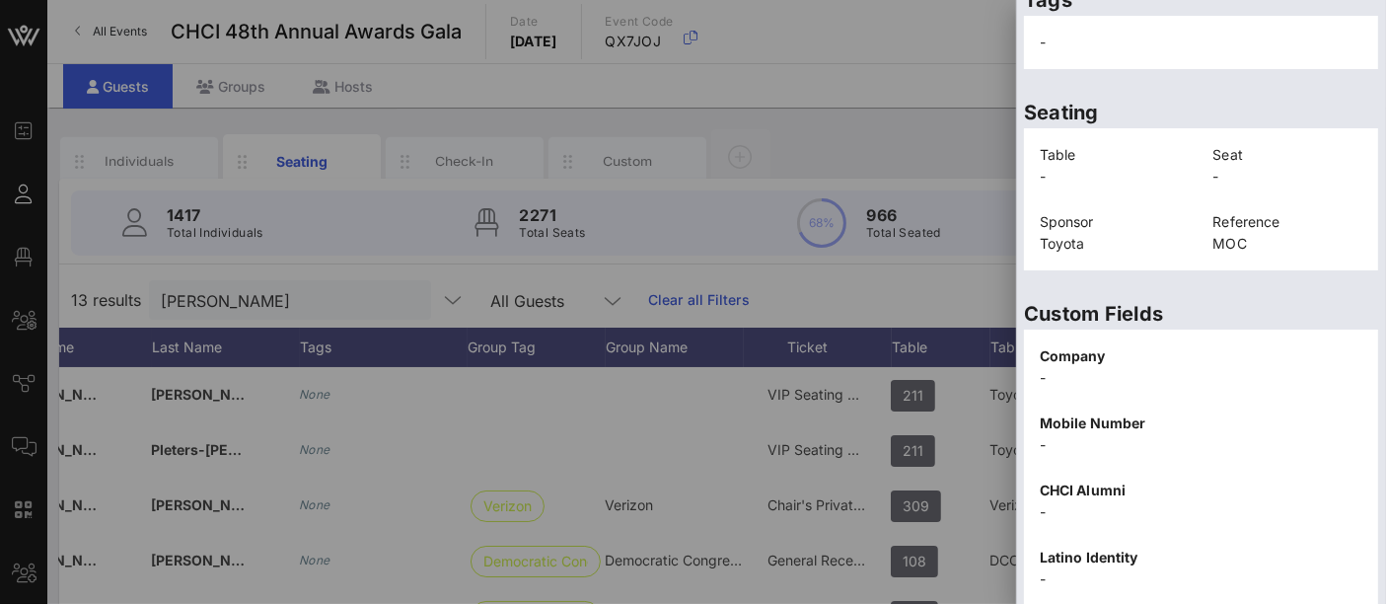
scroll to position [0, 0]
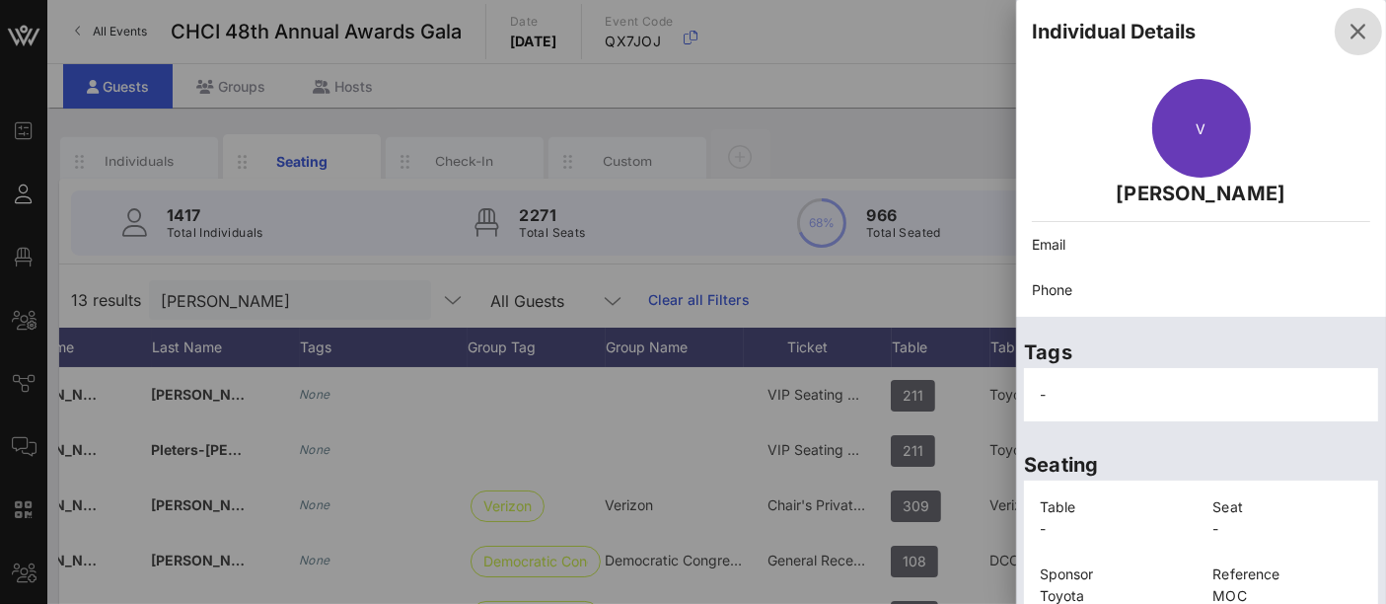
click at [1346, 31] on icon "button" at bounding box center [1358, 32] width 24 height 24
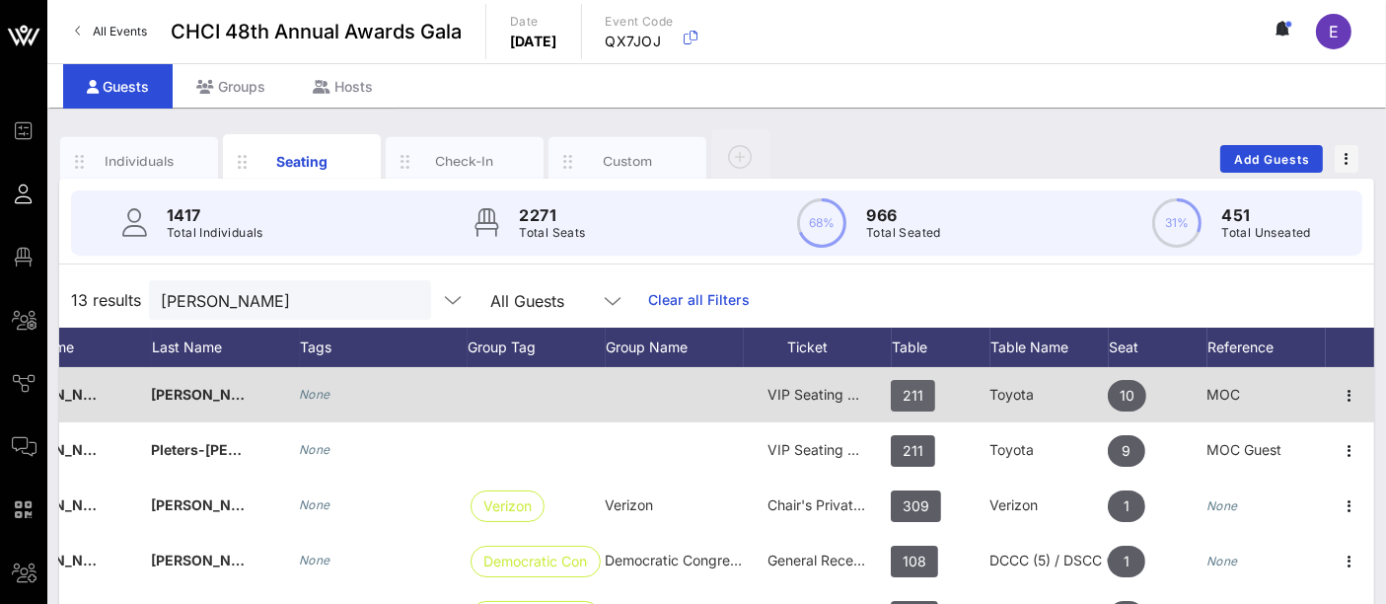
click at [902, 393] on span "211" at bounding box center [912, 396] width 21 height 32
click at [909, 387] on span "211" at bounding box center [913, 396] width 44 height 32
click at [0, 0] on div "211" at bounding box center [0, 0] width 0 height 0
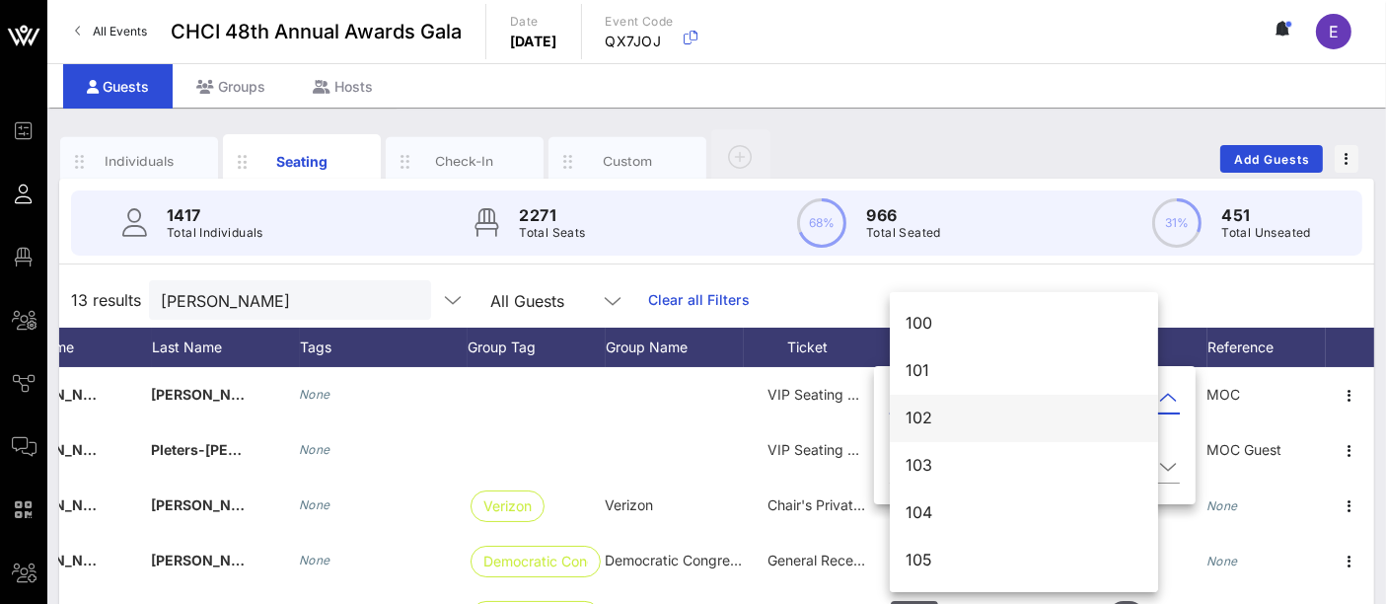
click at [1022, 398] on div "102" at bounding box center [1023, 417] width 237 height 42
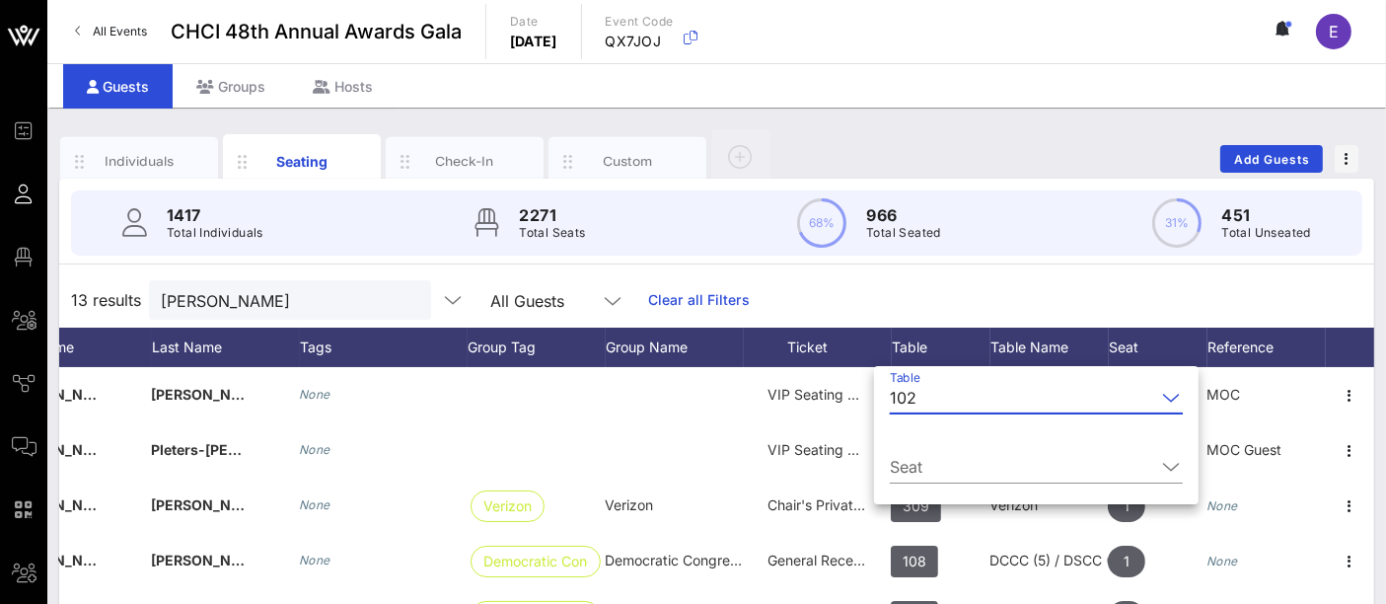
click at [1036, 398] on input "Table" at bounding box center [1039, 398] width 231 height 32
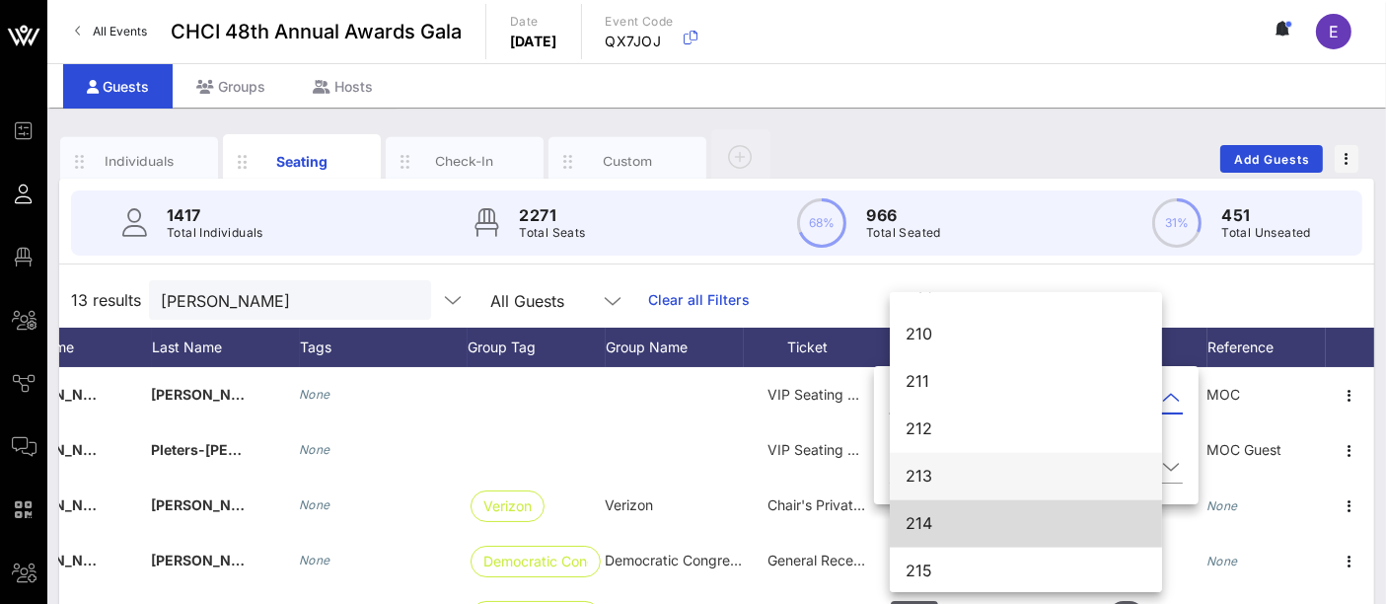
scroll to position [2643, 0]
click at [961, 516] on div "214" at bounding box center [1025, 520] width 241 height 19
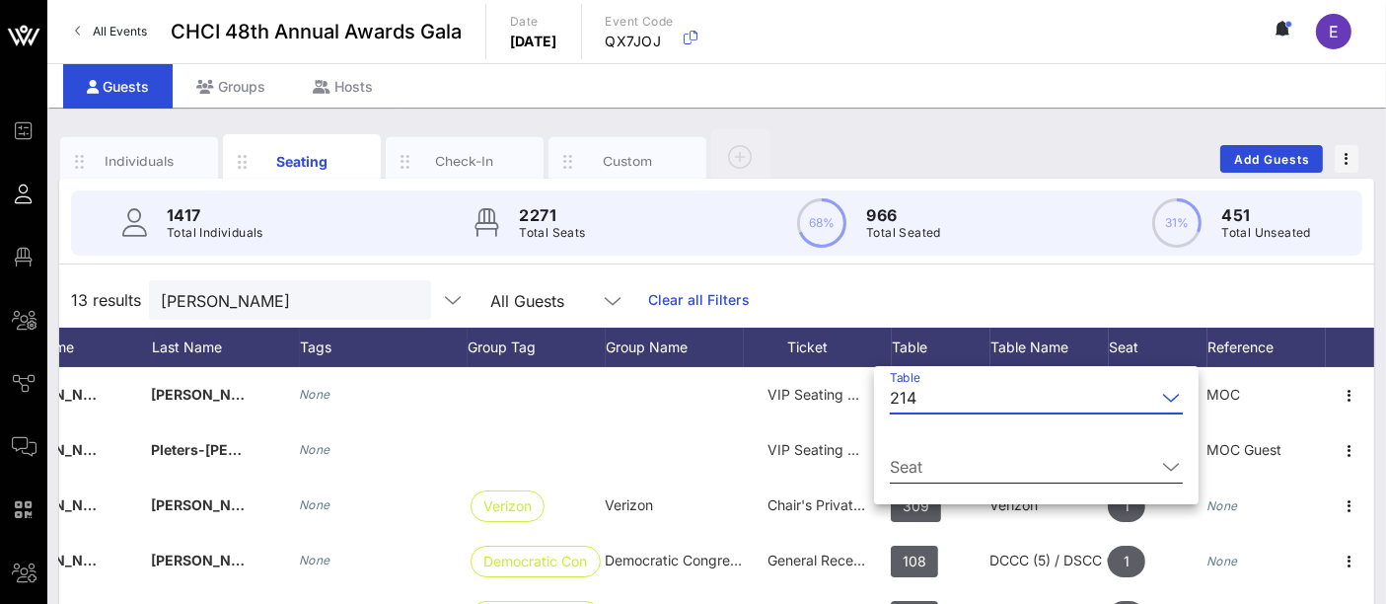
click at [1159, 463] on div at bounding box center [1171, 467] width 24 height 24
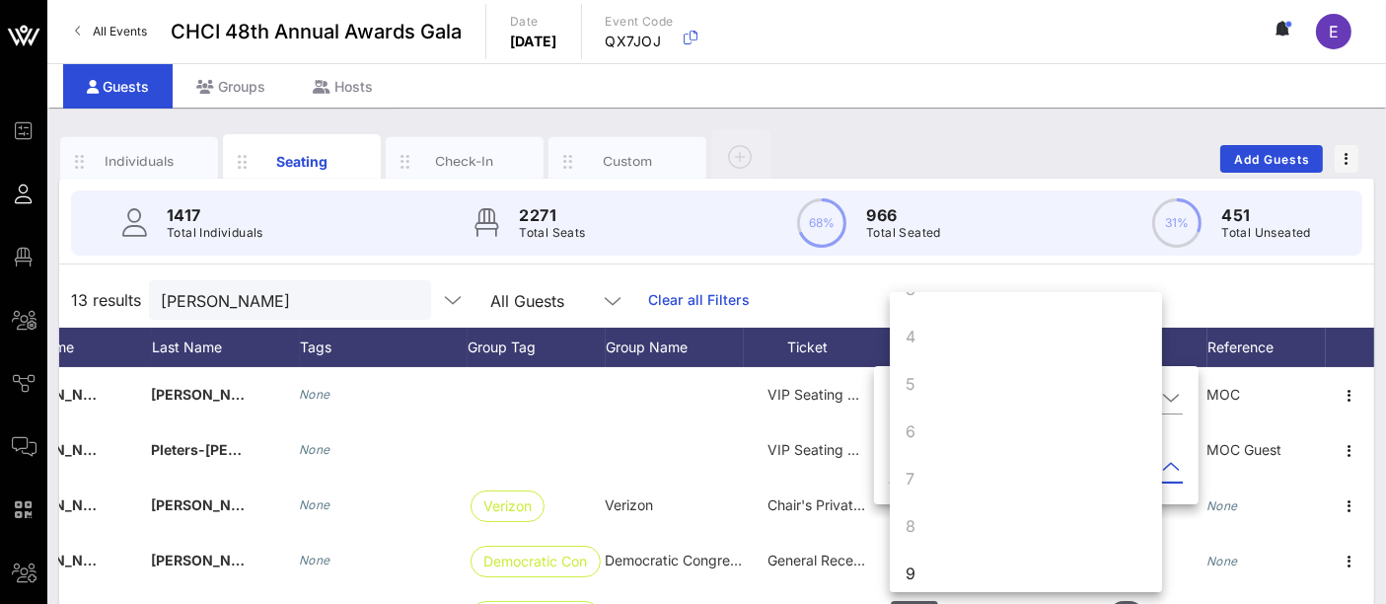
scroll to position [189, 0]
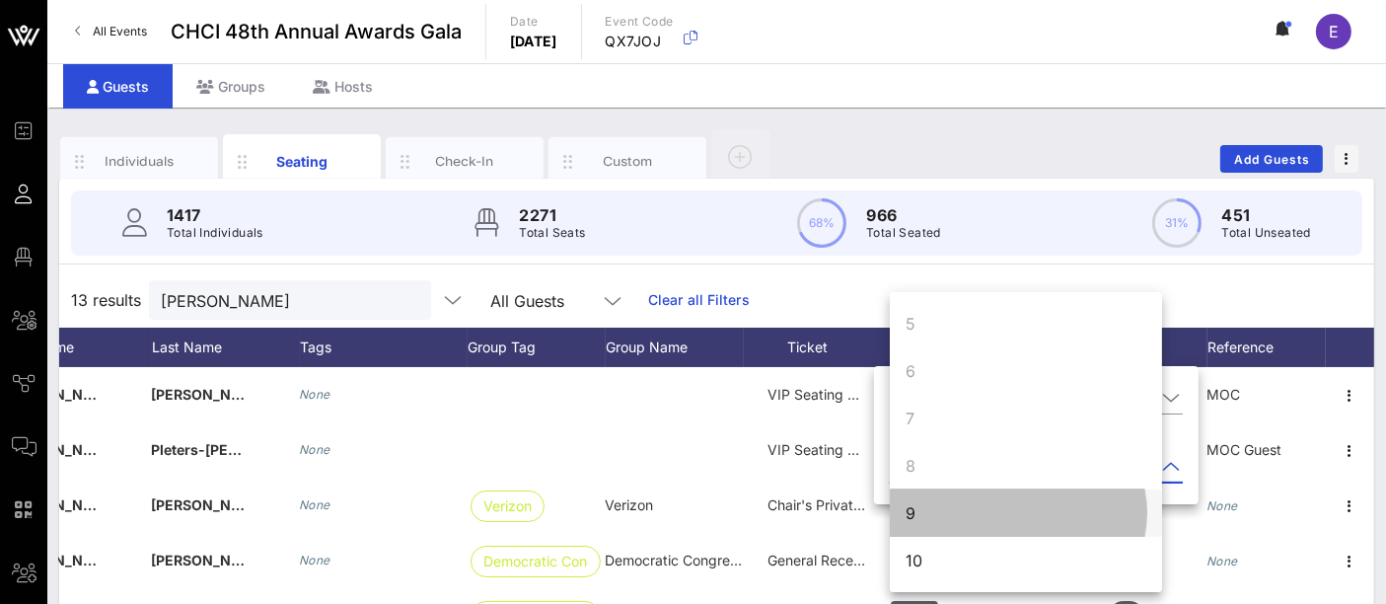
click at [968, 508] on div "9" at bounding box center [1026, 512] width 272 height 47
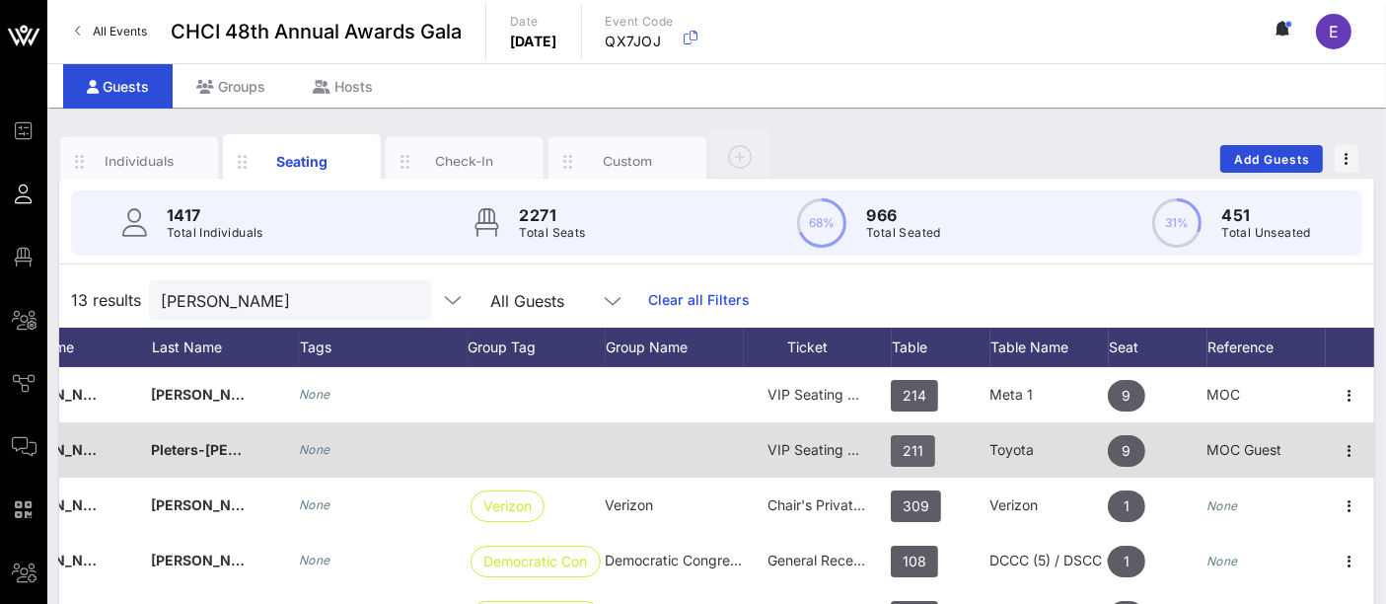
click at [902, 444] on span "211" at bounding box center [912, 451] width 21 height 32
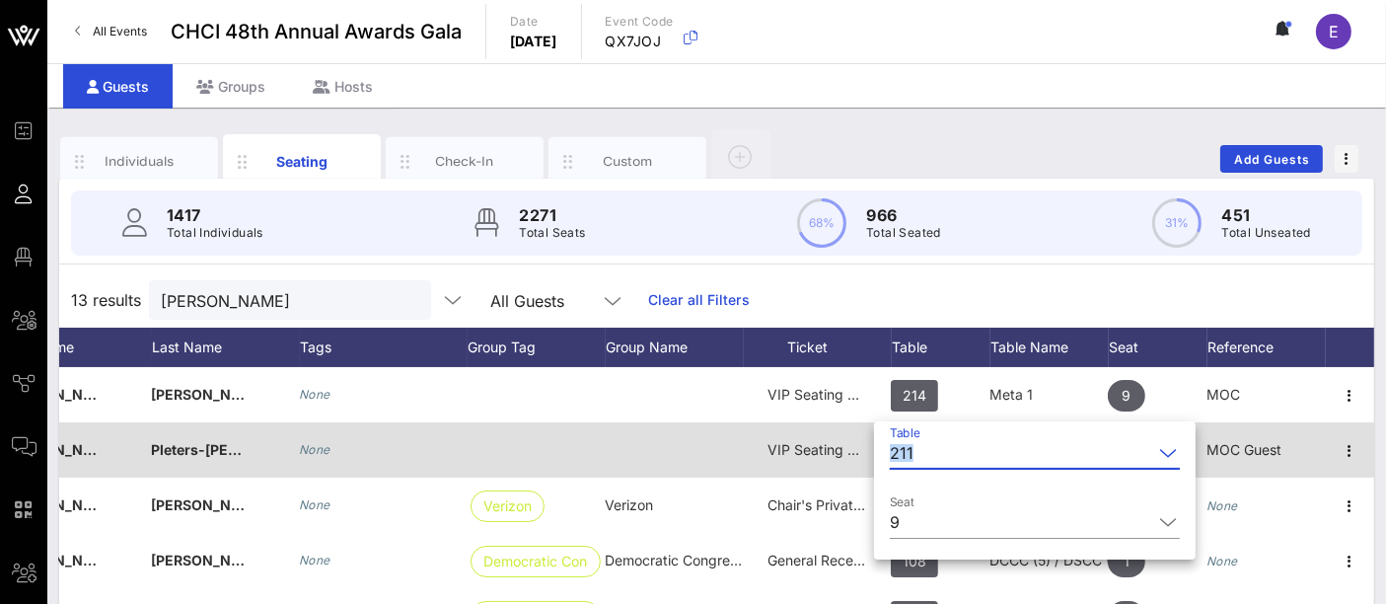
click at [893, 444] on div "Table 211 Seat 9" at bounding box center [1034, 492] width 321 height 134
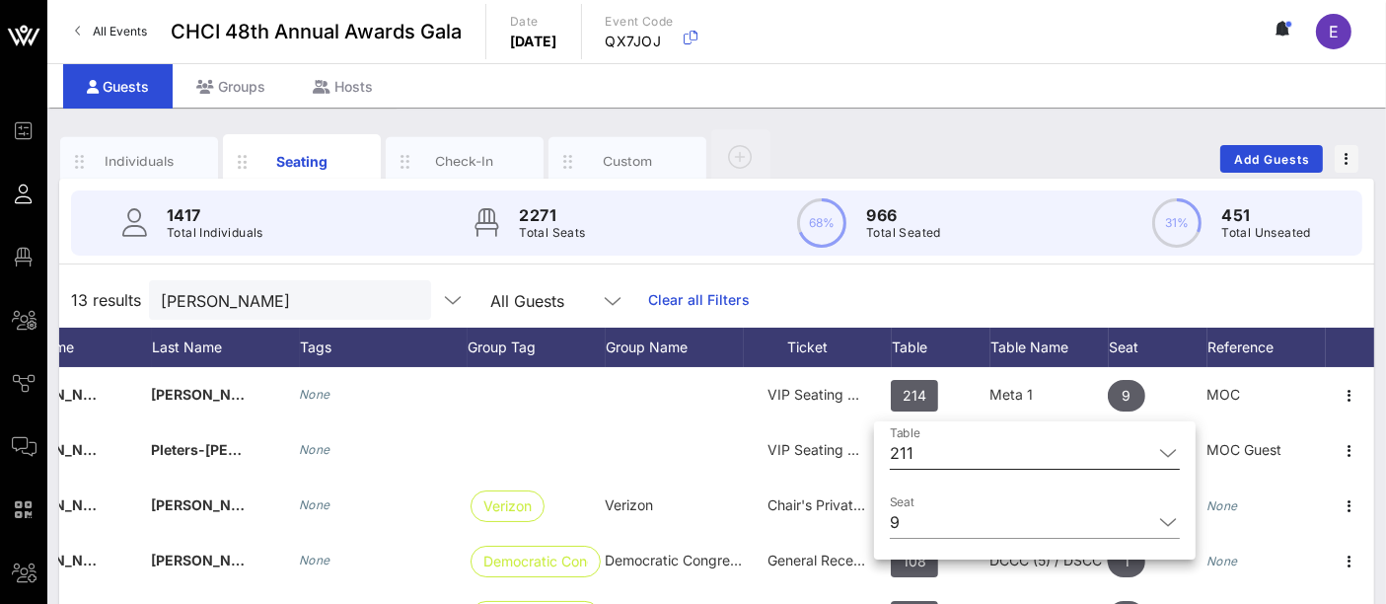
click at [945, 456] on input "Table" at bounding box center [1036, 453] width 231 height 32
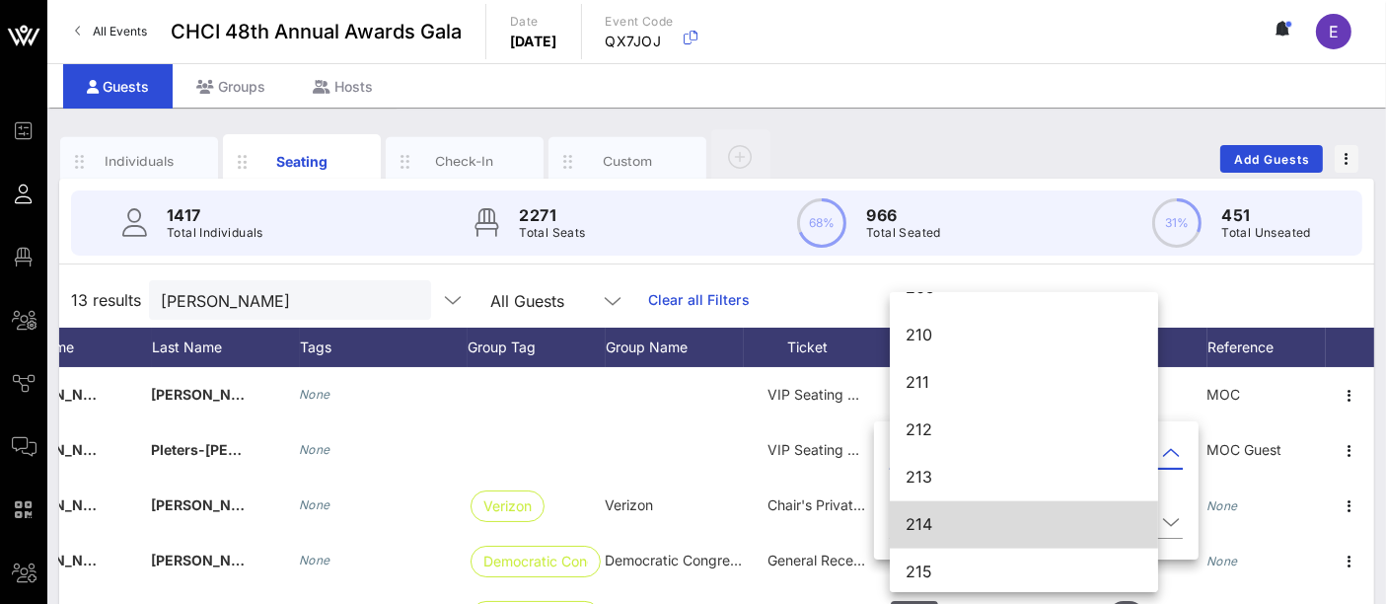
scroll to position [2643, 0]
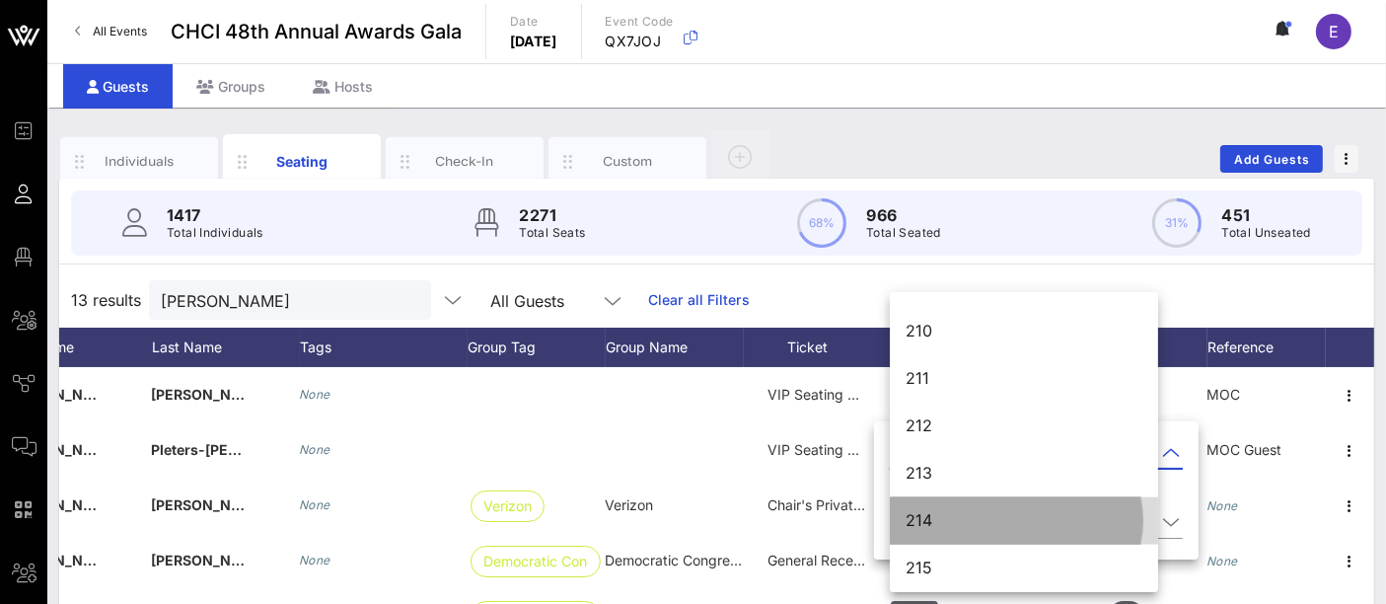
click at [946, 523] on div "214" at bounding box center [1023, 520] width 237 height 19
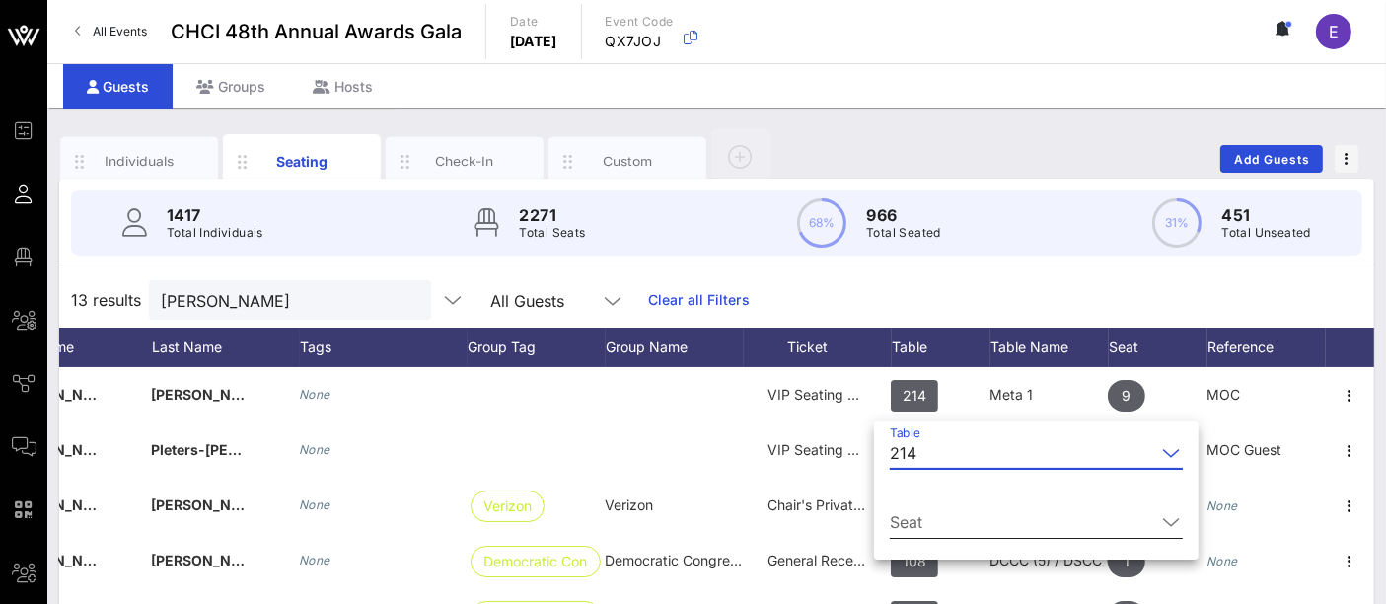
click at [1014, 517] on input "Seat" at bounding box center [1022, 522] width 265 height 32
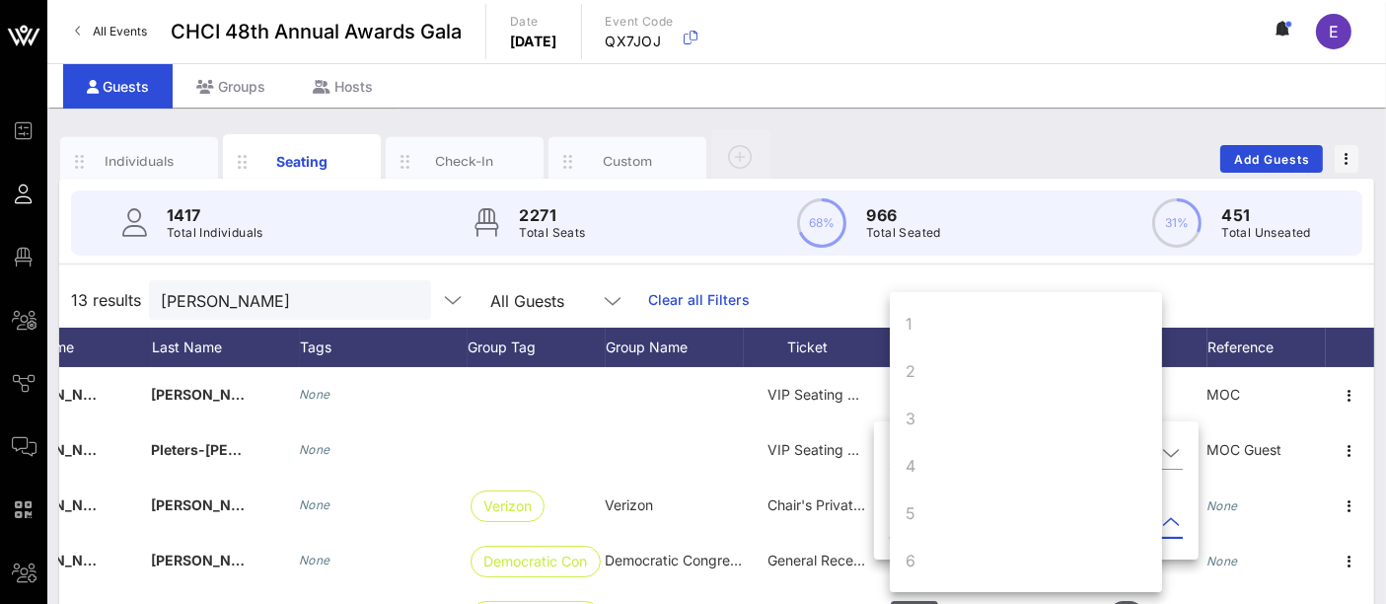
scroll to position [189, 0]
click at [912, 560] on div "10" at bounding box center [913, 560] width 17 height 24
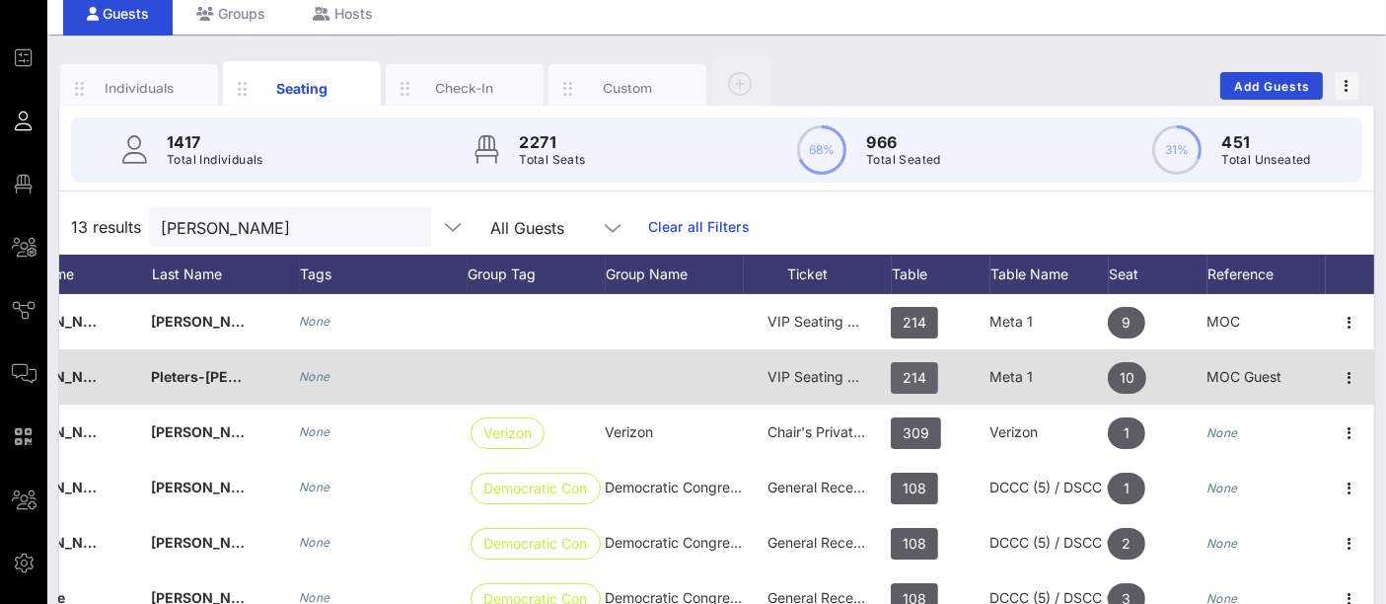
scroll to position [76, 0]
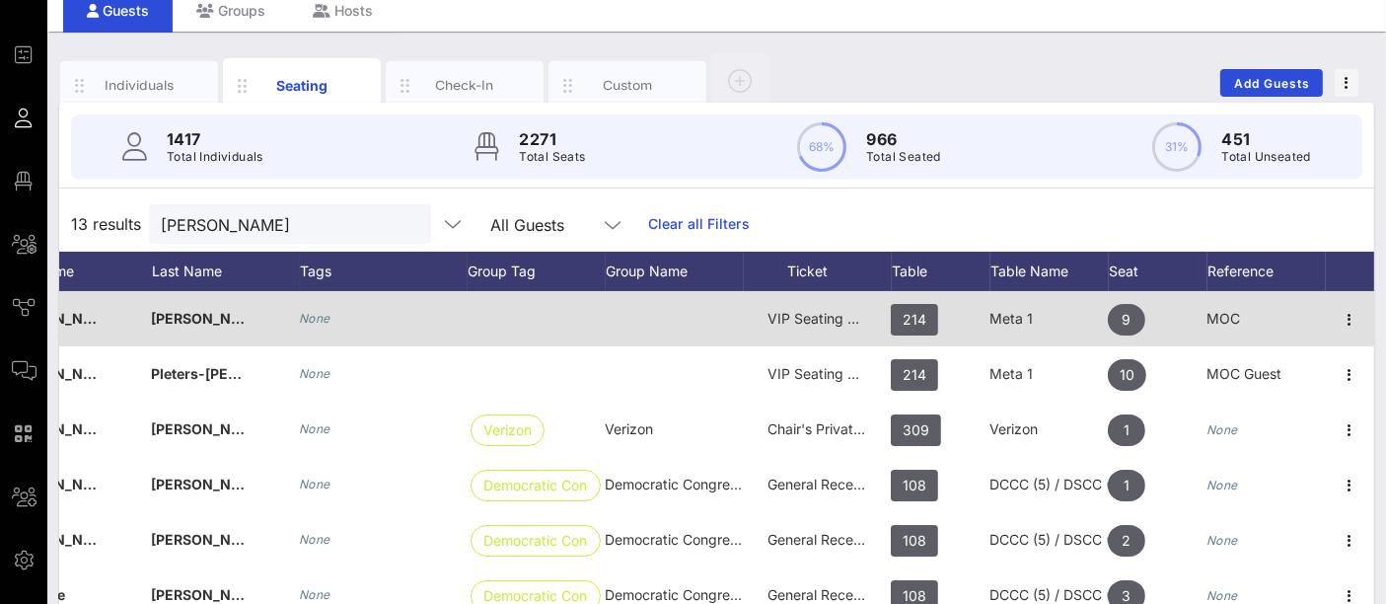
click at [521, 330] on div at bounding box center [535, 318] width 138 height 55
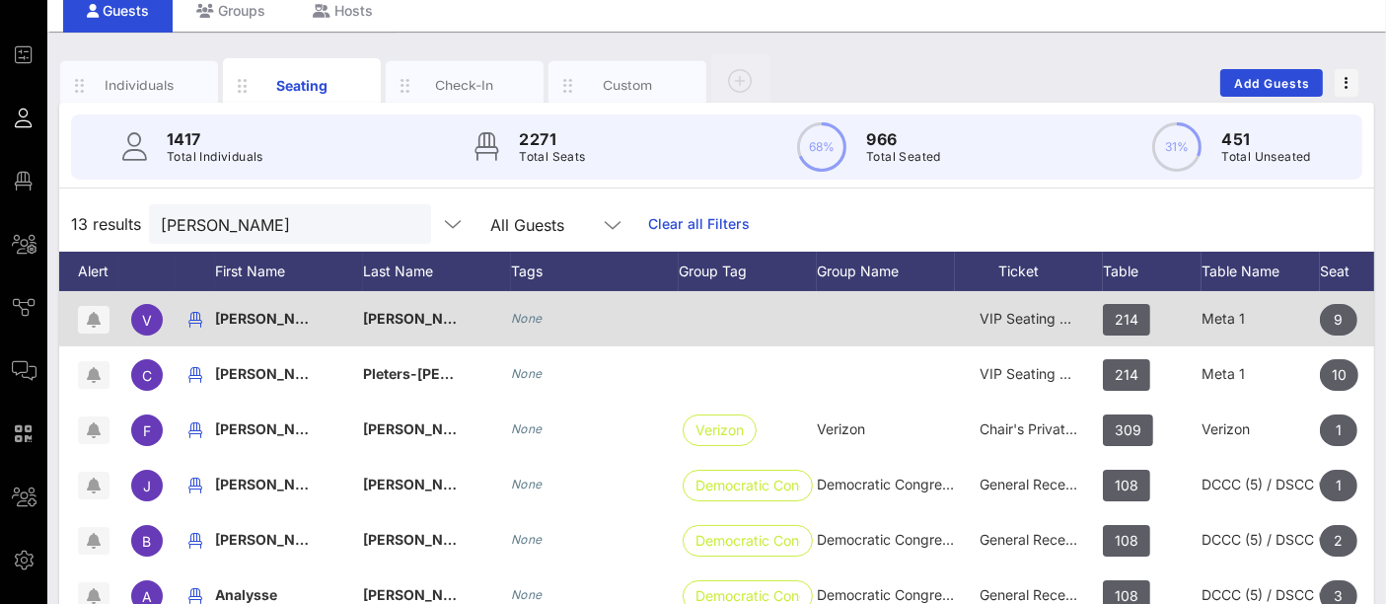
scroll to position [0, 0]
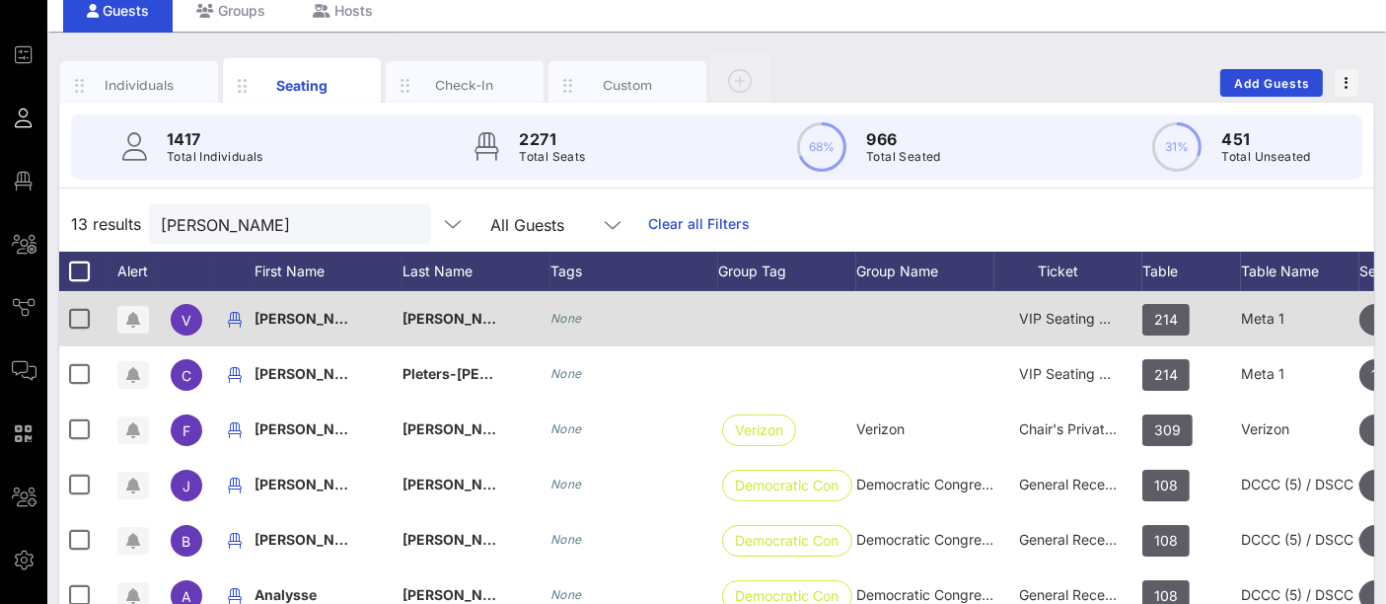
click at [259, 317] on span "[PERSON_NAME]" at bounding box center [312, 318] width 116 height 17
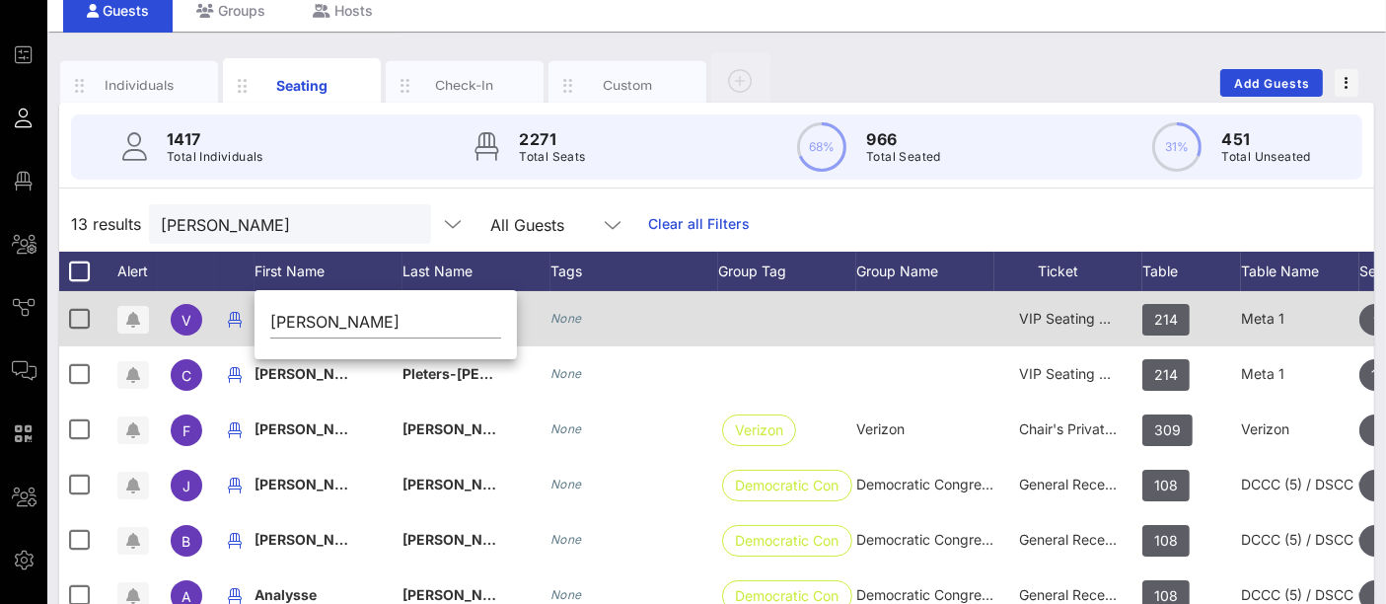
click at [259, 317] on div "Event Builder Guests Floor Plan All Groups Journeys Comms QR Scanner Team Setti…" at bounding box center [693, 413] width 1386 height 978
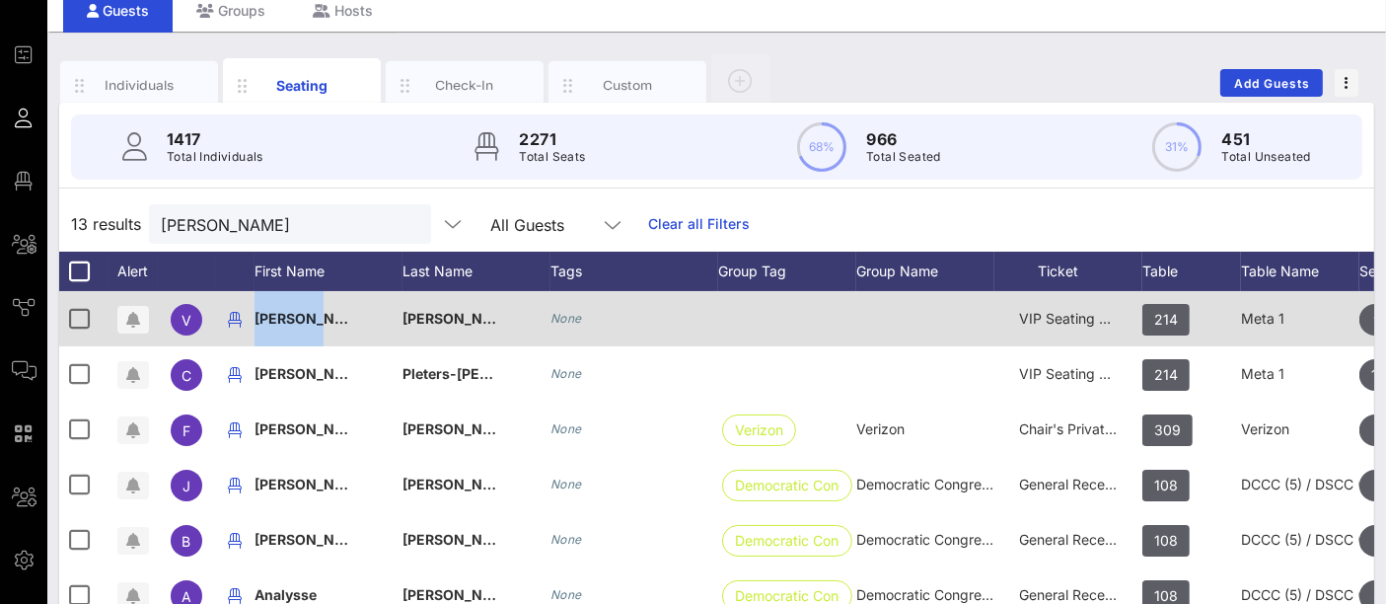
click at [286, 314] on span "[PERSON_NAME]" at bounding box center [312, 318] width 116 height 17
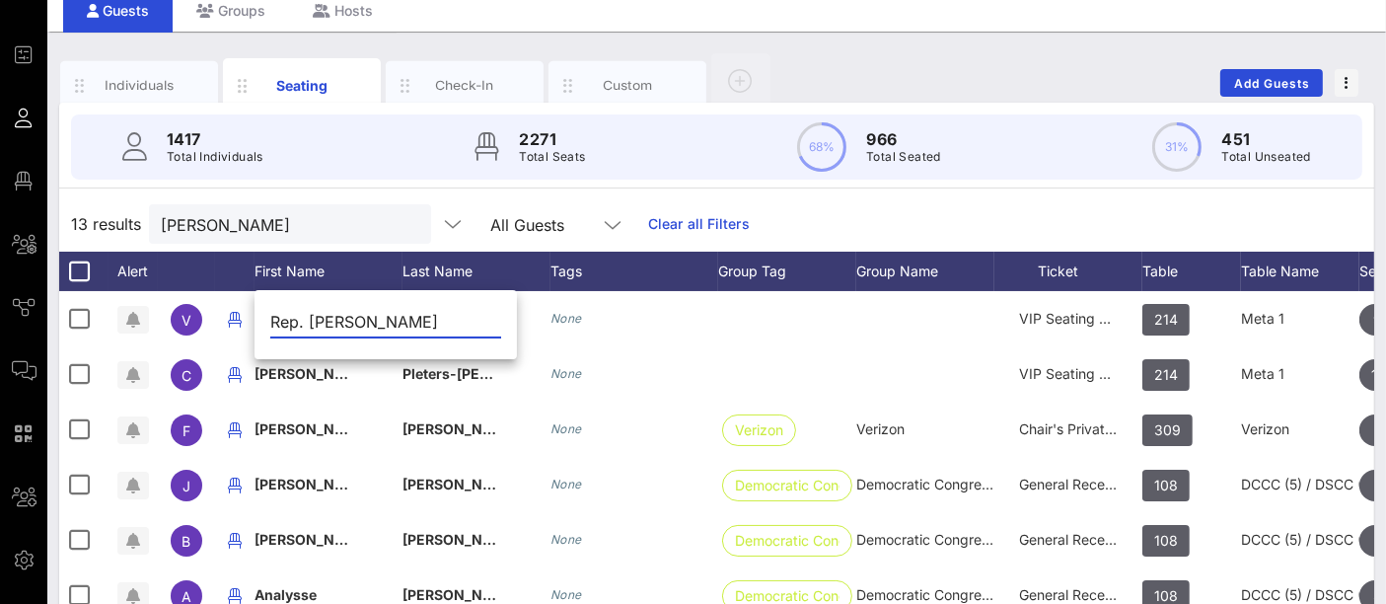
type input "Rep. Veronica"
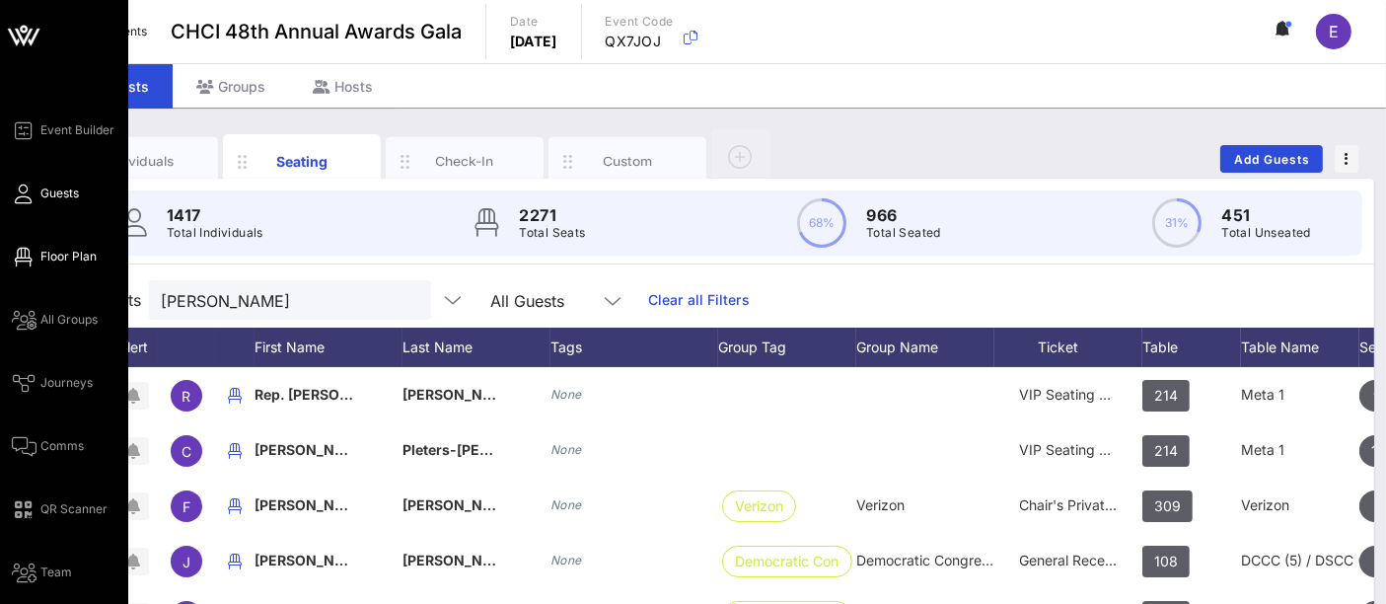
click at [69, 251] on span "Floor Plan" at bounding box center [68, 257] width 56 height 18
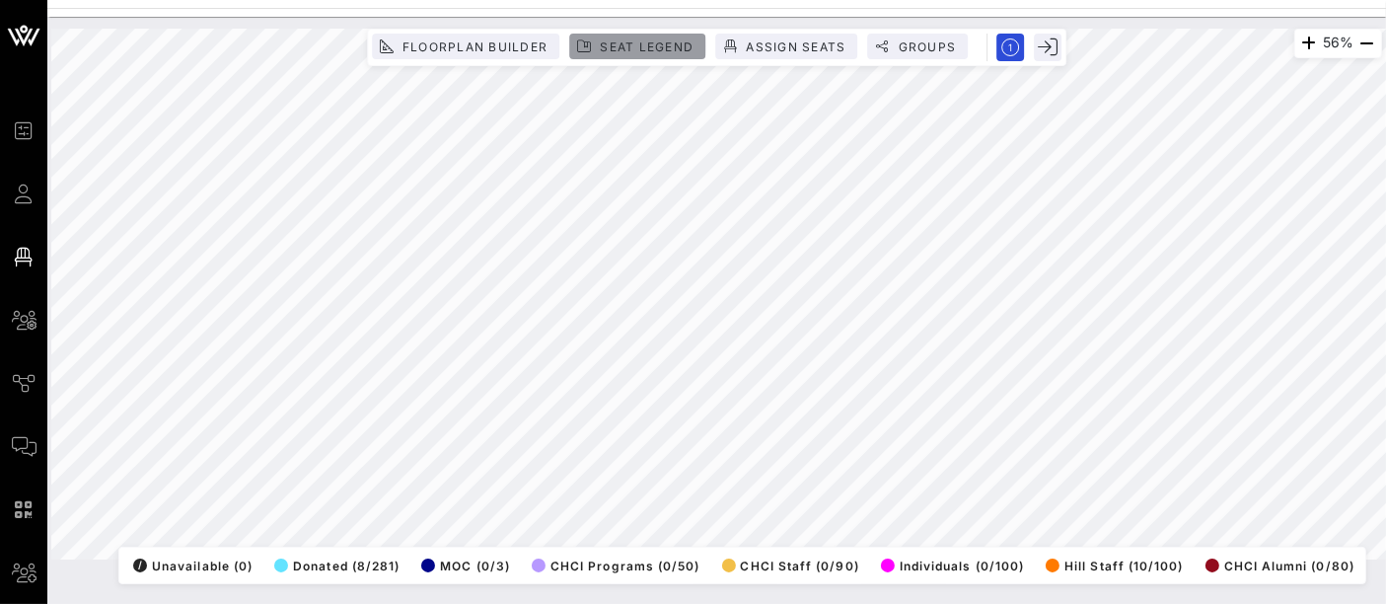
drag, startPoint x: 633, startPoint y: 43, endPoint x: 649, endPoint y: 60, distance: 23.0
click at [633, 41] on span "Seat Legend" at bounding box center [646, 46] width 95 height 15
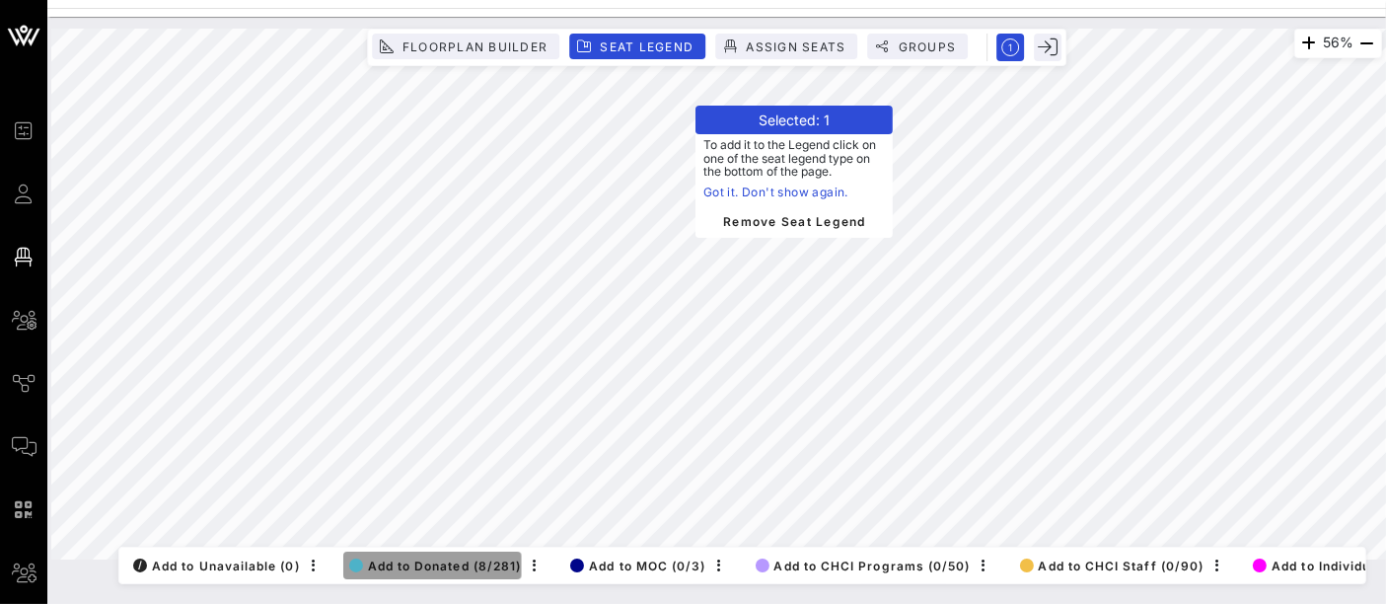
click at [428, 558] on span "Add to Donated (8/281)" at bounding box center [435, 565] width 173 height 15
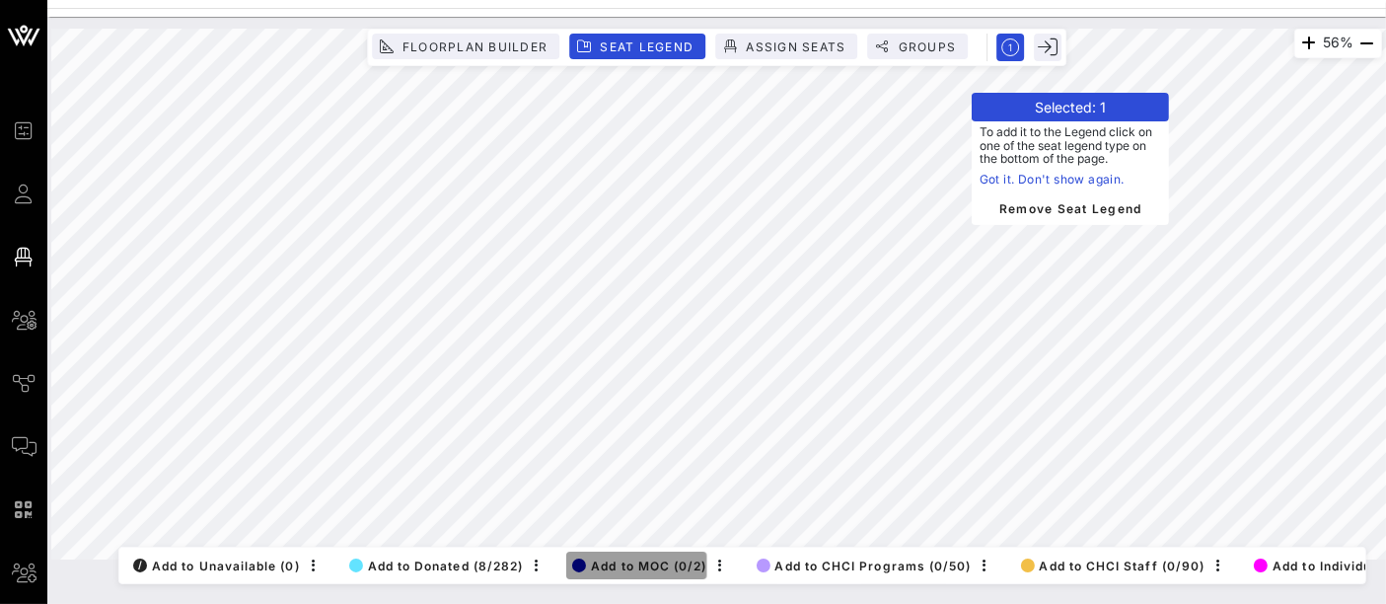
click at [651, 558] on span "Add to MOC (0/2)" at bounding box center [639, 565] width 134 height 15
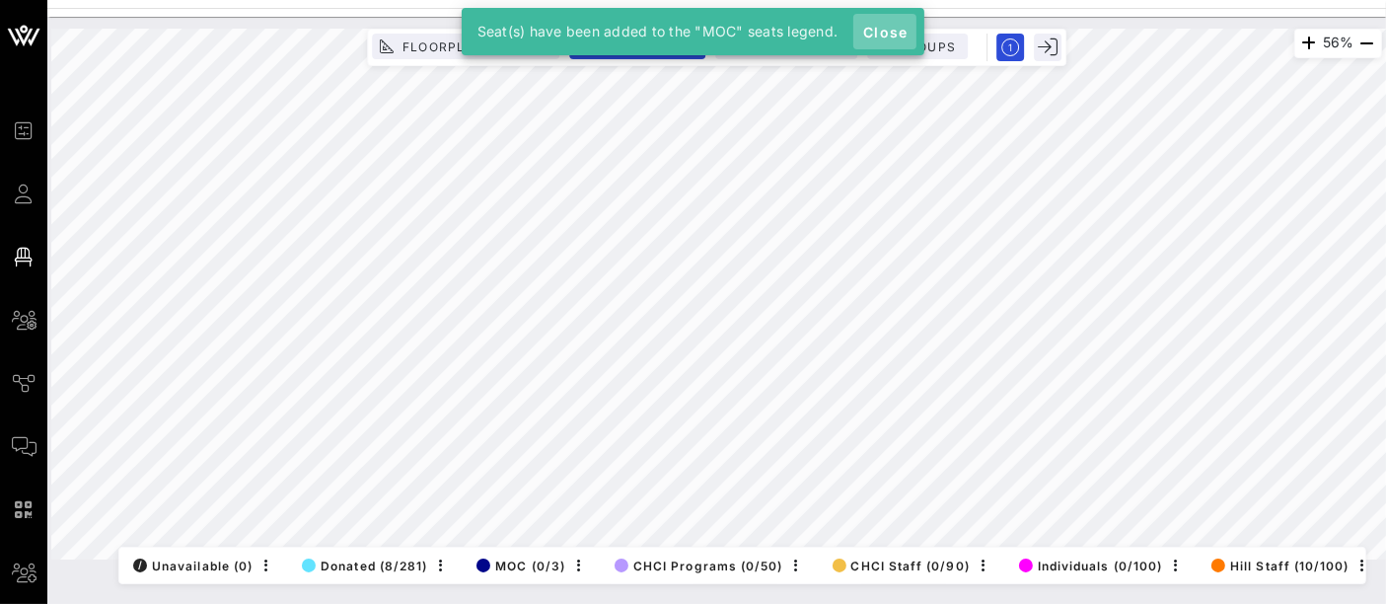
click at [886, 36] on span "Close" at bounding box center [884, 32] width 47 height 17
